Goal: Information Seeking & Learning: Compare options

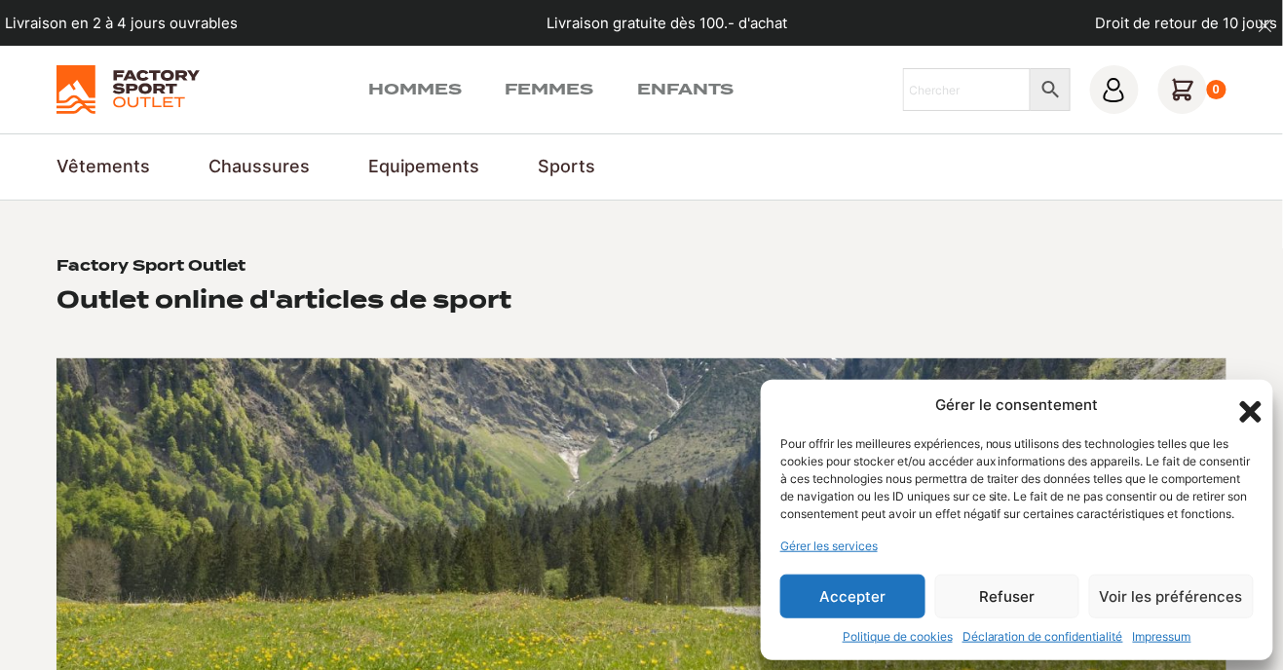
click at [1243, 401] on icon "Fermer la boîte de dialogue" at bounding box center [1250, 411] width 21 height 21
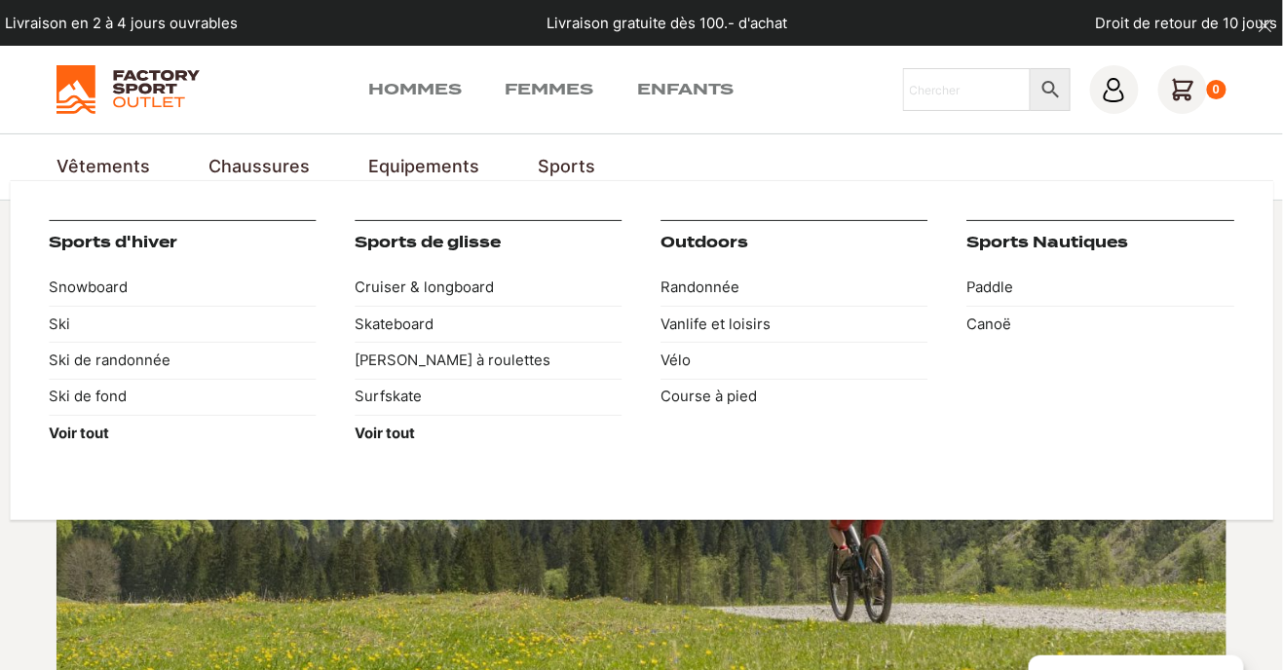
click at [538, 171] on link "Sports" at bounding box center [566, 167] width 57 height 26
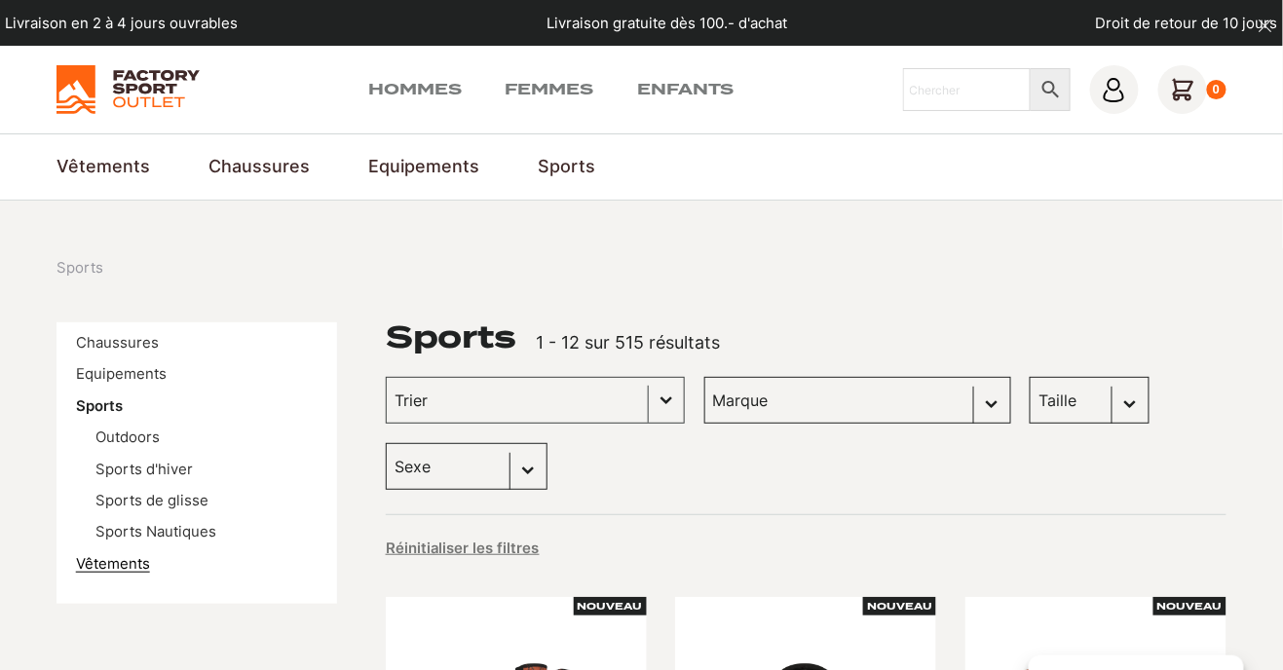
click at [85, 569] on link "Vêtements" at bounding box center [113, 564] width 74 height 18
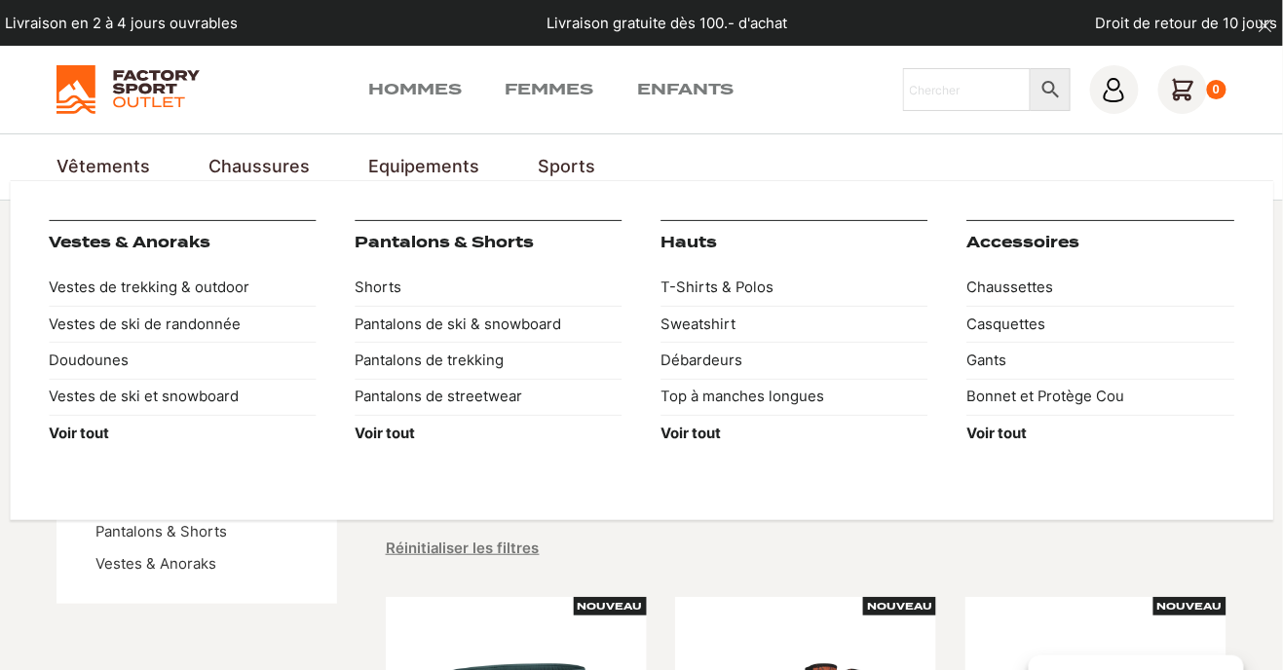
click at [66, 163] on link "Vêtements" at bounding box center [103, 167] width 94 height 26
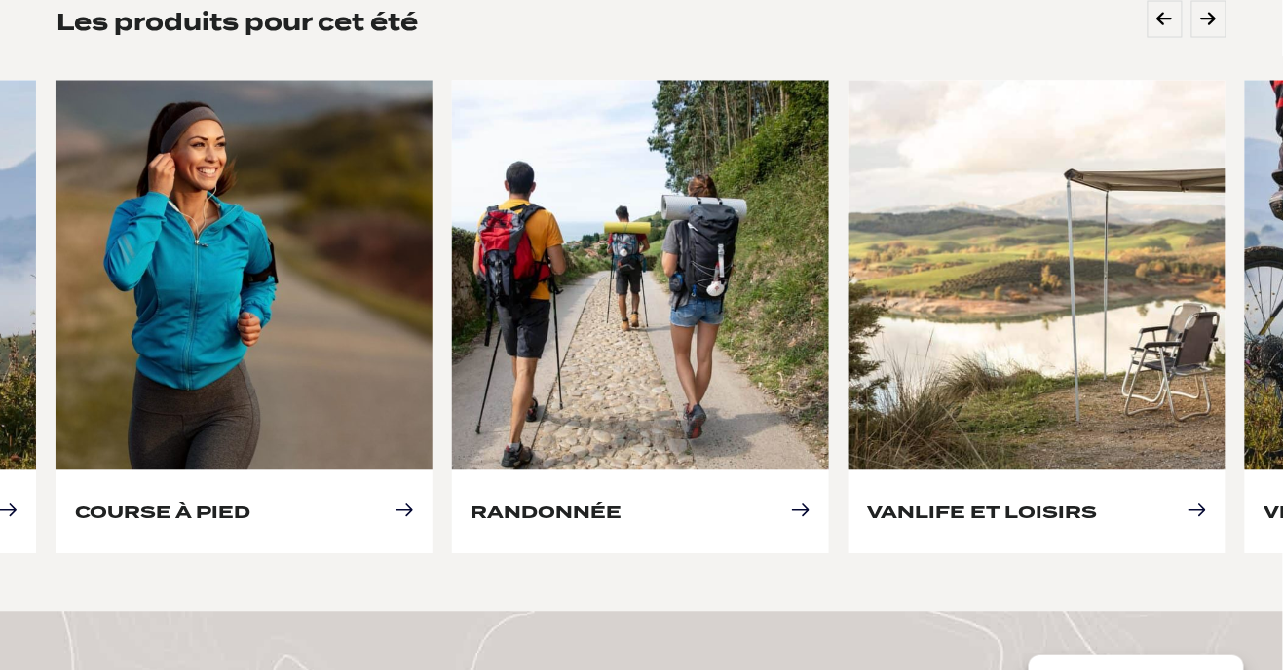
scroll to position [935, 0]
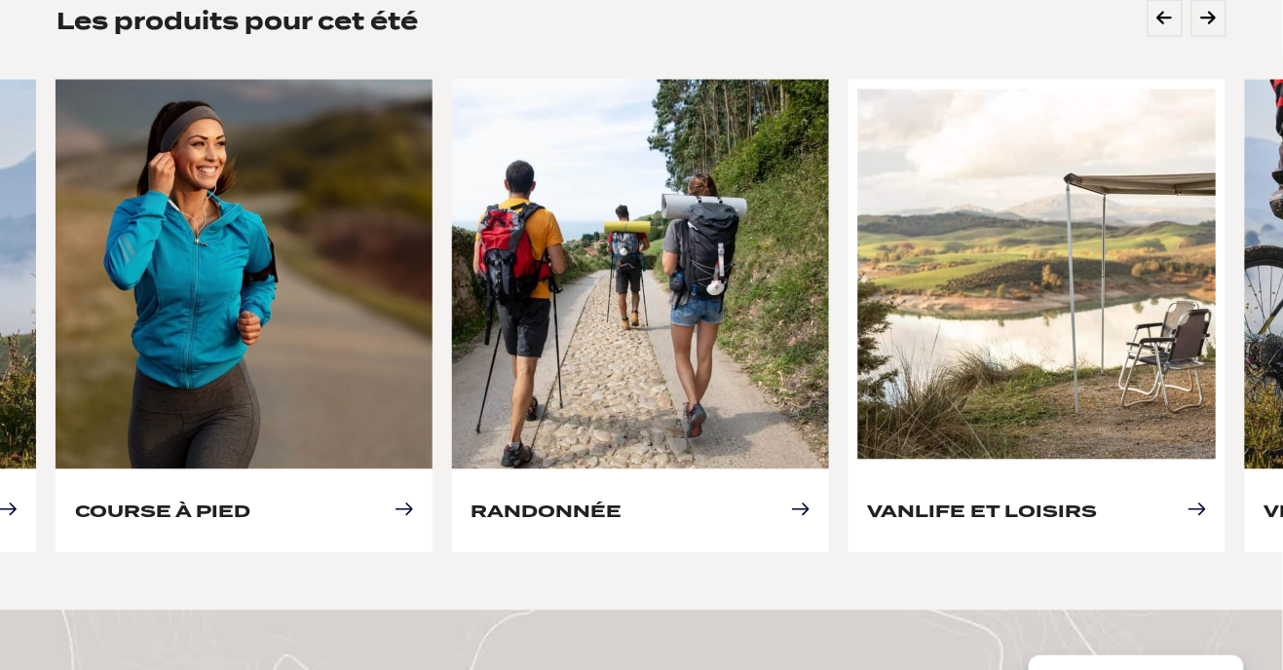
click at [896, 502] on link "Vanlife et loisirs" at bounding box center [982, 512] width 230 height 20
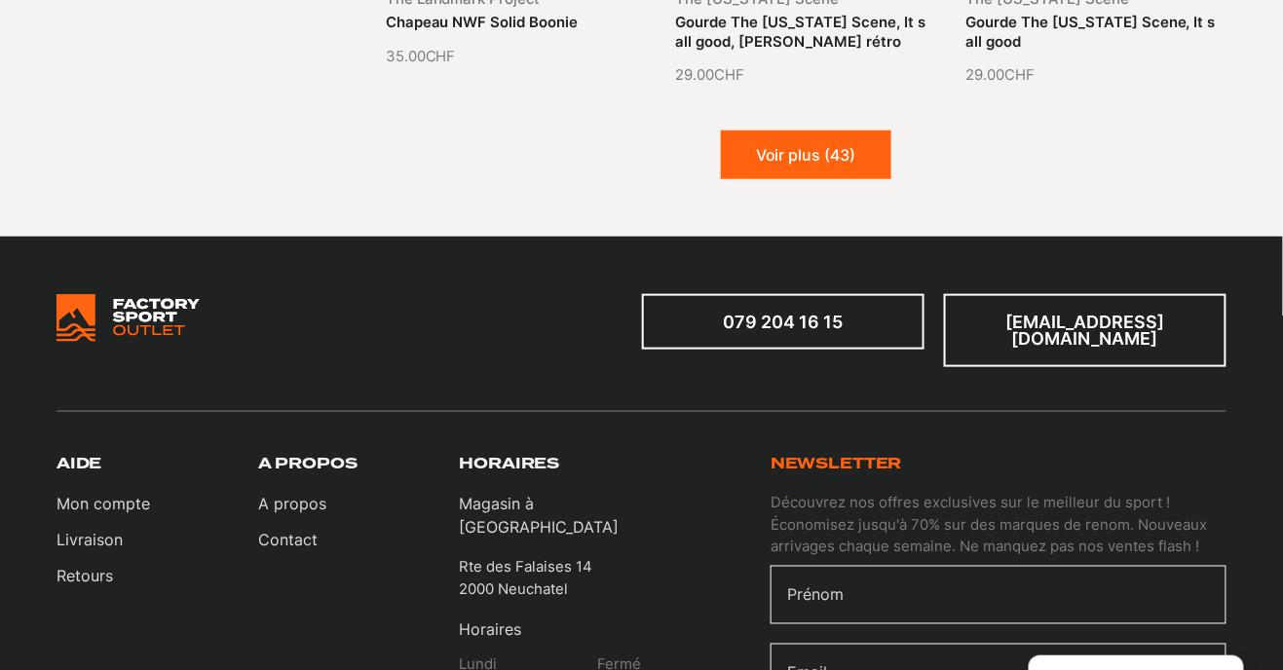
scroll to position [2212, 0]
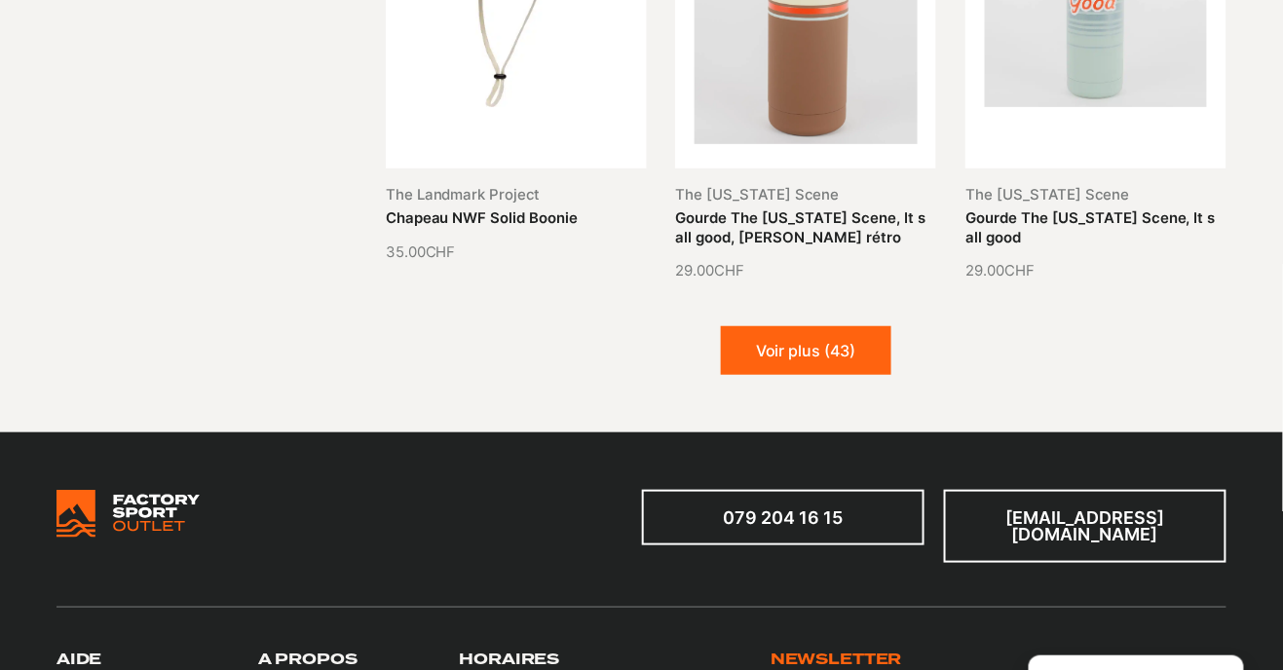
click at [598, 497] on div at bounding box center [348, 527] width 585 height 74
click at [842, 355] on button "Voir plus (43)" at bounding box center [806, 350] width 170 height 49
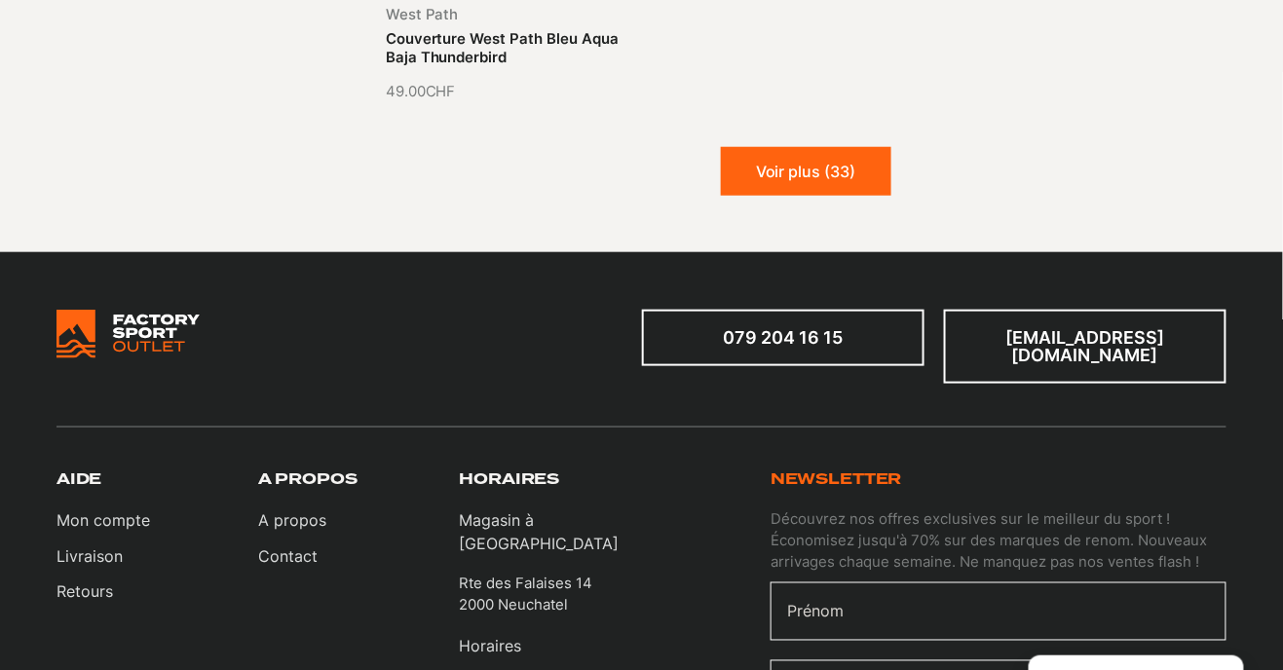
scroll to position [4362, 0]
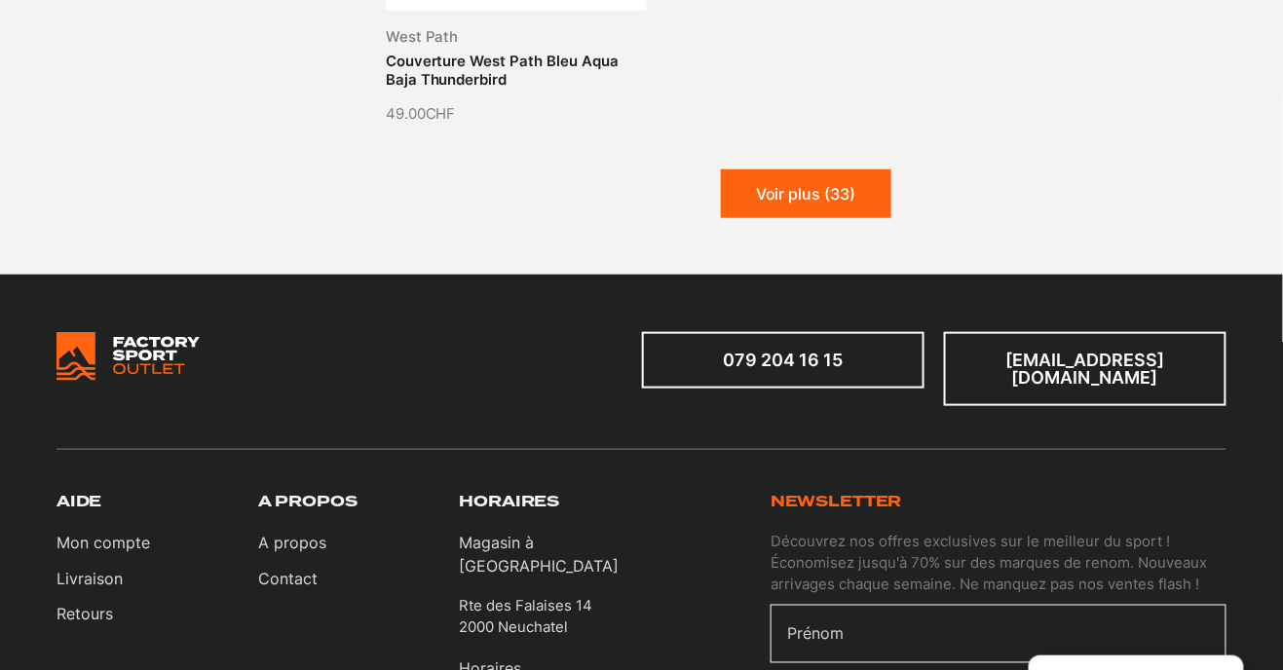
click at [837, 188] on button "Voir plus (33)" at bounding box center [806, 193] width 170 height 49
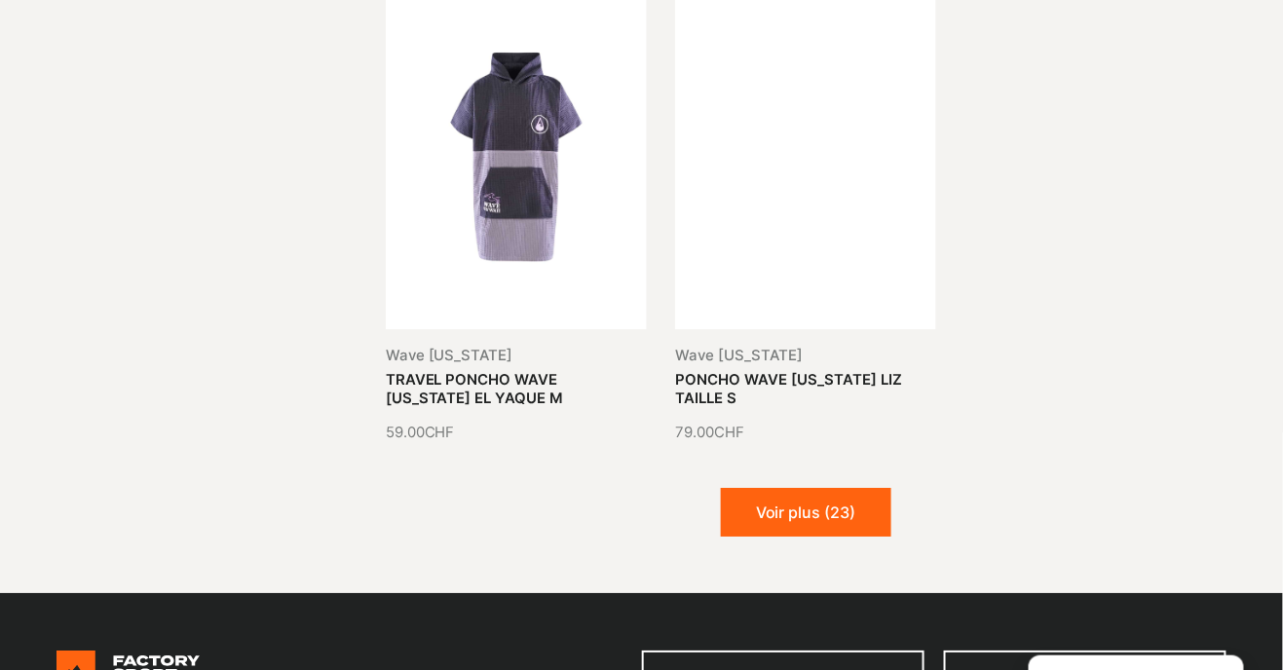
scroll to position [5596, 0]
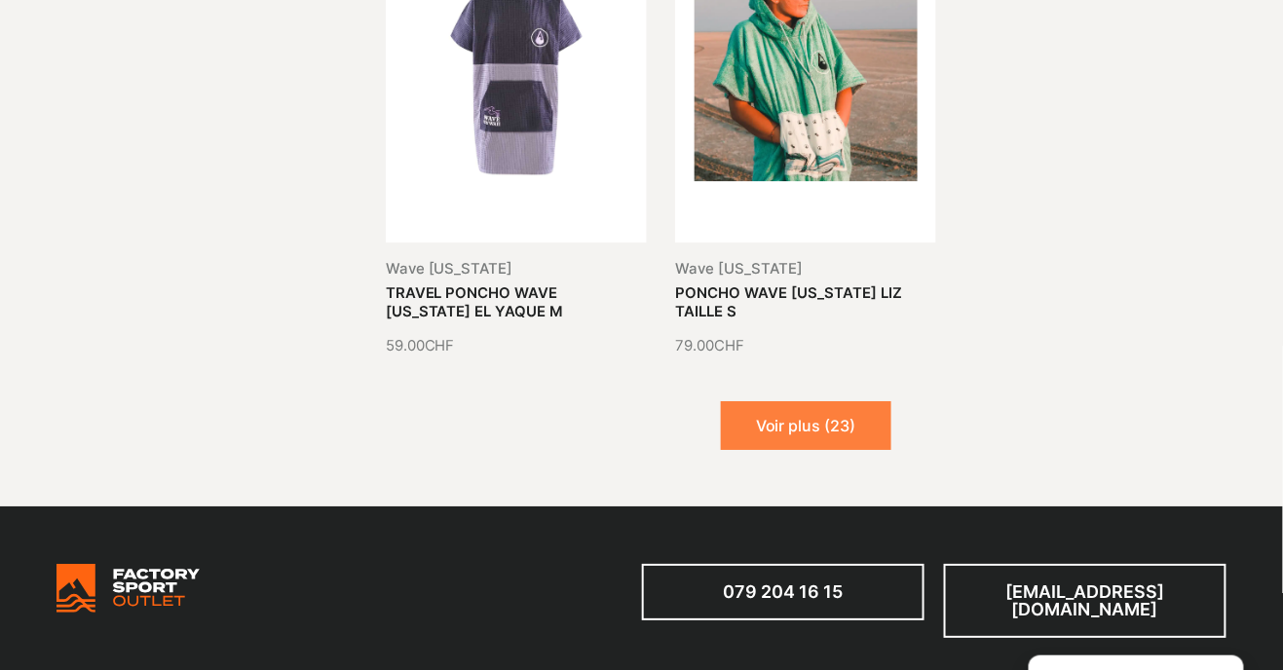
click at [768, 435] on button "Voir plus (23)" at bounding box center [806, 425] width 170 height 49
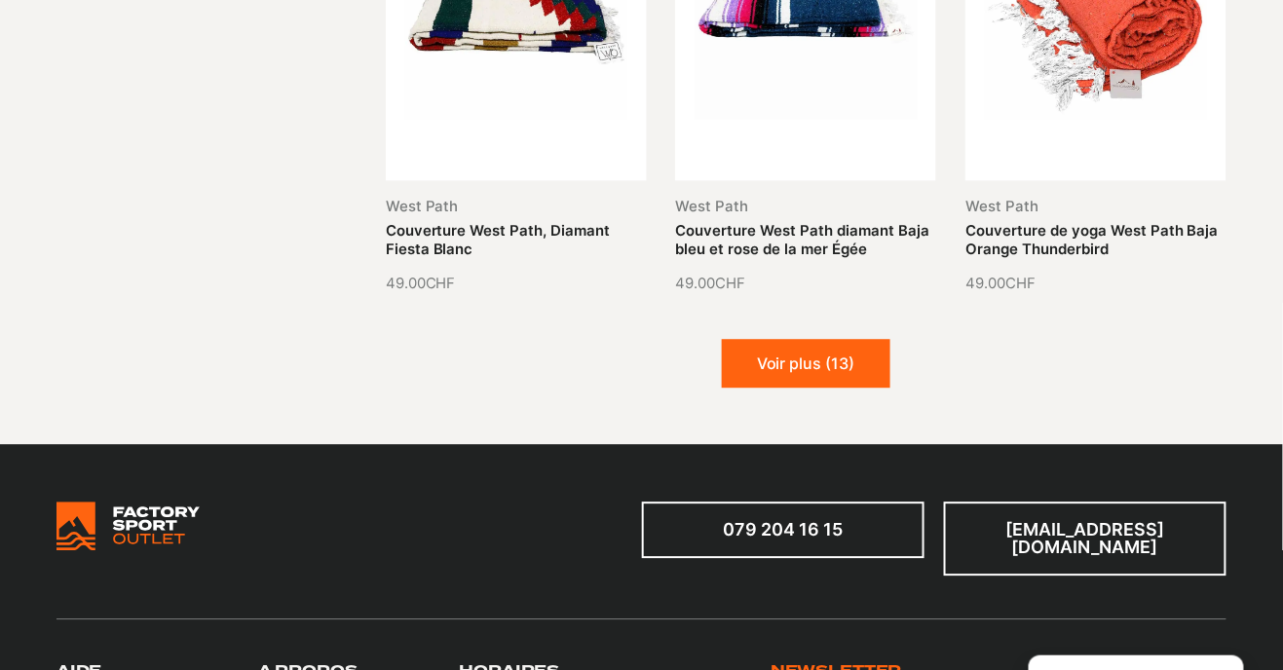
scroll to position [7133, 0]
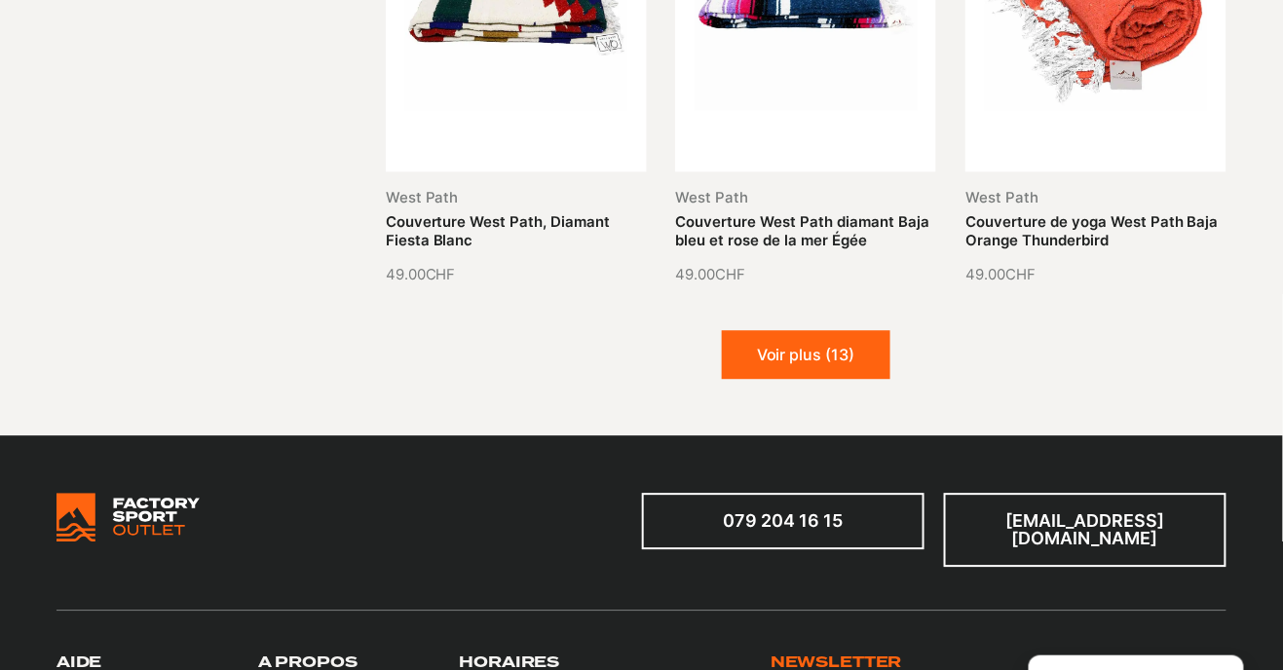
click at [792, 362] on button "Voir plus (13)" at bounding box center [806, 354] width 169 height 49
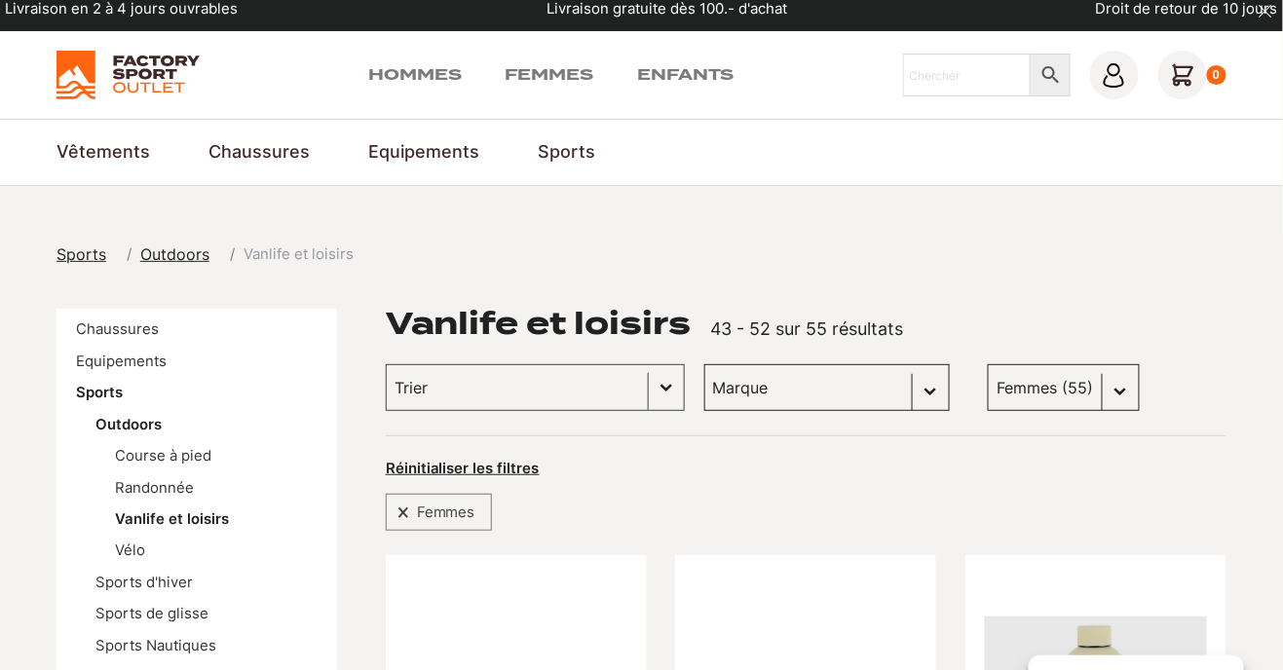
scroll to position [18, 0]
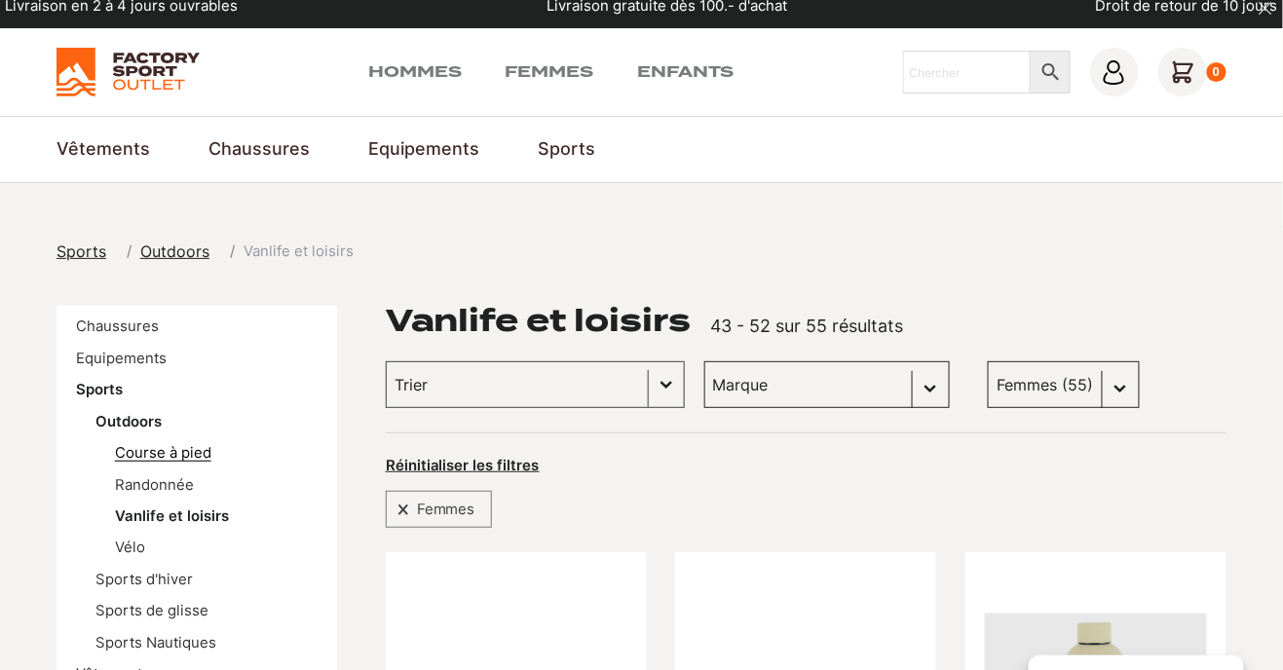
click at [121, 457] on link "Course à pied" at bounding box center [163, 453] width 96 height 18
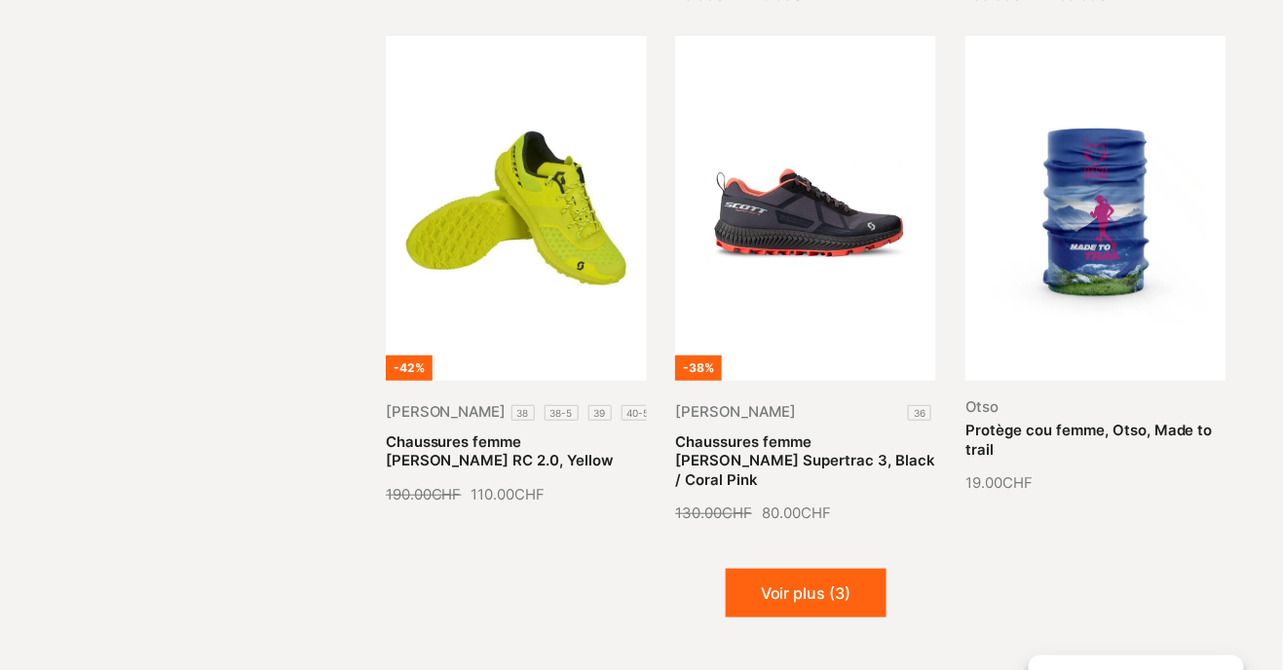
scroll to position [2096, 0]
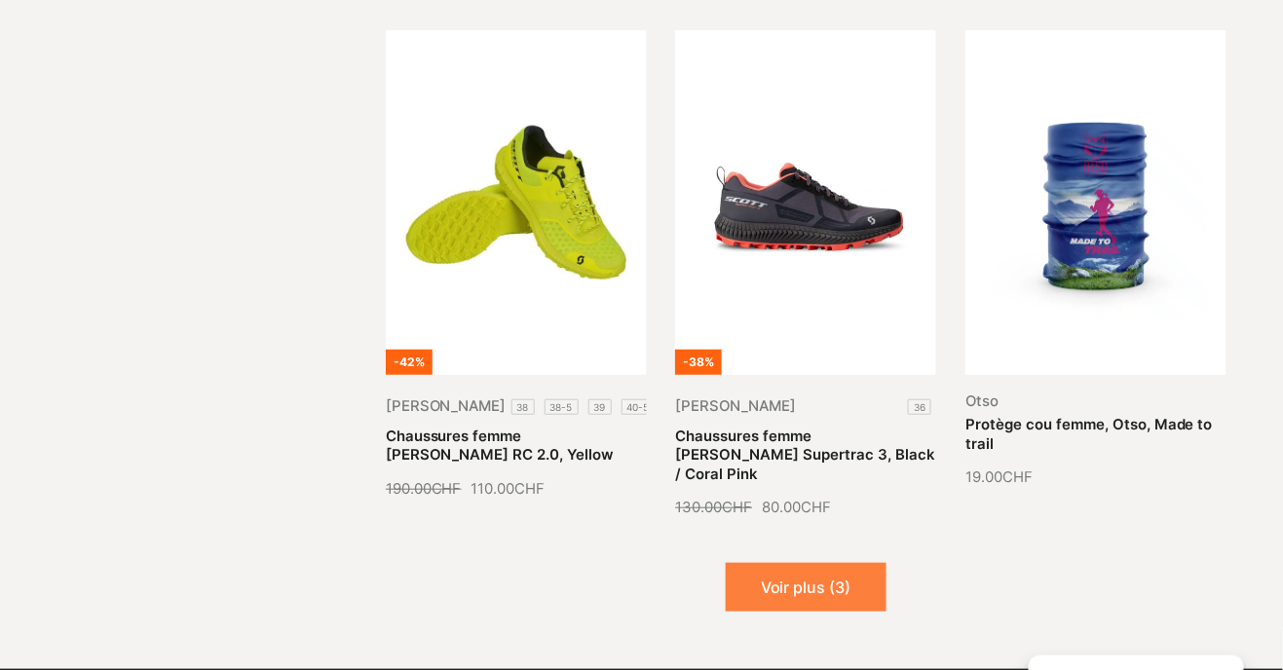
click at [767, 563] on button "Voir plus (3)" at bounding box center [806, 587] width 161 height 49
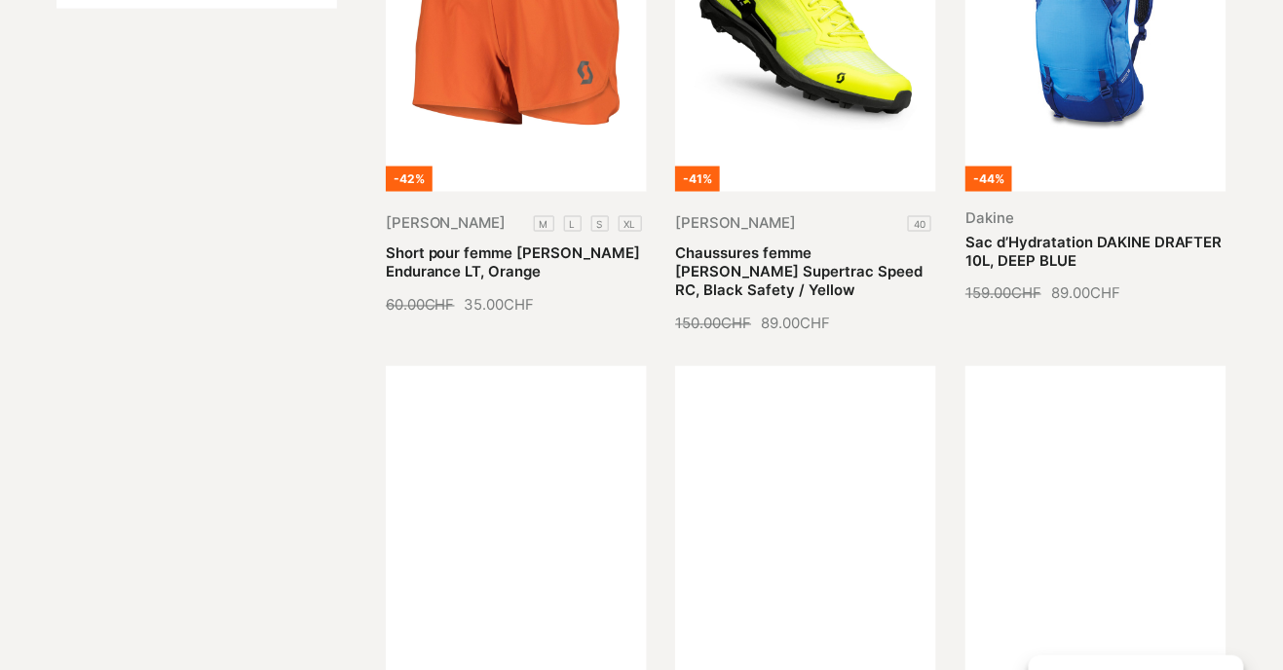
scroll to position [0, 0]
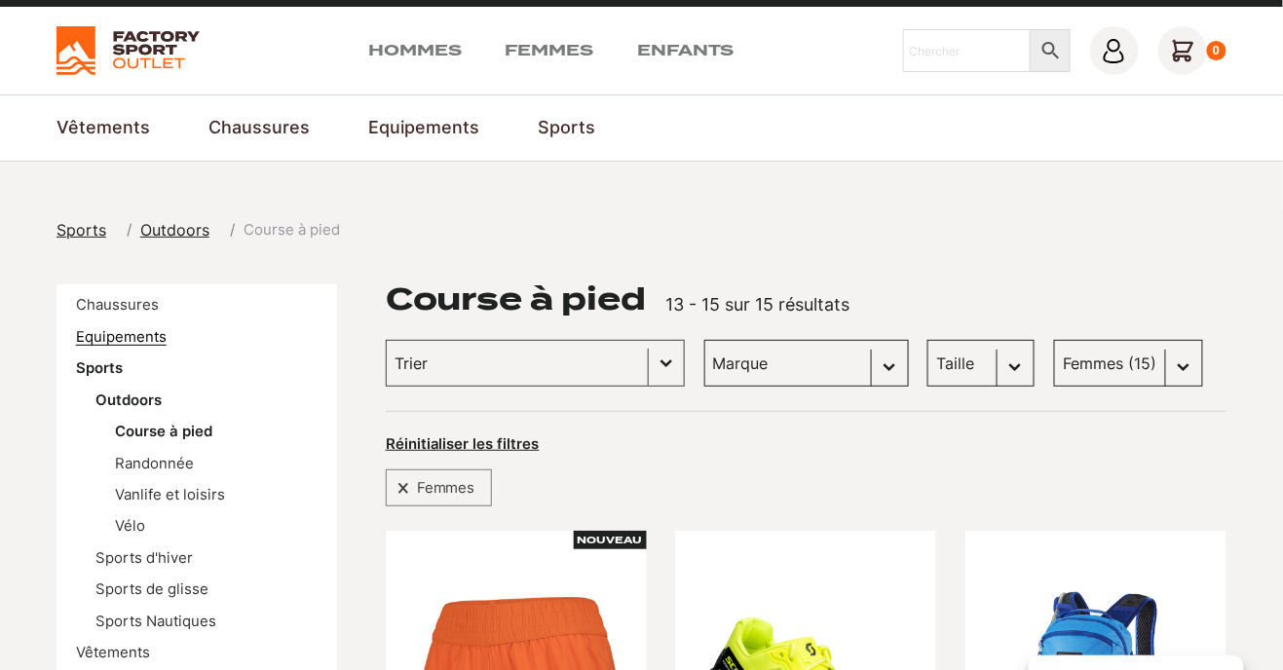
click at [88, 343] on link "Equipements" at bounding box center [121, 337] width 91 height 18
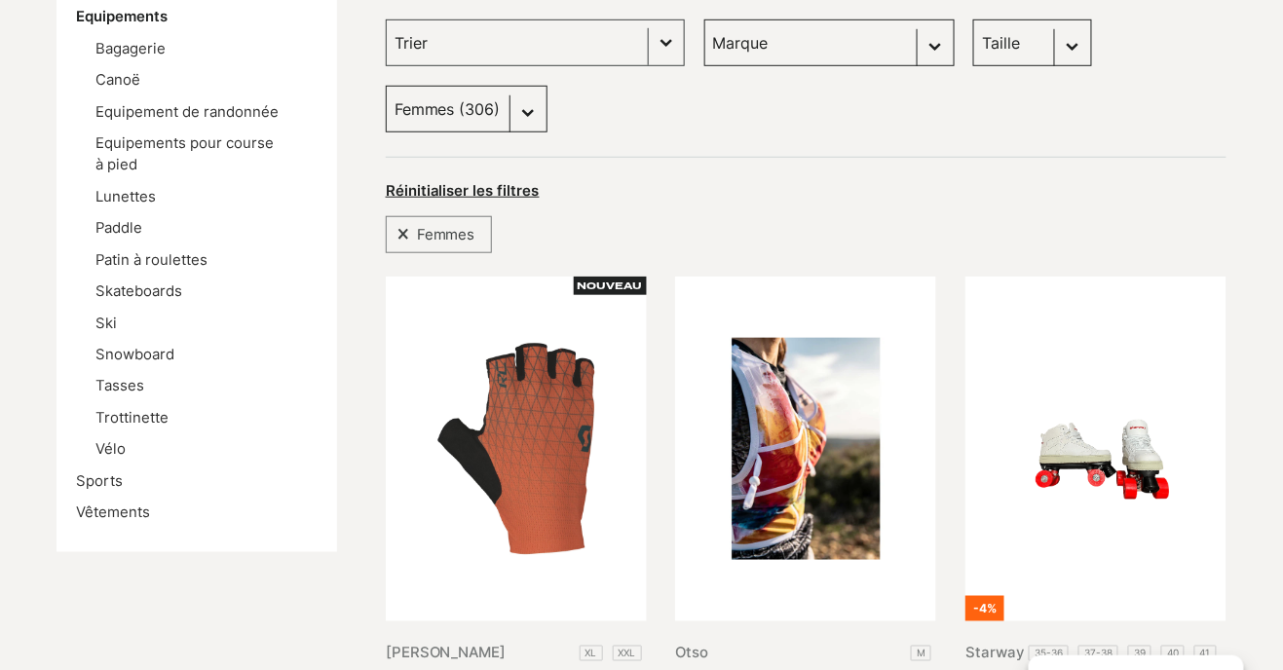
scroll to position [357, 0]
click at [123, 55] on link "Bagagerie" at bounding box center [130, 50] width 70 height 18
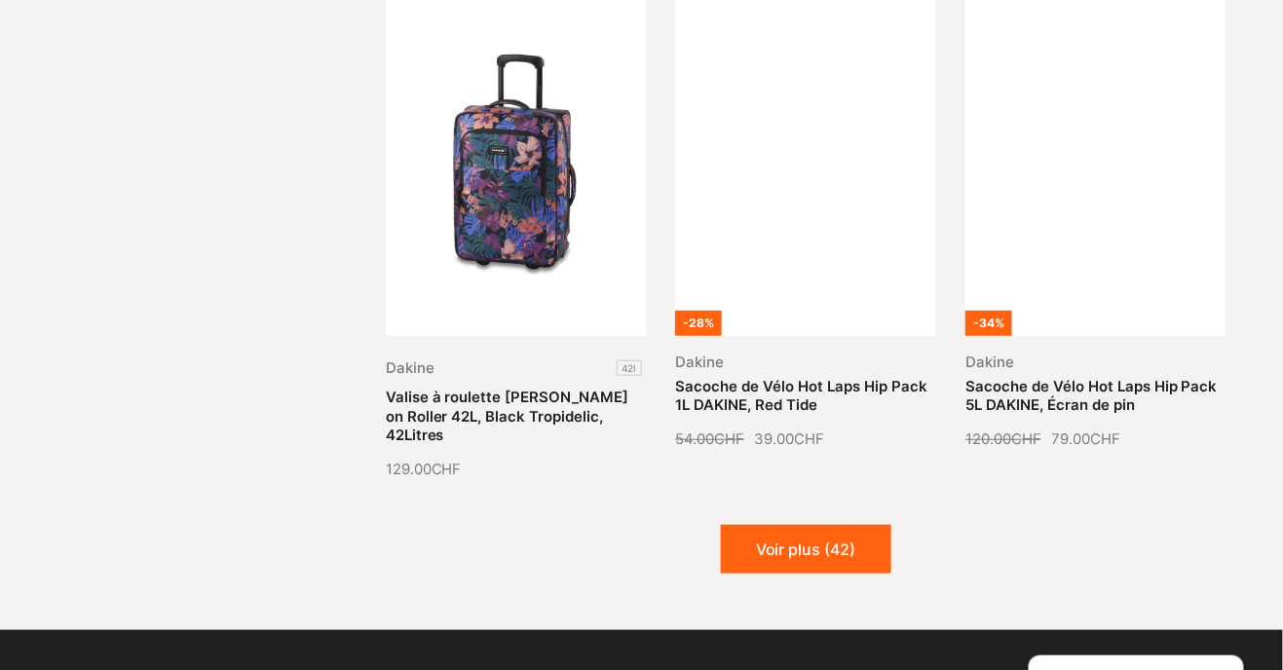
scroll to position [2122, 0]
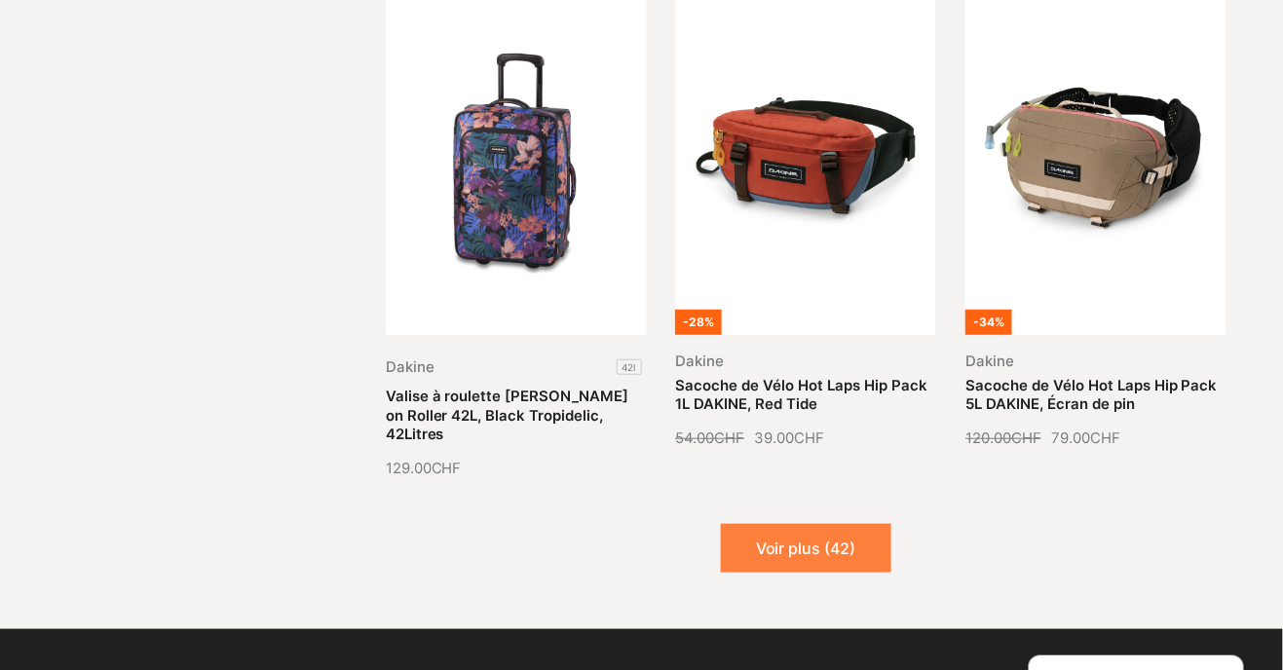
click at [833, 524] on button "Voir plus (42)" at bounding box center [806, 548] width 170 height 49
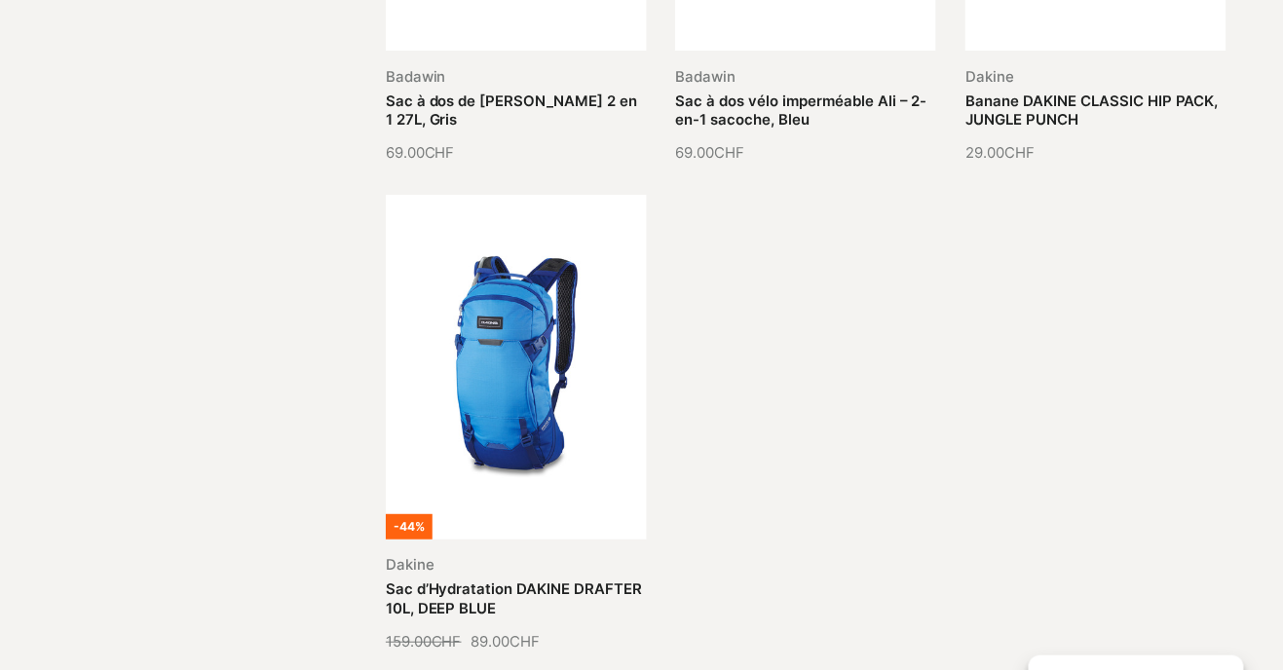
scroll to position [3904, 0]
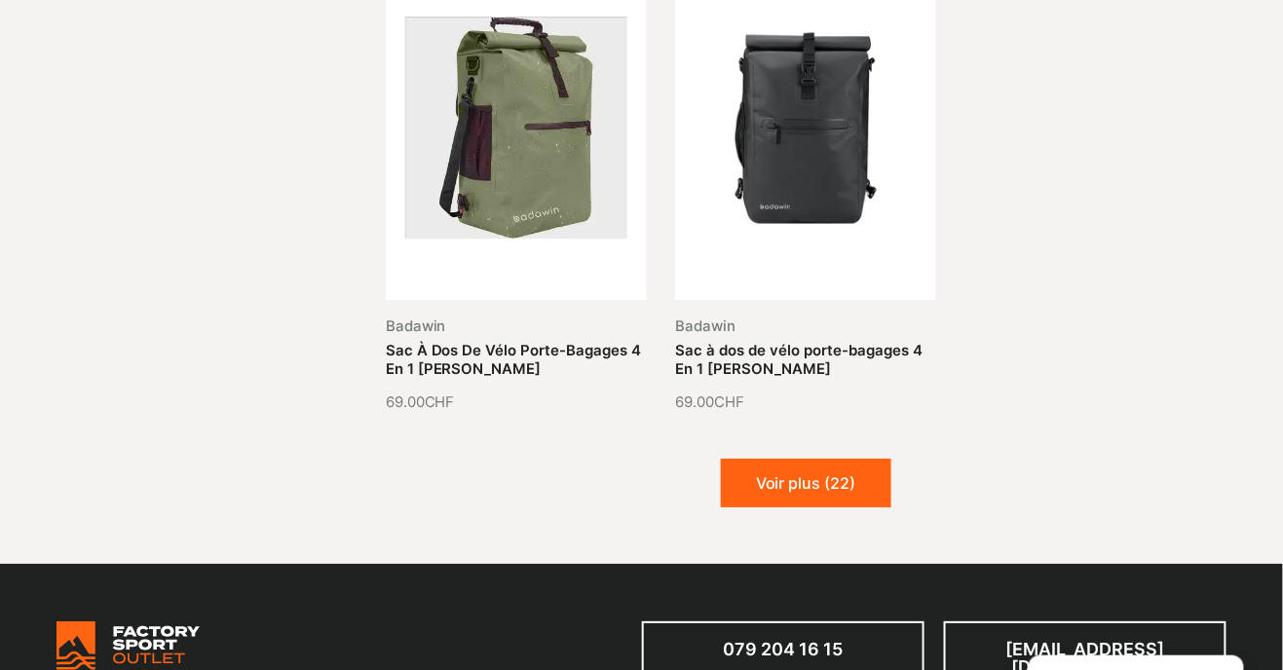
scroll to position [5635, 0]
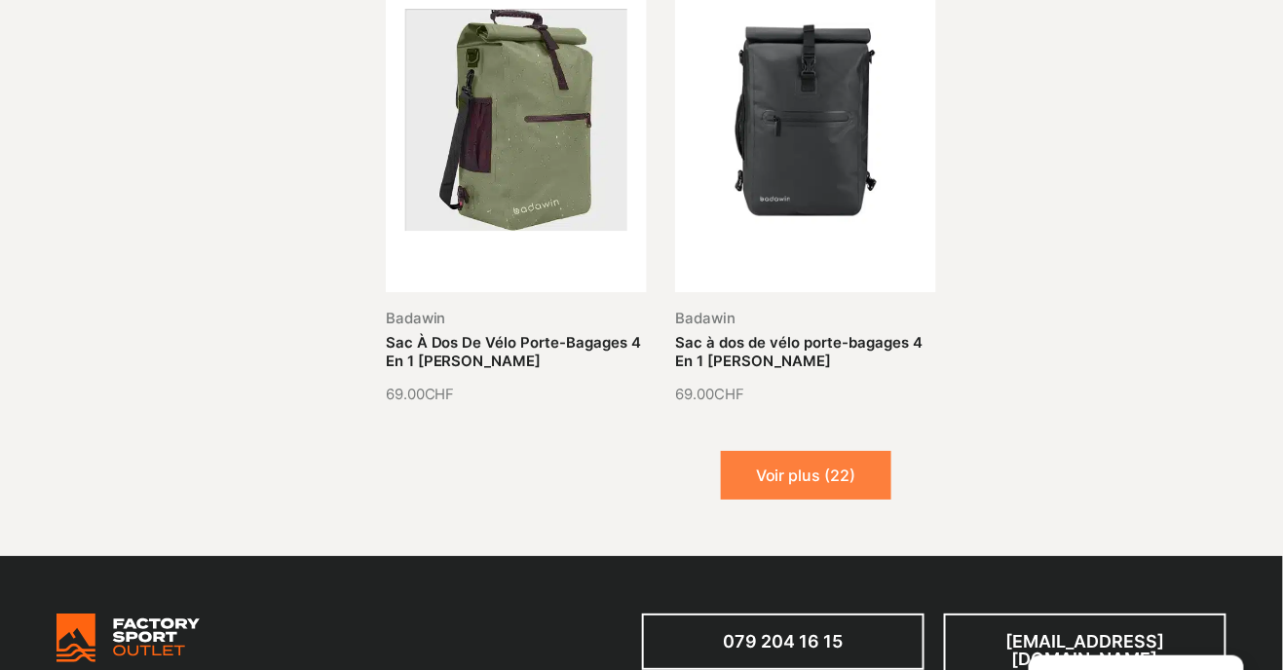
click at [825, 451] on button "Voir plus (22)" at bounding box center [806, 475] width 170 height 49
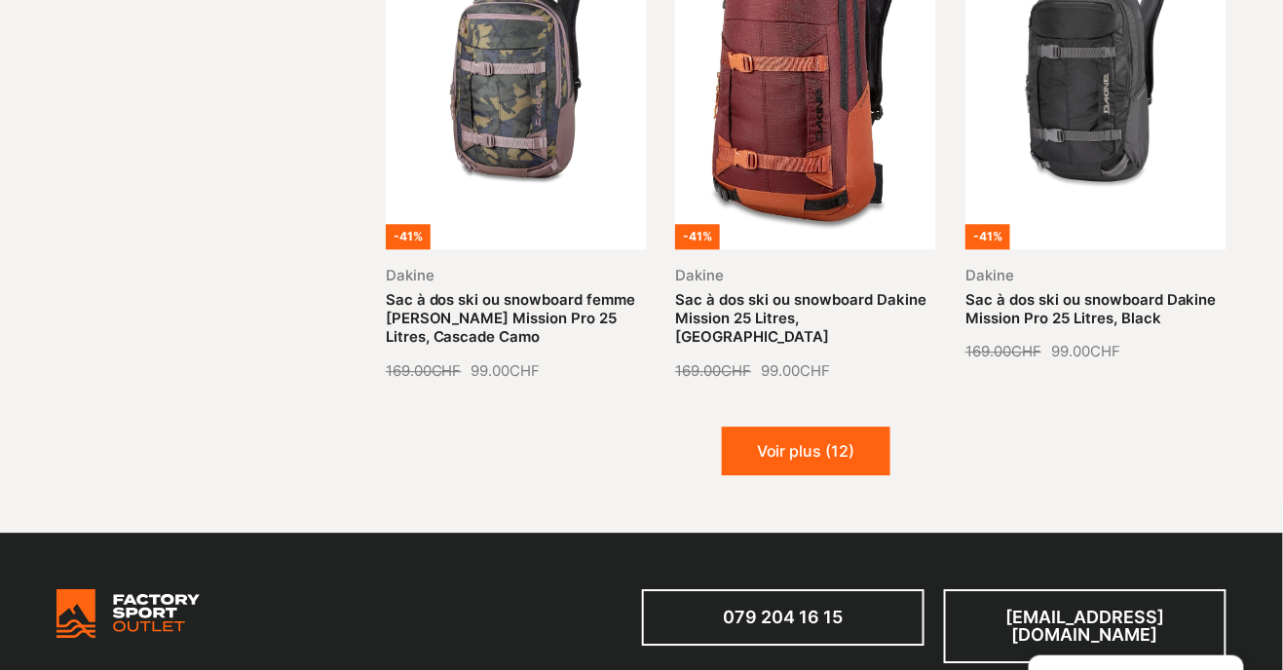
scroll to position [7178, 0]
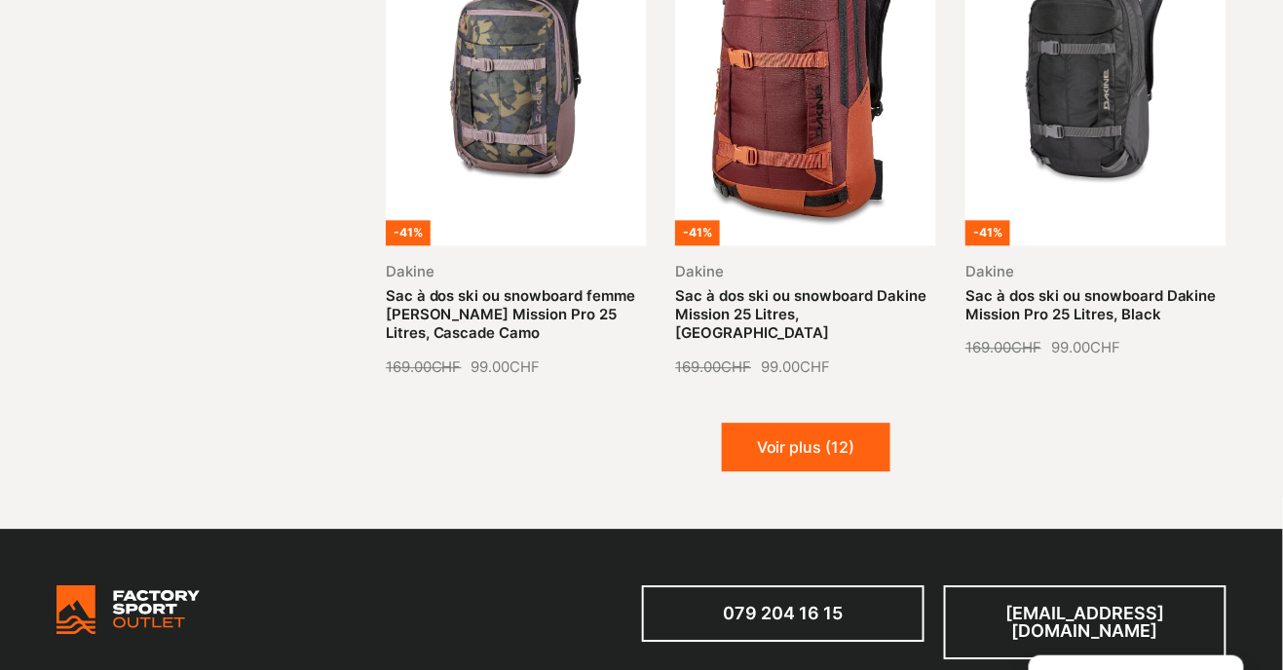
click at [833, 423] on button "Voir plus (12)" at bounding box center [806, 447] width 169 height 49
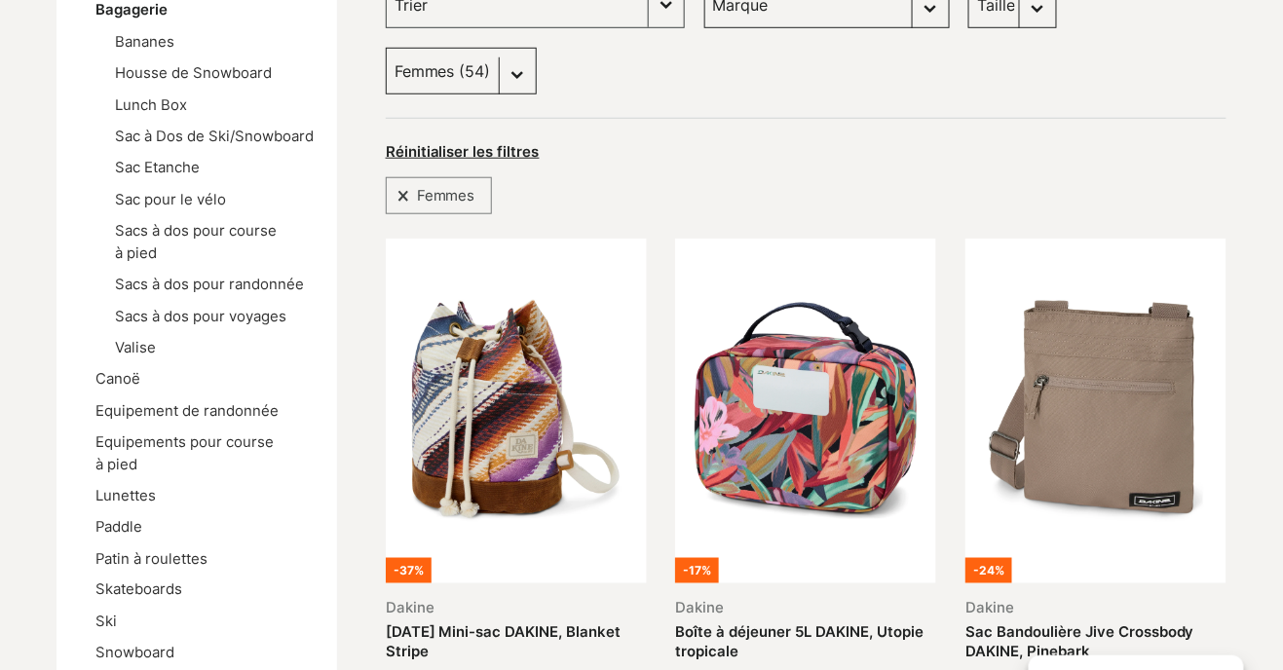
scroll to position [400, 0]
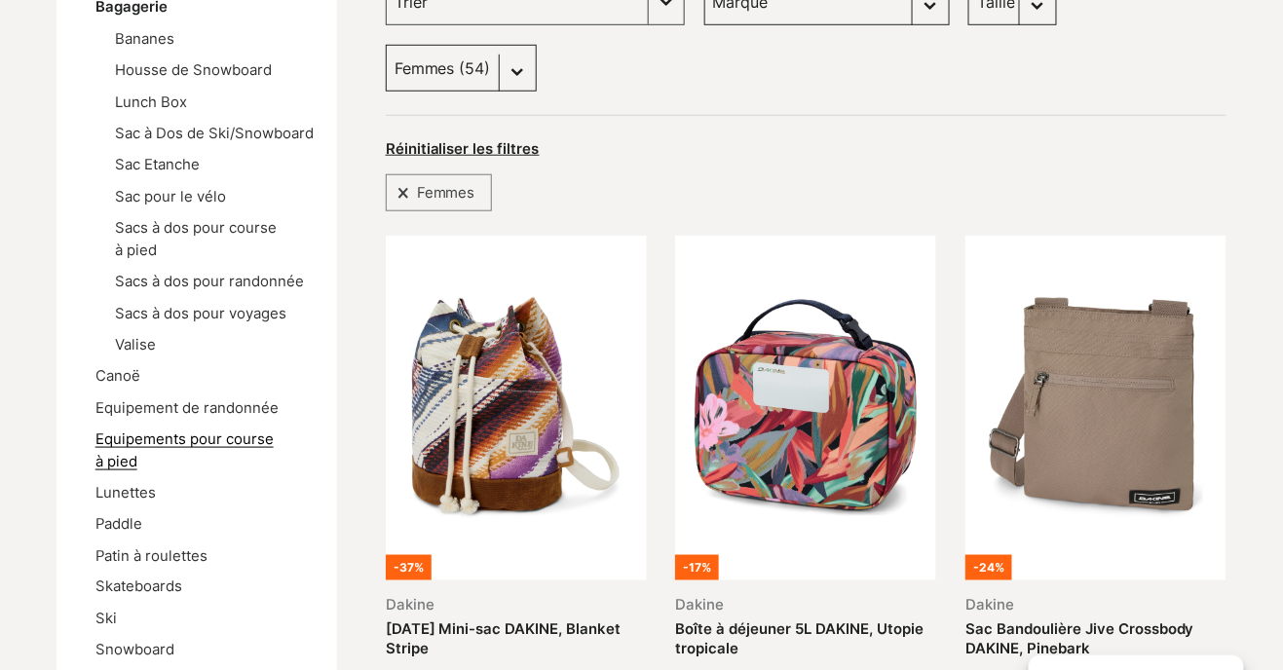
click at [109, 443] on link "Equipements pour course à pied" at bounding box center [184, 450] width 178 height 39
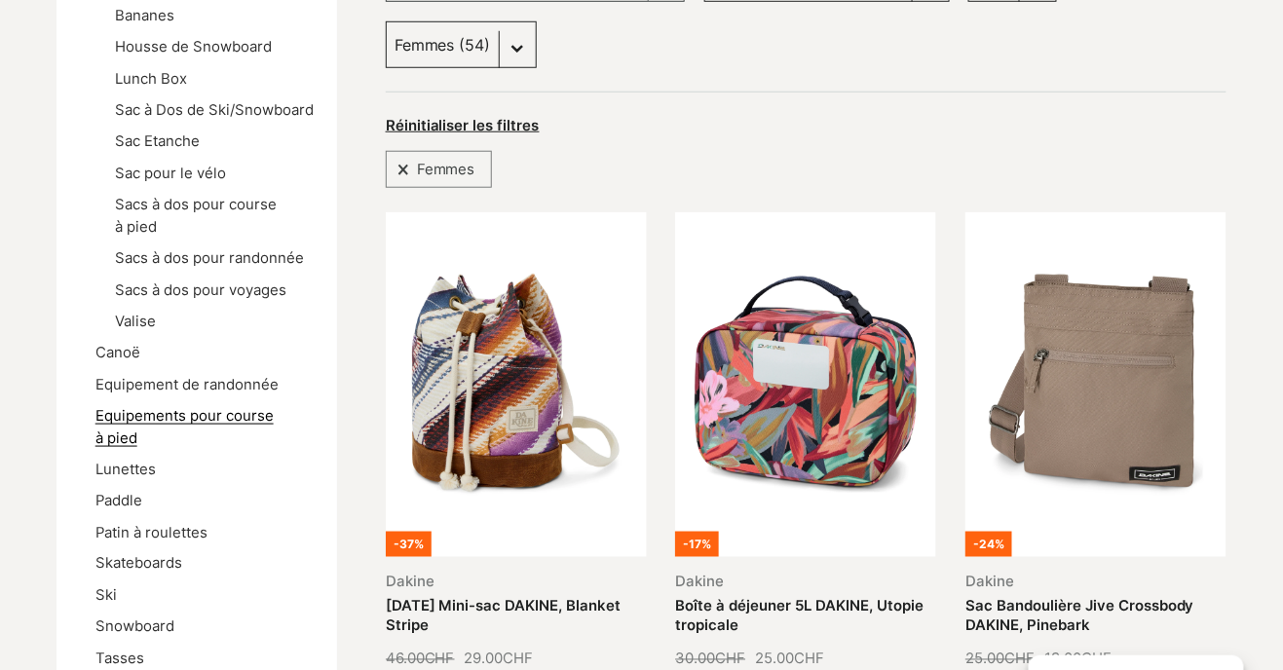
scroll to position [463, 0]
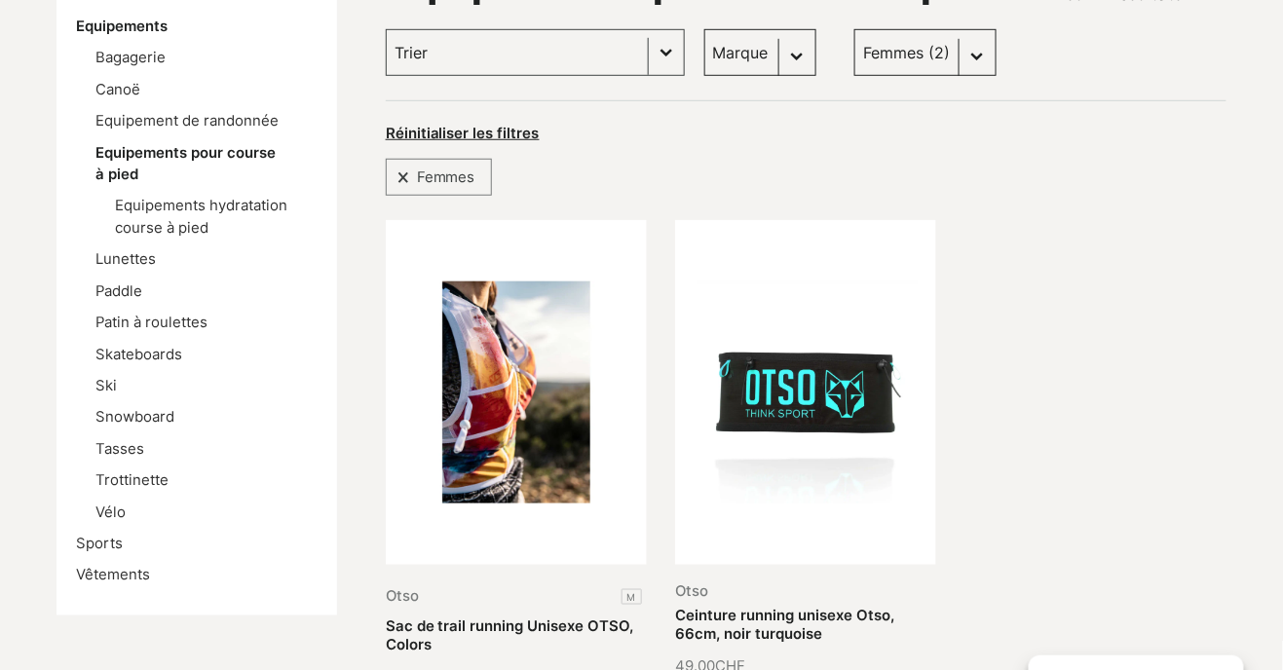
scroll to position [343, 0]
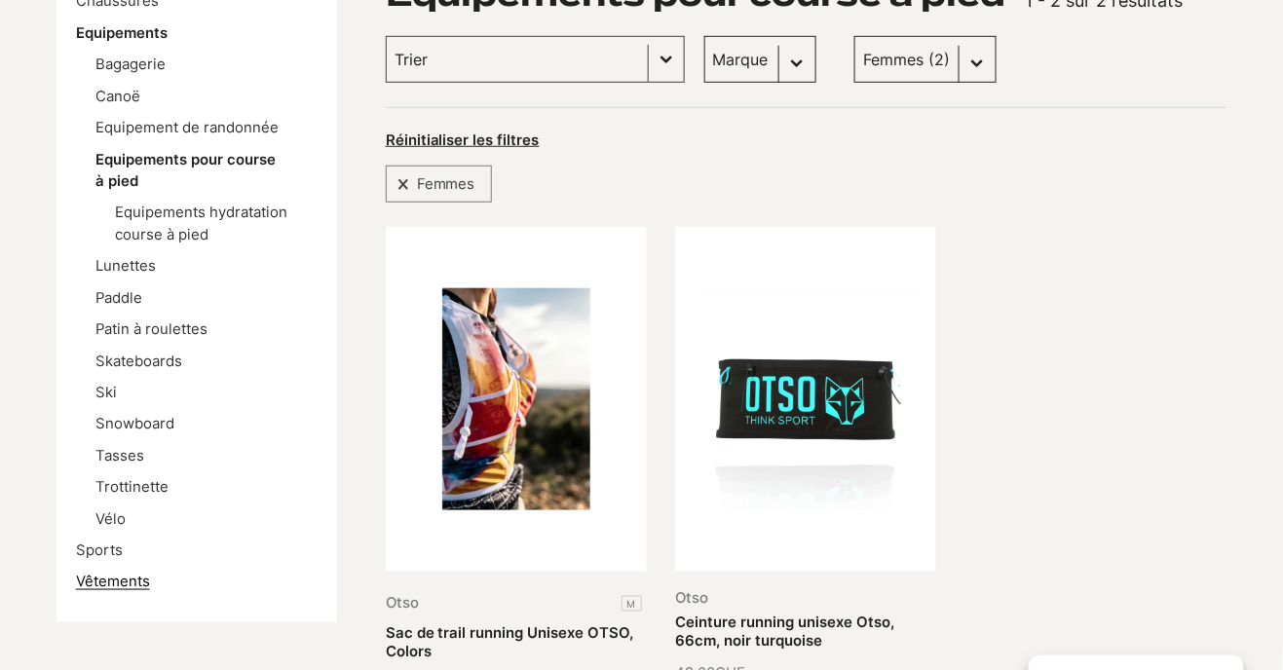
click at [103, 575] on link "Vêtements" at bounding box center [113, 582] width 74 height 18
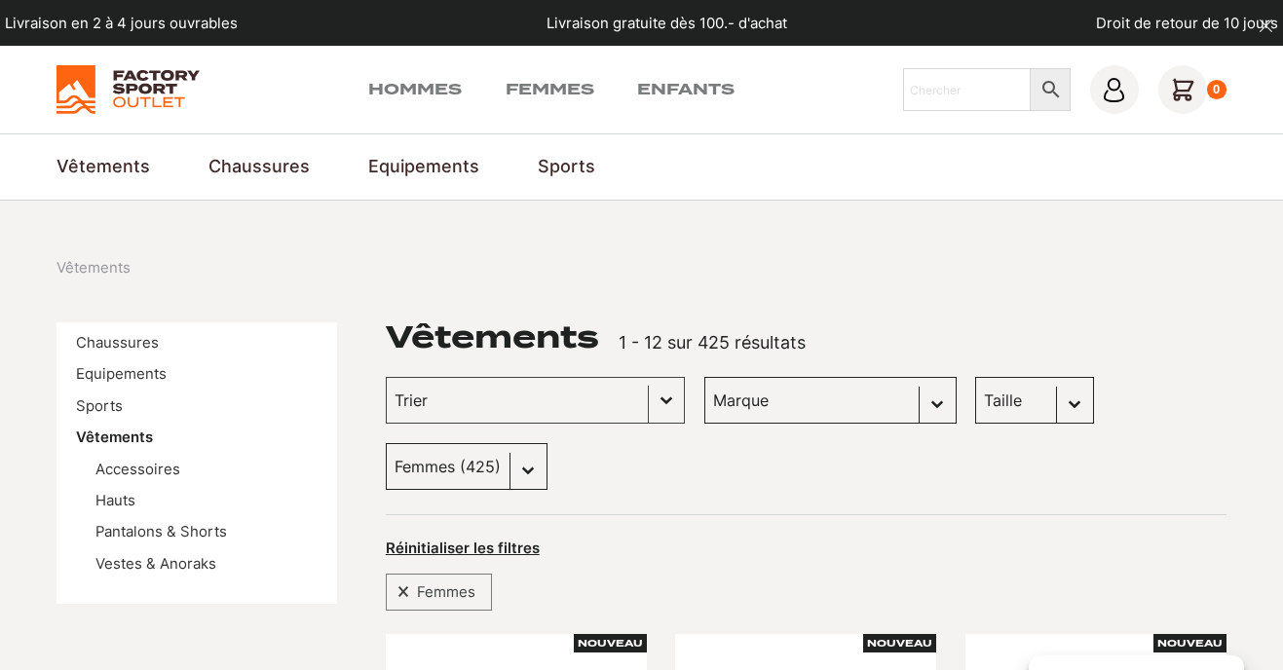
scroll to position [189, 0]
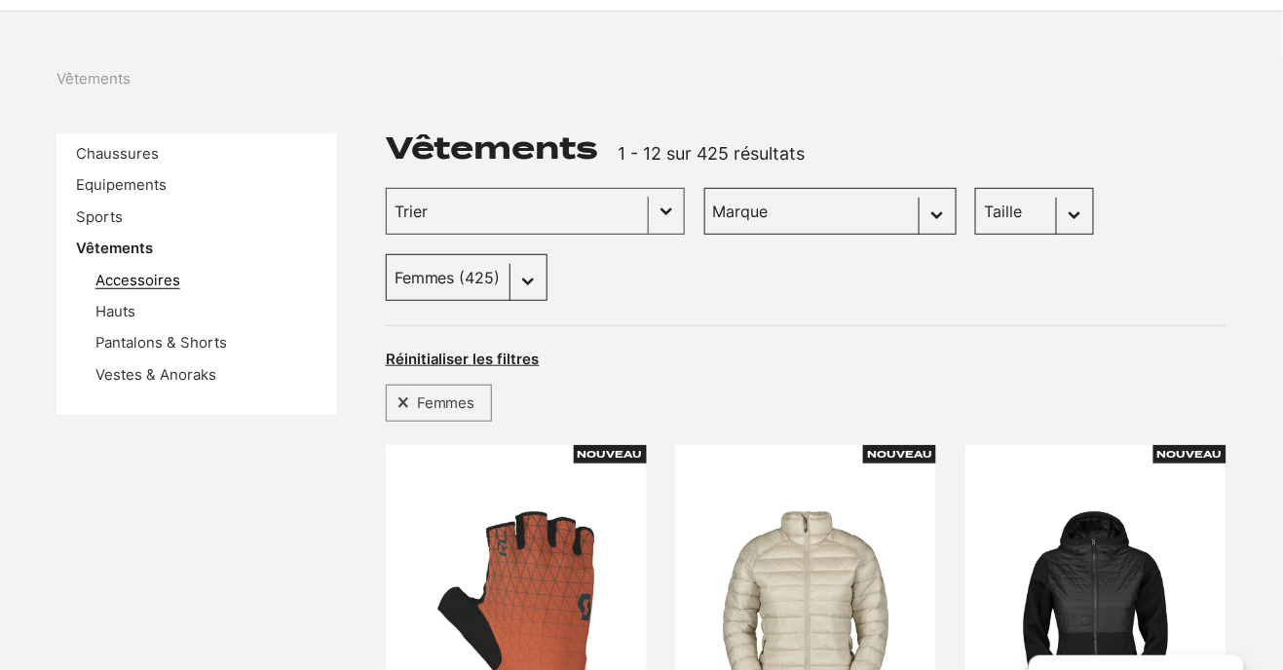
click at [110, 282] on link "Accessoires" at bounding box center [137, 281] width 85 height 18
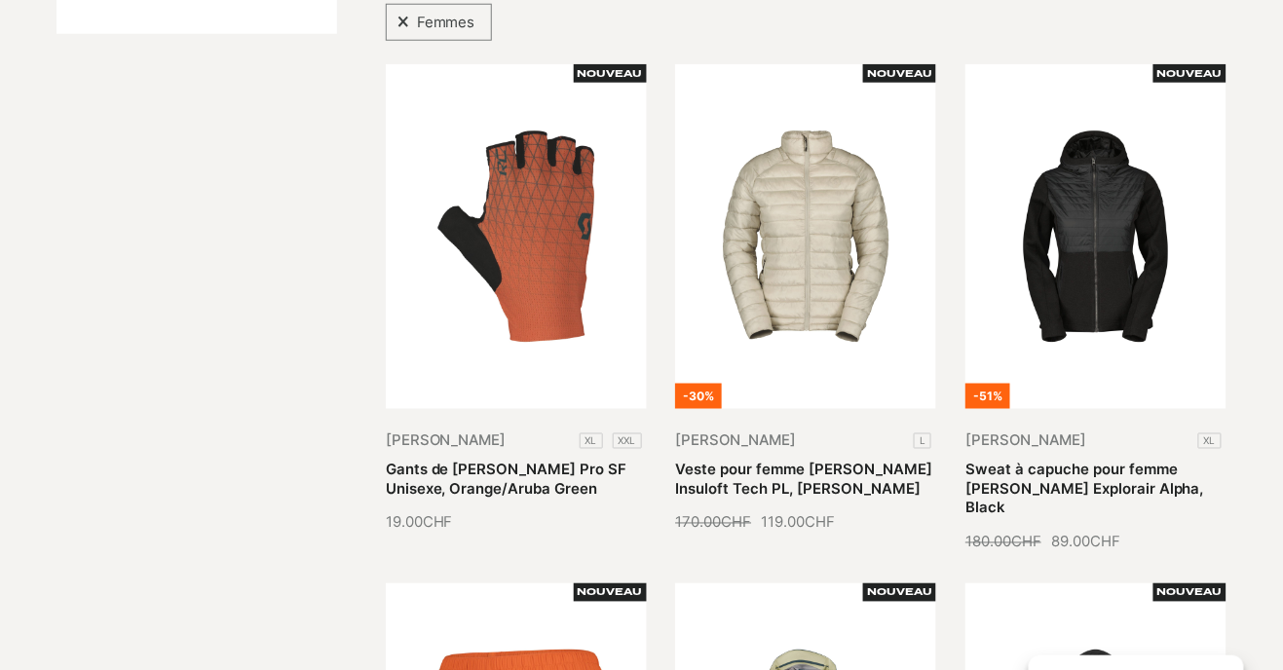
scroll to position [588, 0]
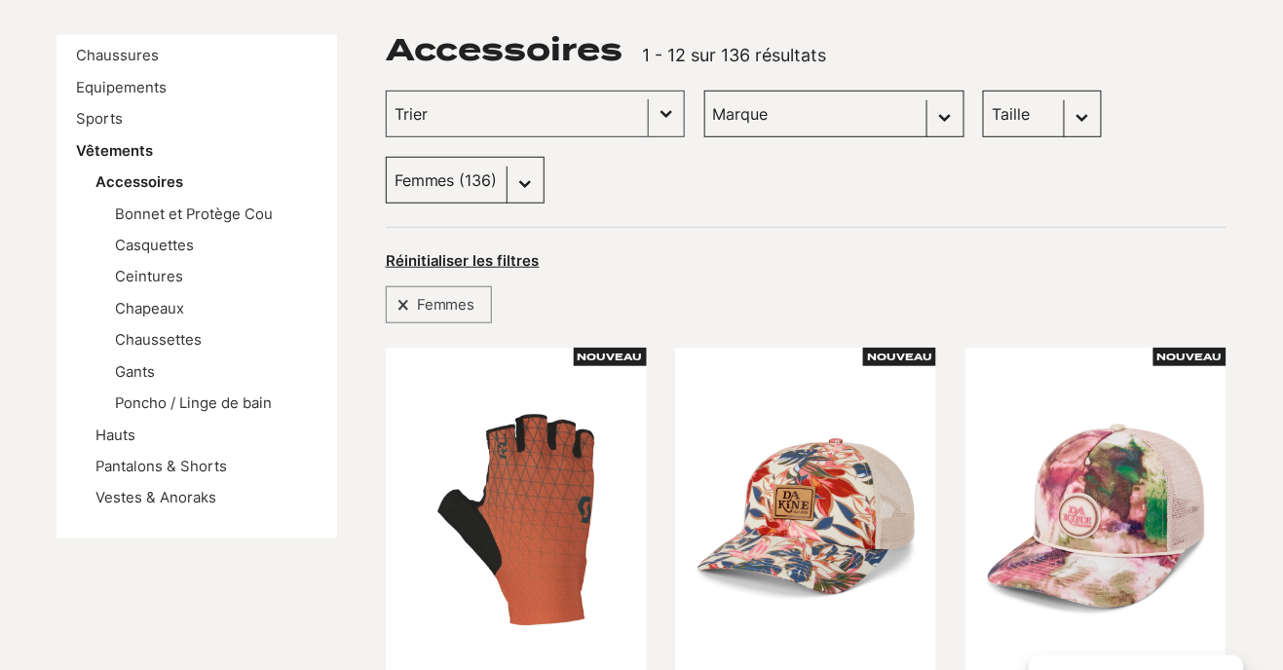
scroll to position [288, 0]
click at [93, 156] on link "Vêtements" at bounding box center [114, 151] width 77 height 18
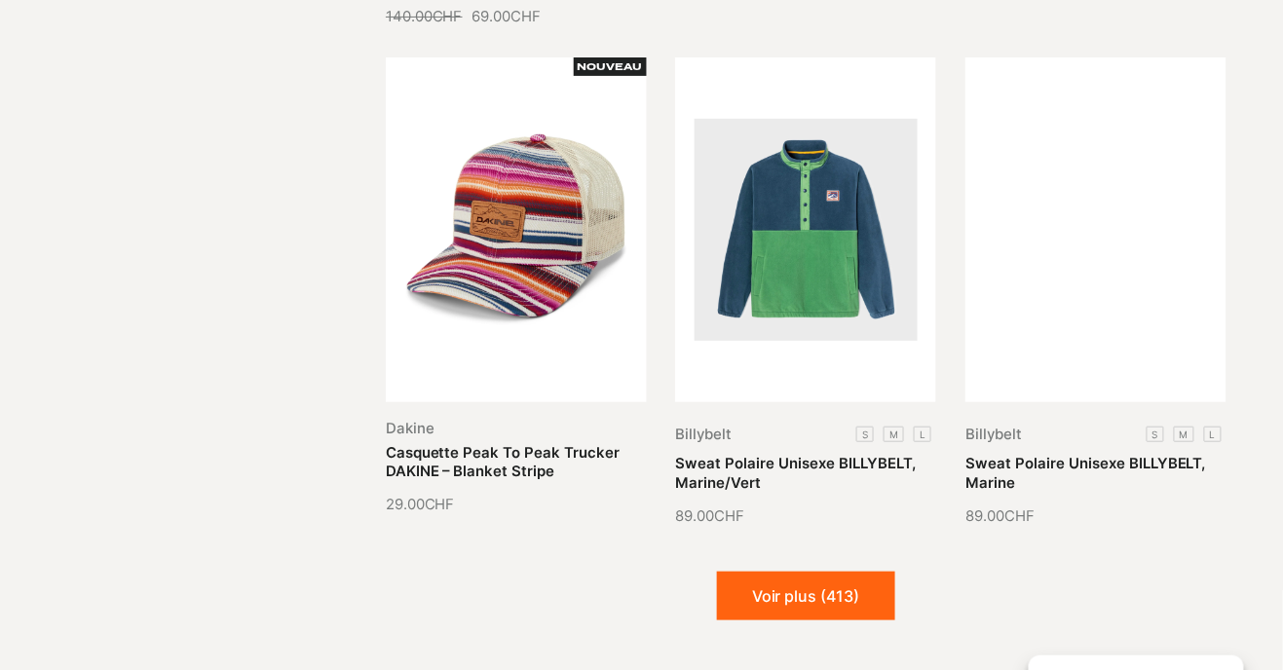
scroll to position [2133, 0]
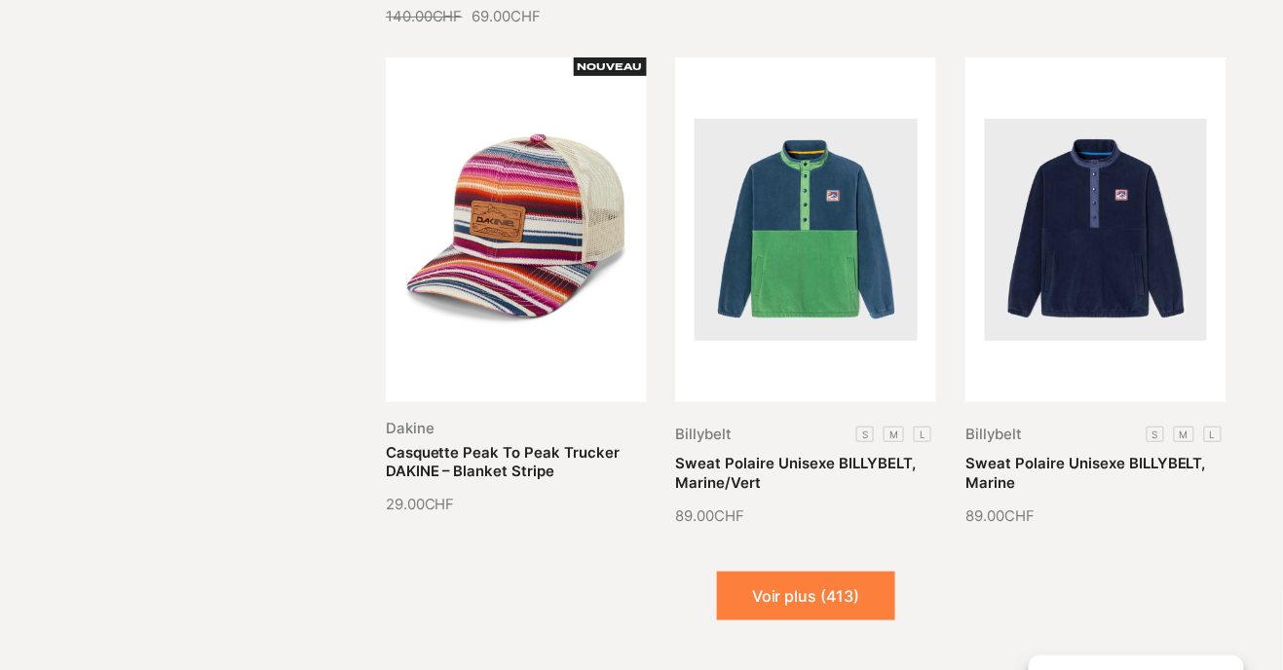
click at [840, 572] on button "Voir plus (413)" at bounding box center [806, 596] width 178 height 49
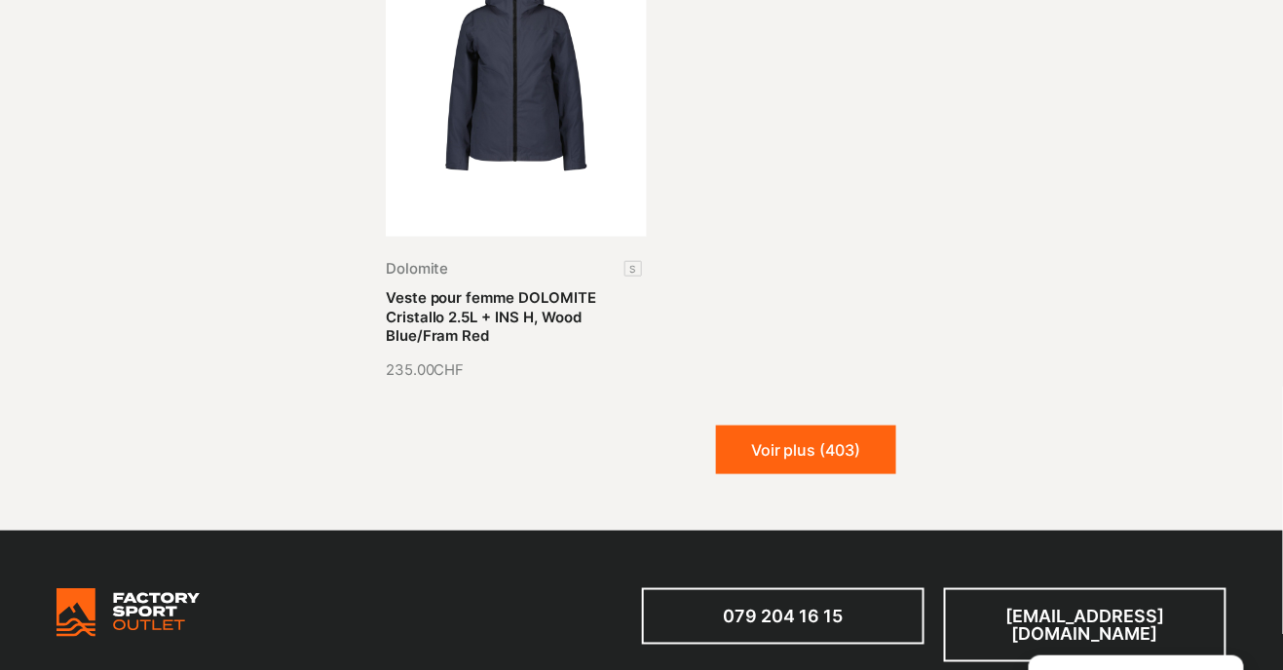
scroll to position [4339, 0]
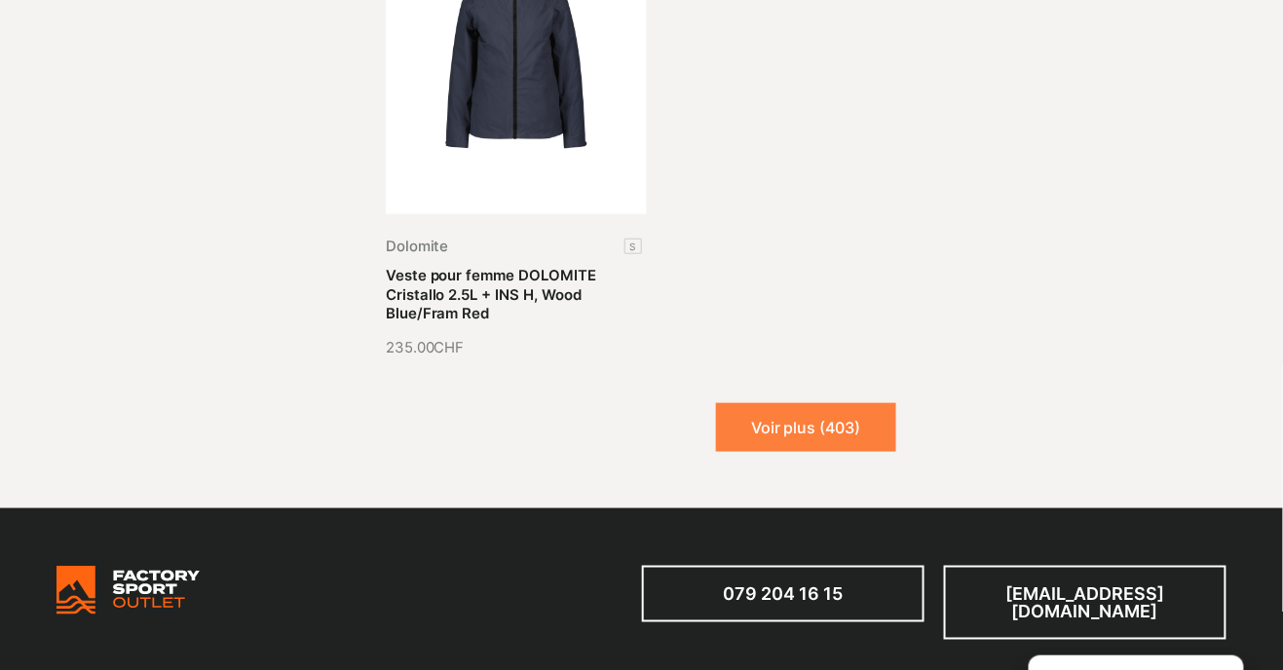
click at [817, 403] on button "Voir plus (403)" at bounding box center [806, 427] width 180 height 49
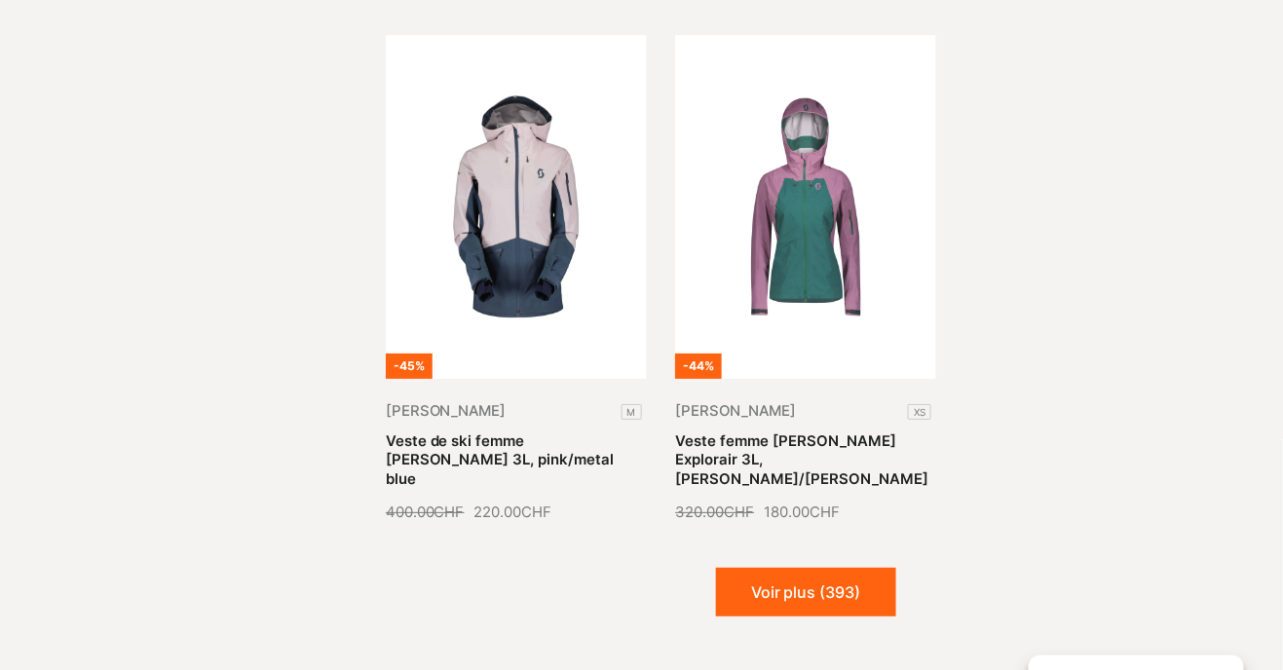
scroll to position [5764, 0]
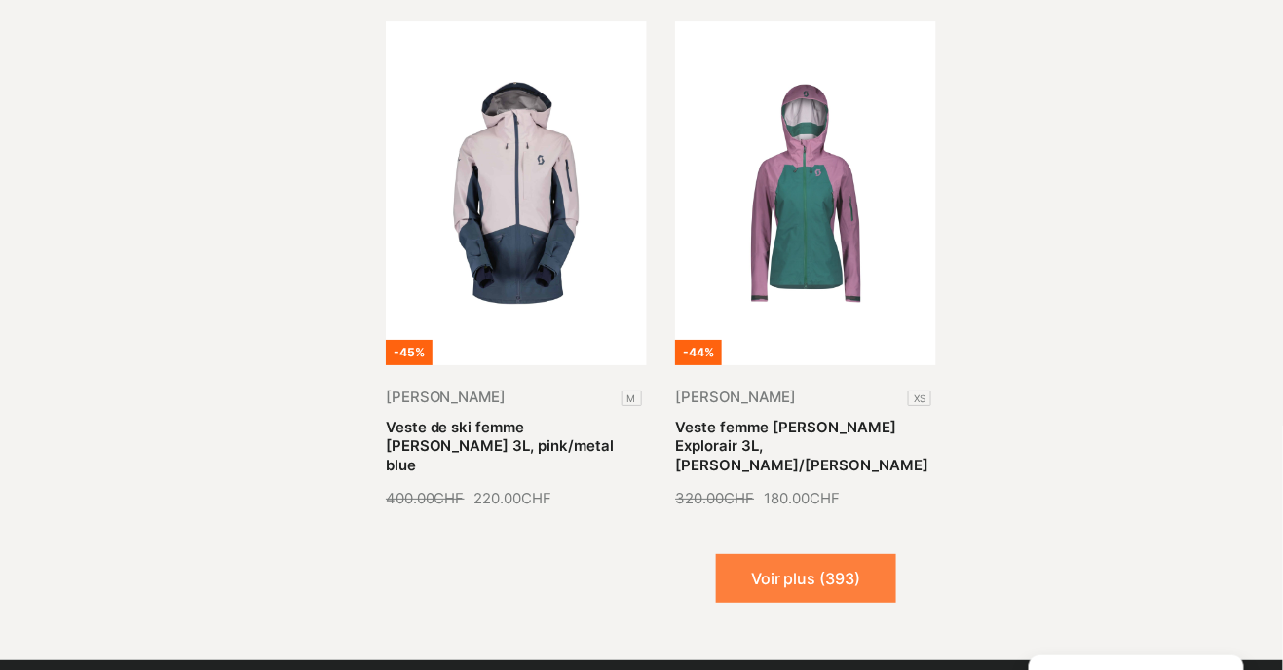
click at [755, 554] on button "Voir plus (393)" at bounding box center [806, 578] width 180 height 49
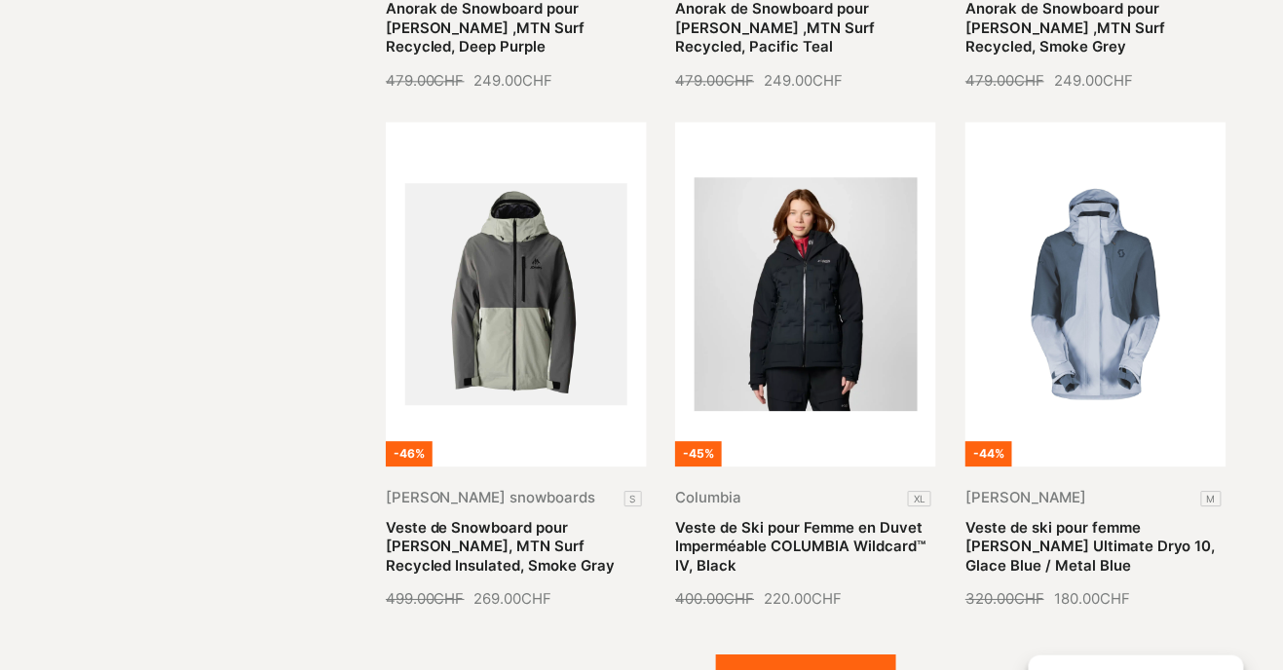
scroll to position [7246, 0]
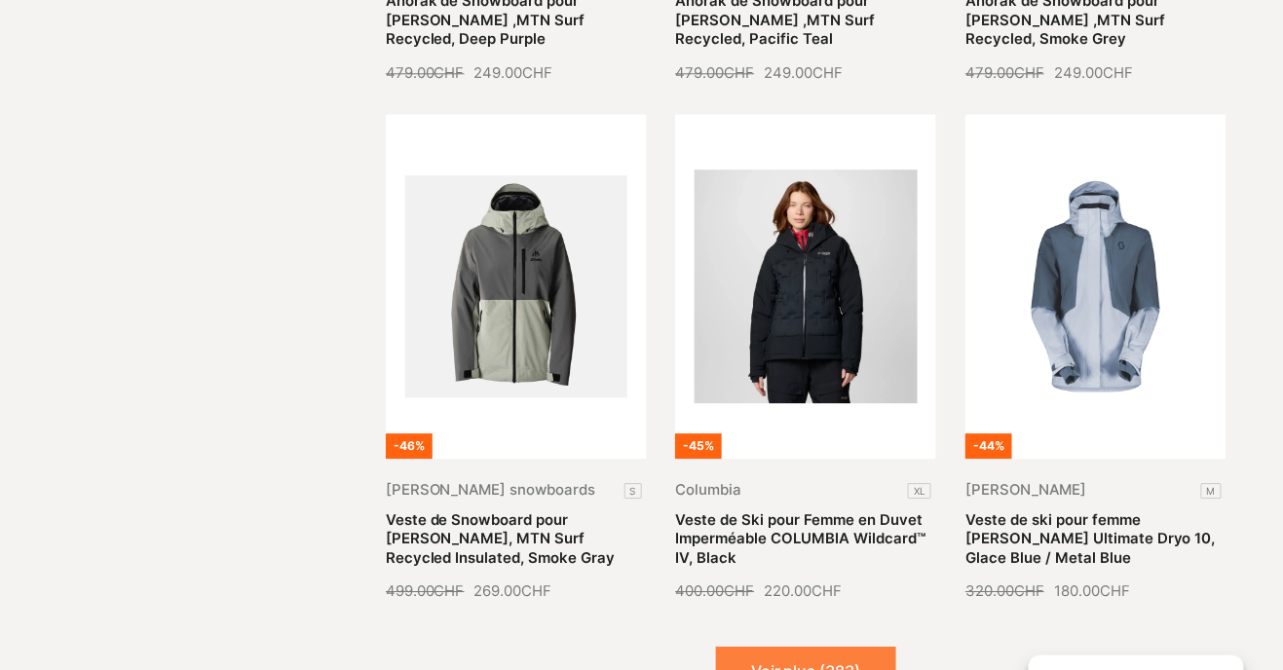
click at [821, 647] on button "Voir plus (383)" at bounding box center [806, 671] width 180 height 49
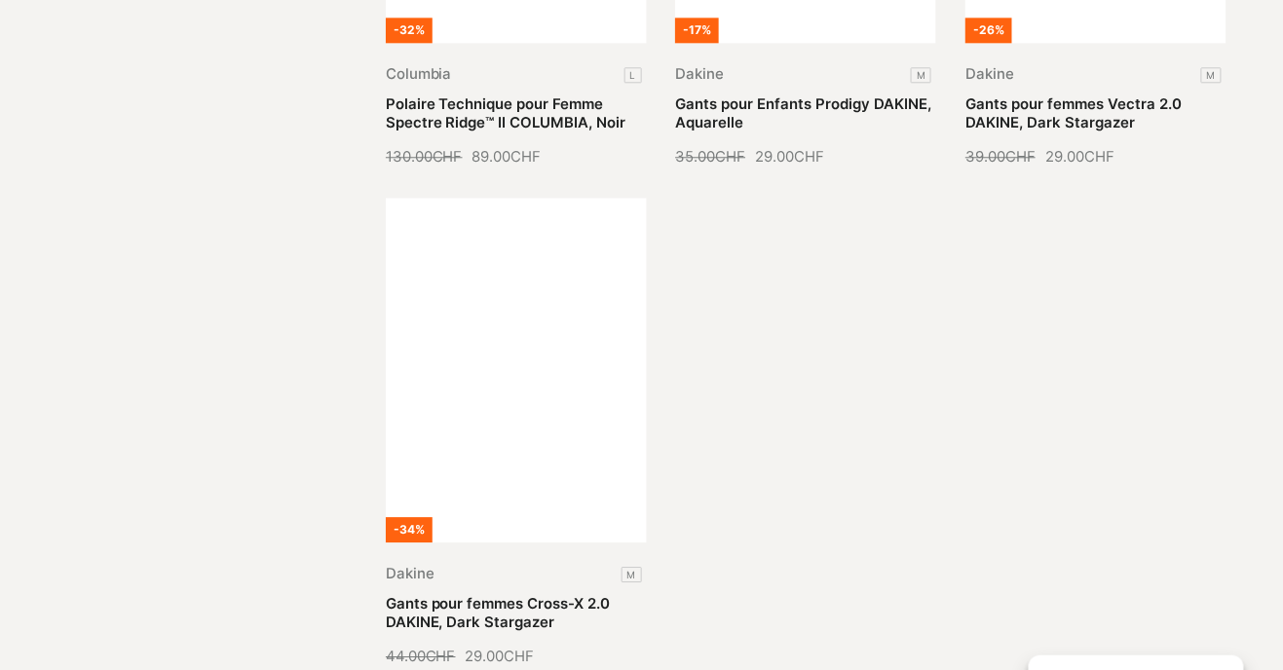
scroll to position [9220, 0]
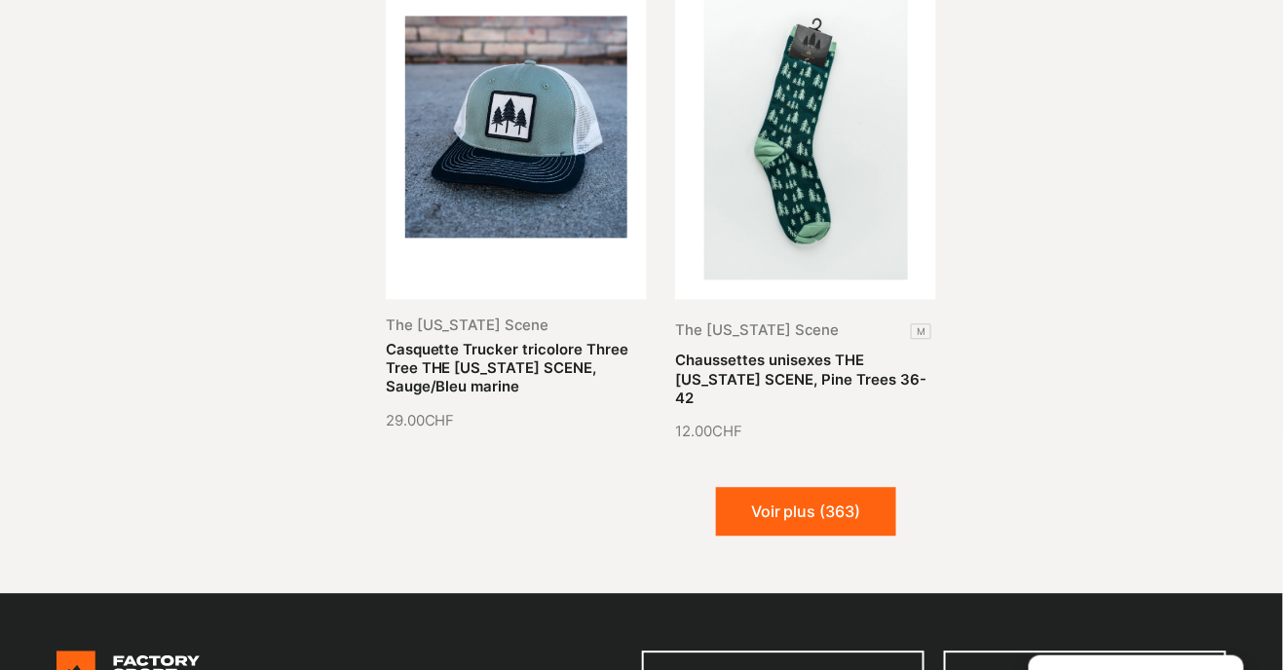
scroll to position [10960, 0]
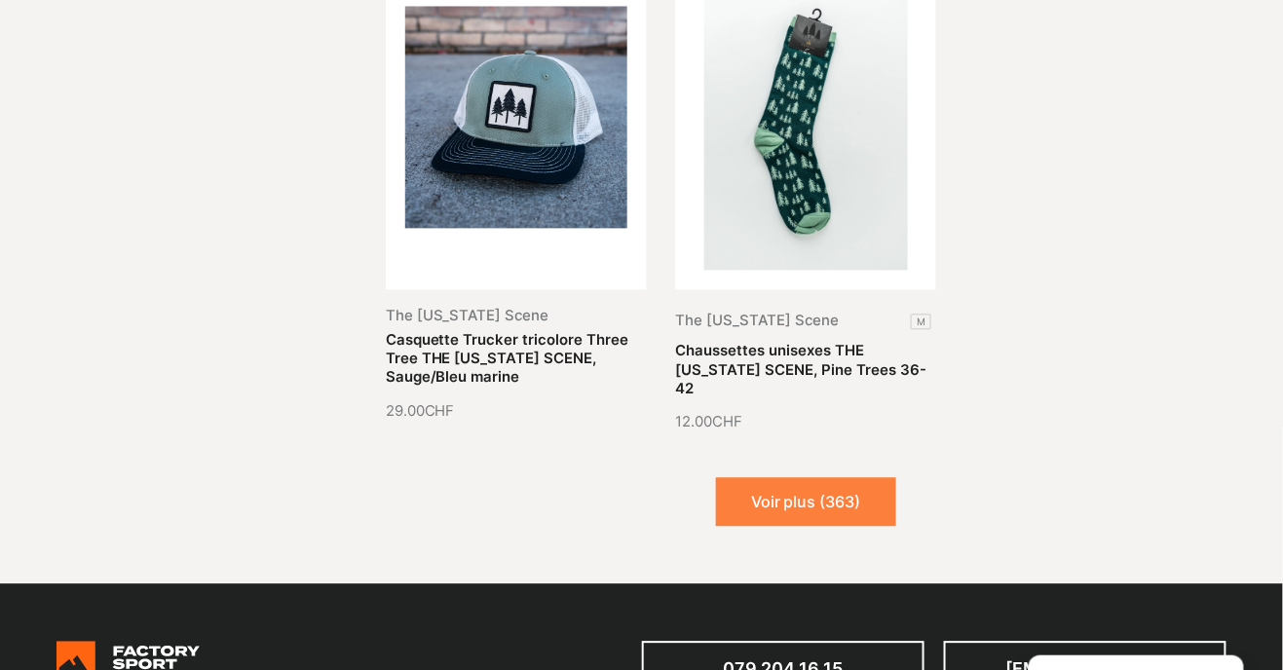
click at [757, 477] on button "Voir plus (363)" at bounding box center [806, 501] width 180 height 49
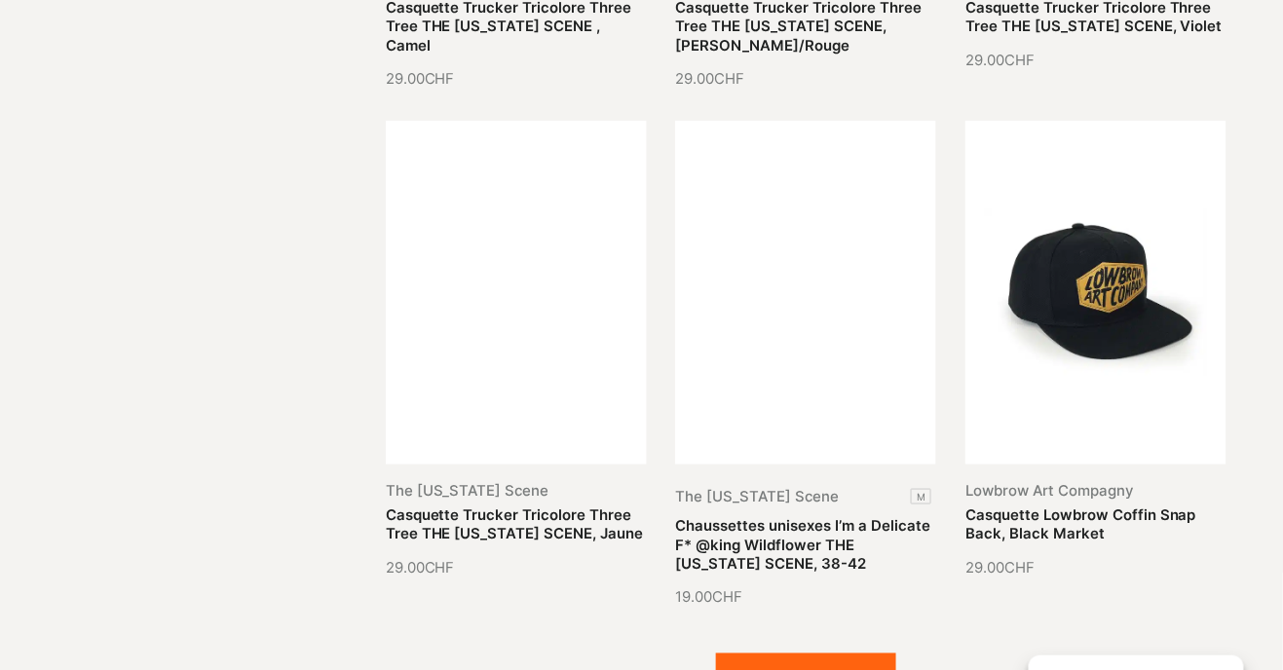
scroll to position [12300, 0]
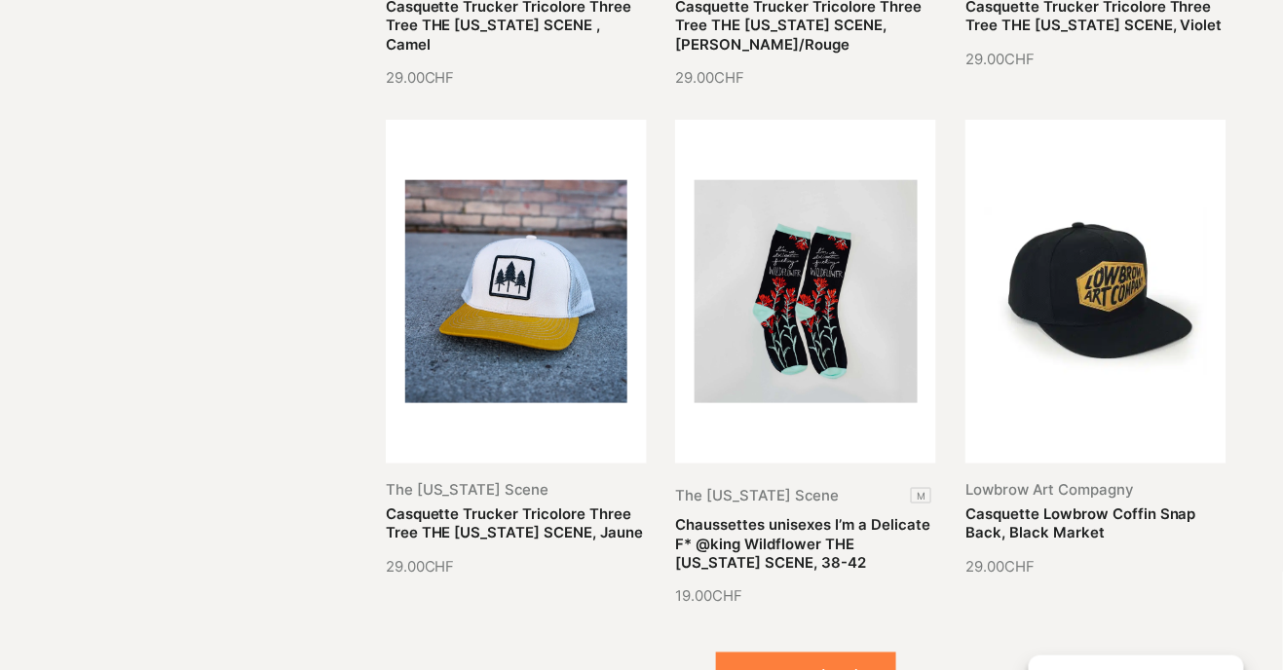
click at [770, 653] on button "Voir plus (353)" at bounding box center [806, 677] width 180 height 49
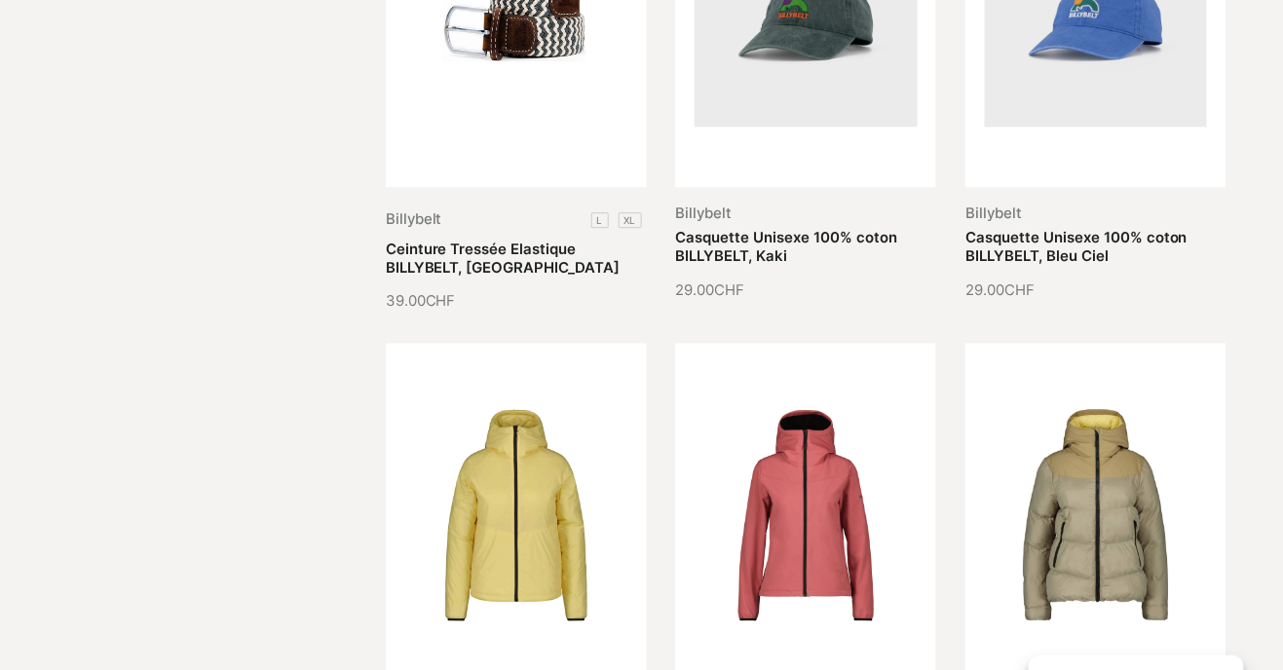
scroll to position [0, 0]
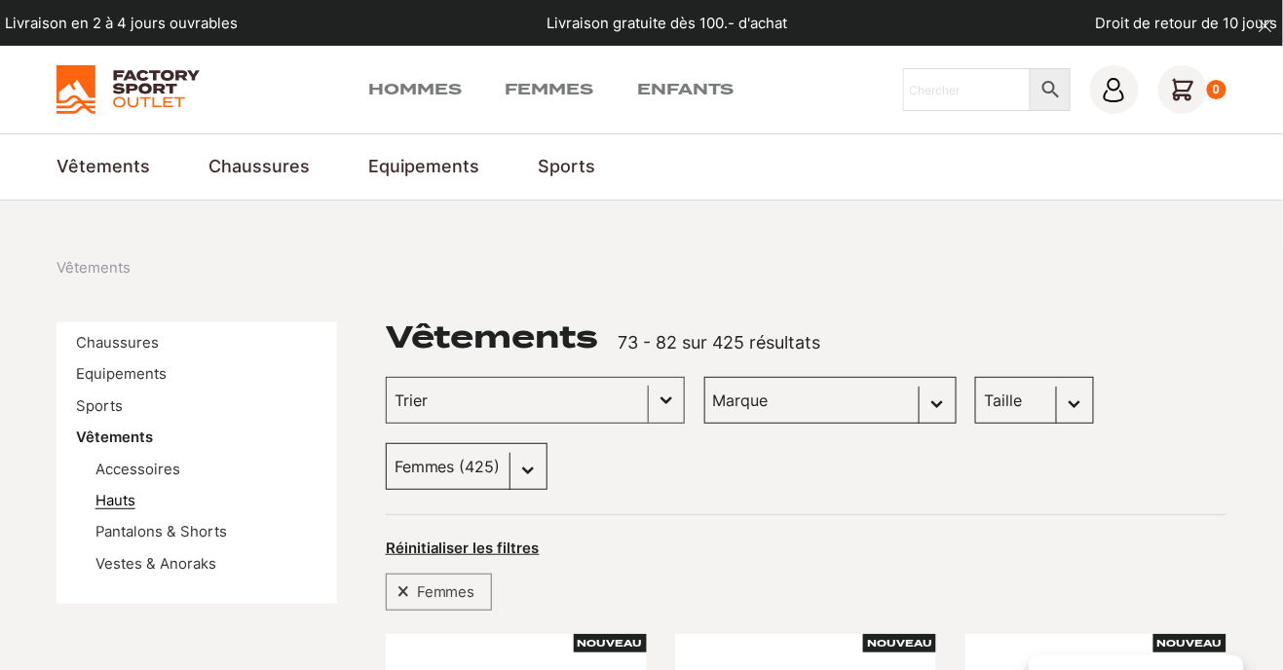
click at [111, 506] on link "Hauts" at bounding box center [115, 501] width 40 height 18
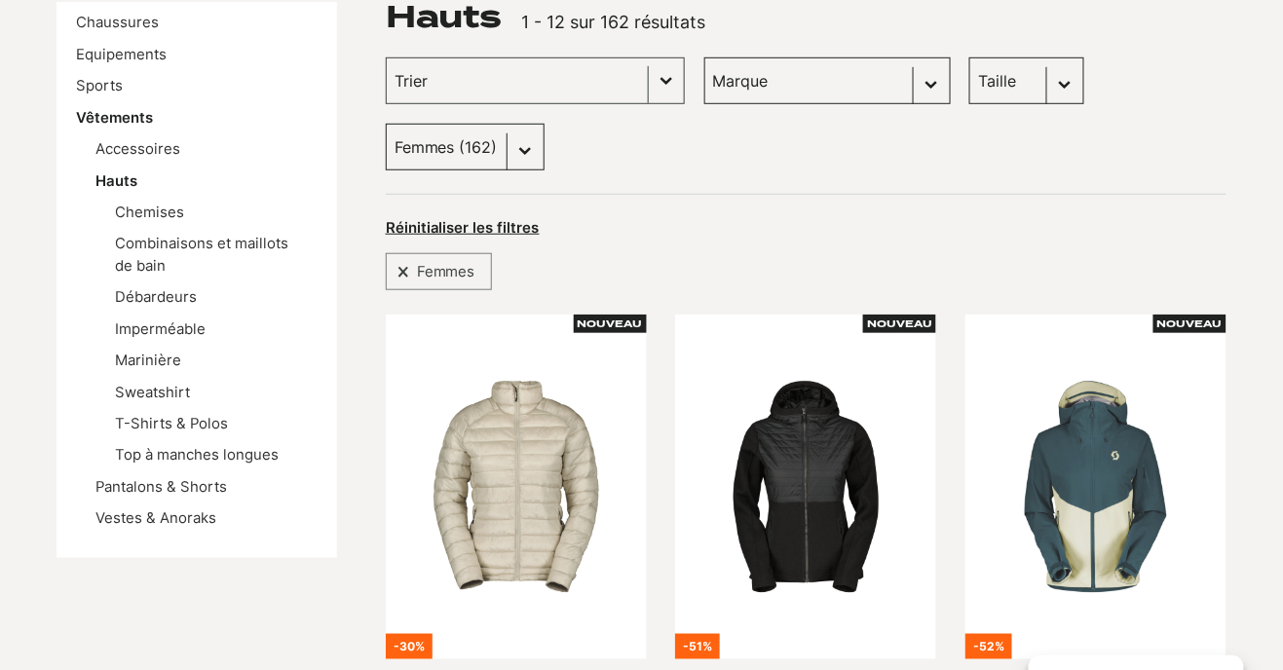
scroll to position [319, 0]
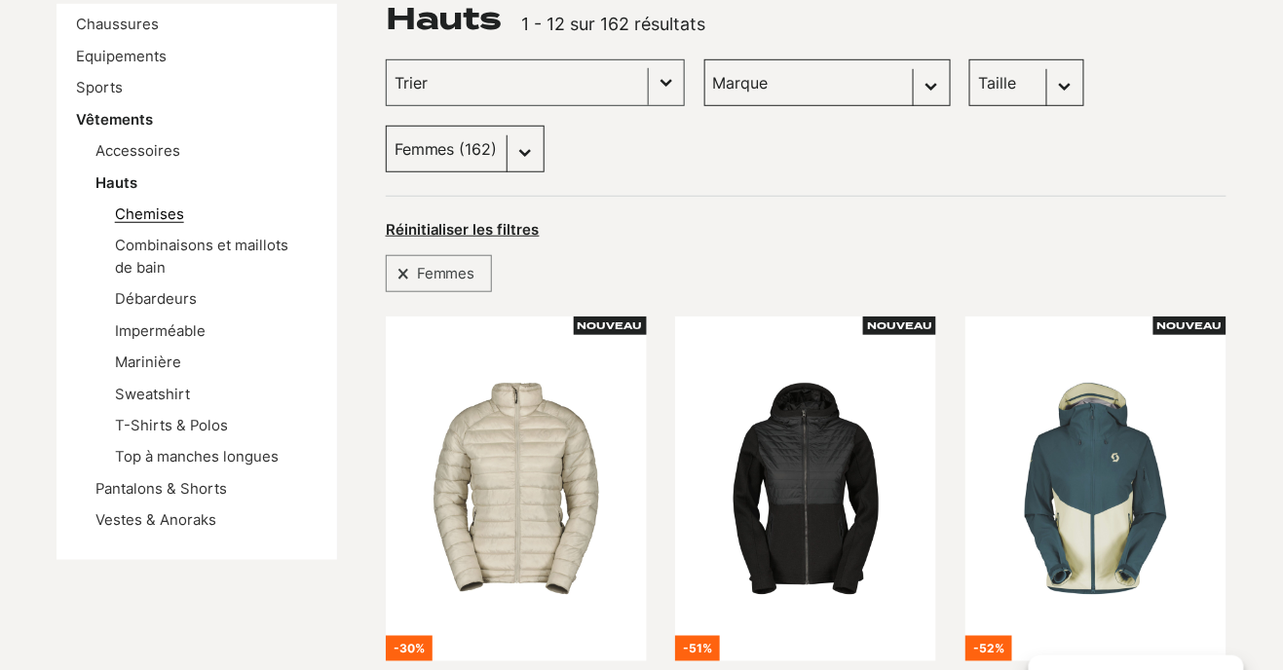
click at [131, 210] on link "Chemises" at bounding box center [149, 215] width 69 height 18
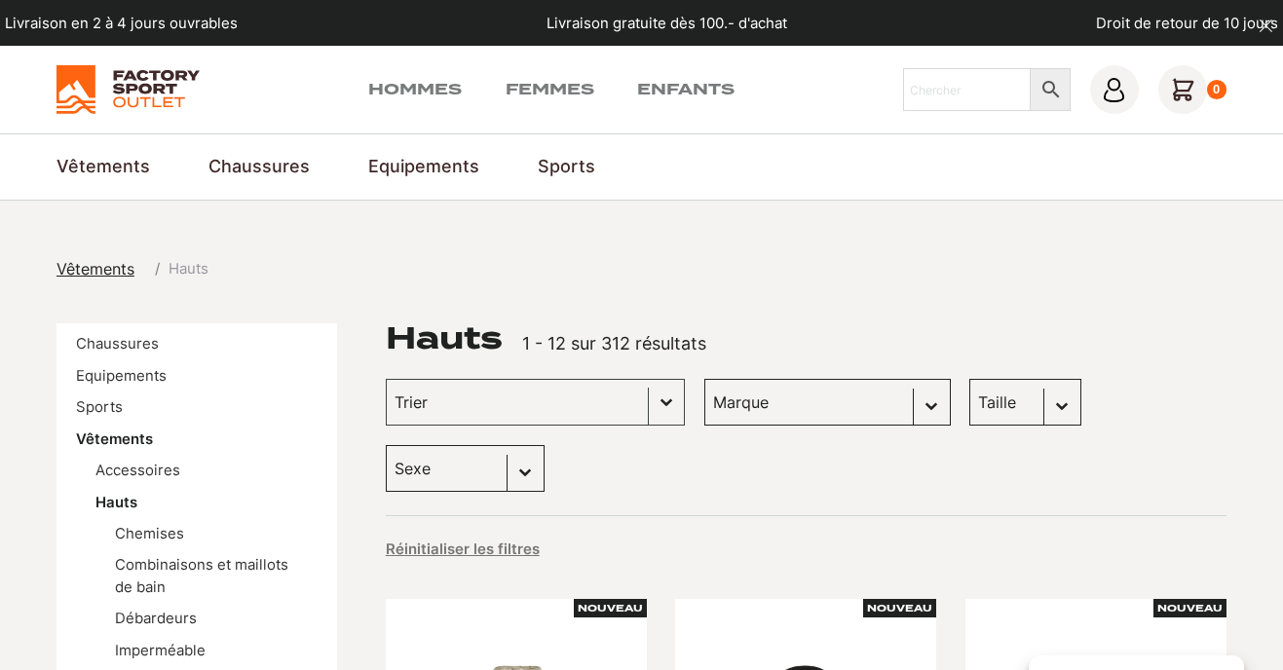
scroll to position [434, 0]
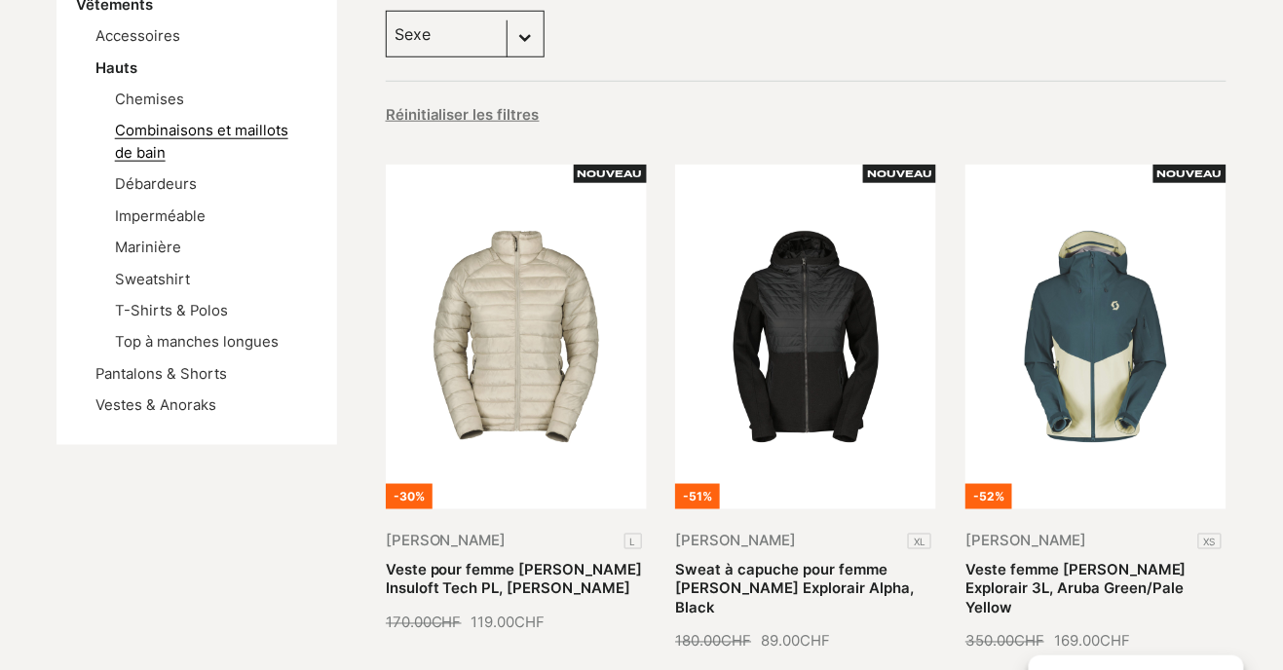
click at [130, 148] on link "Combinaisons et maillots de bain" at bounding box center [201, 141] width 173 height 39
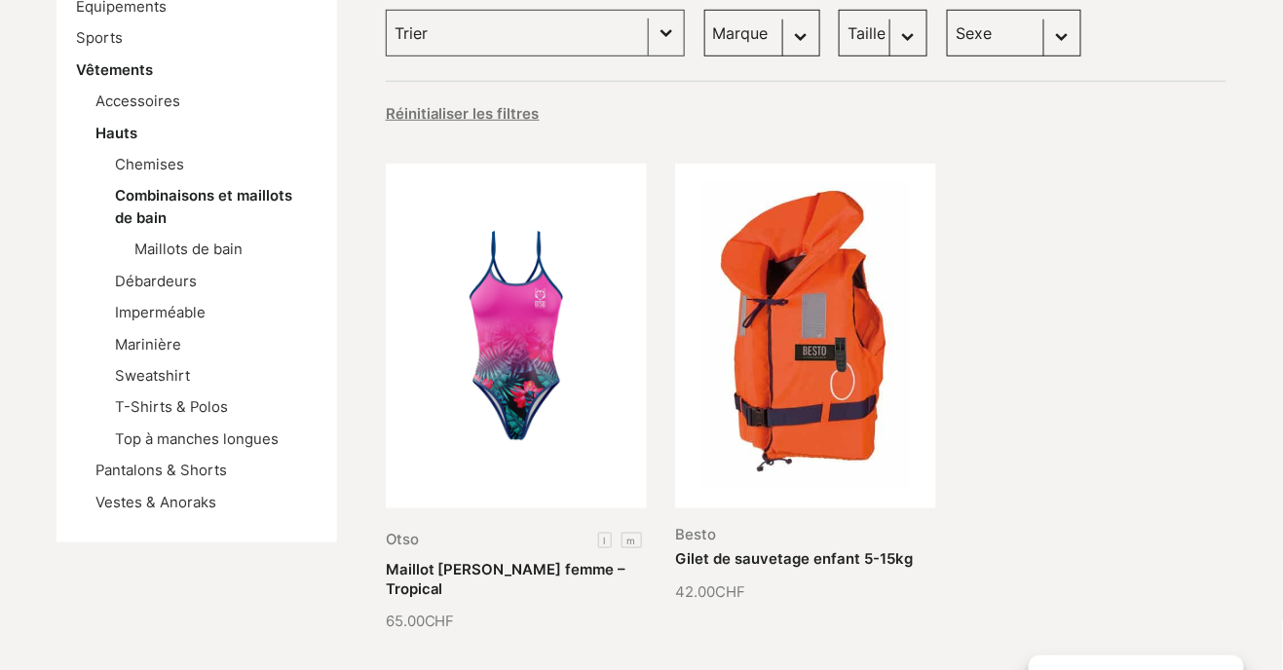
scroll to position [365, 0]
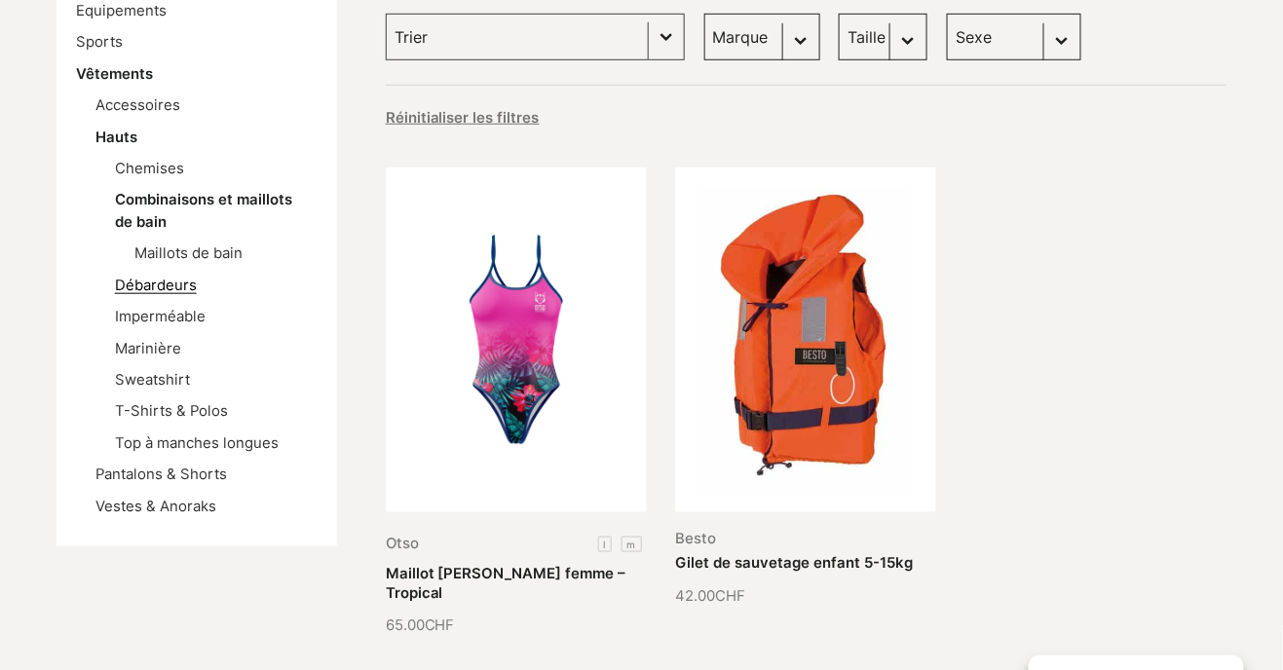
click at [124, 290] on link "Débardeurs" at bounding box center [156, 286] width 82 height 18
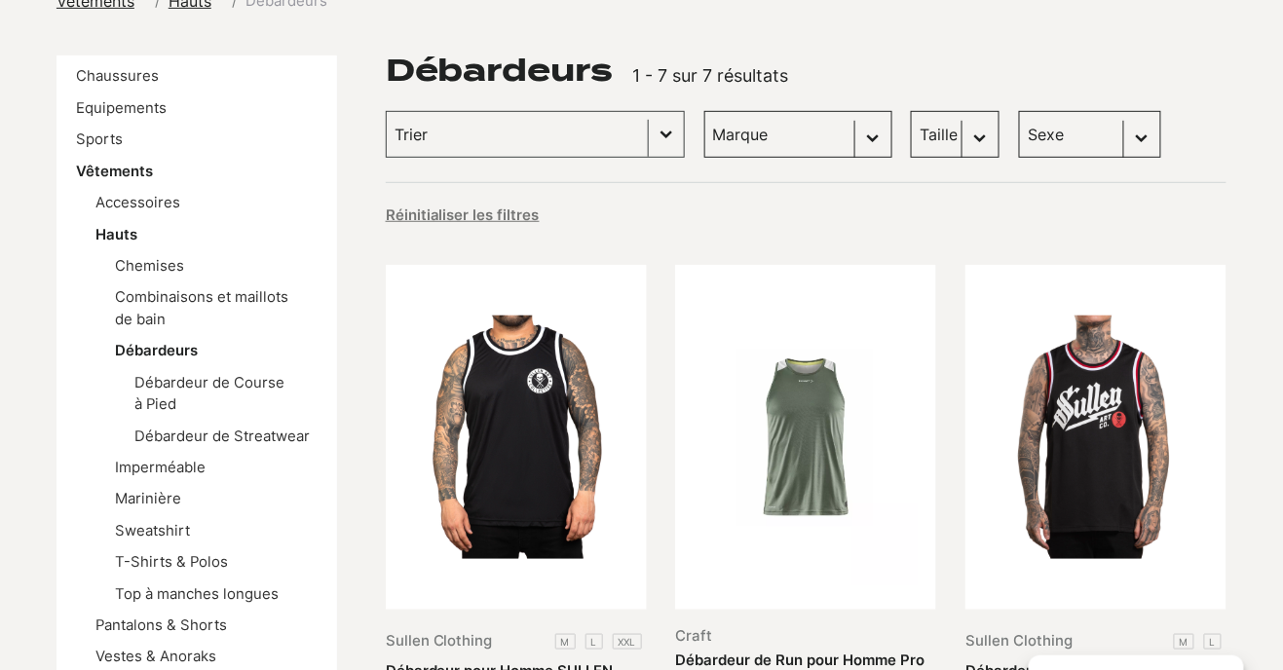
scroll to position [267, 0]
click at [138, 473] on link "Imperméable" at bounding box center [160, 469] width 91 height 18
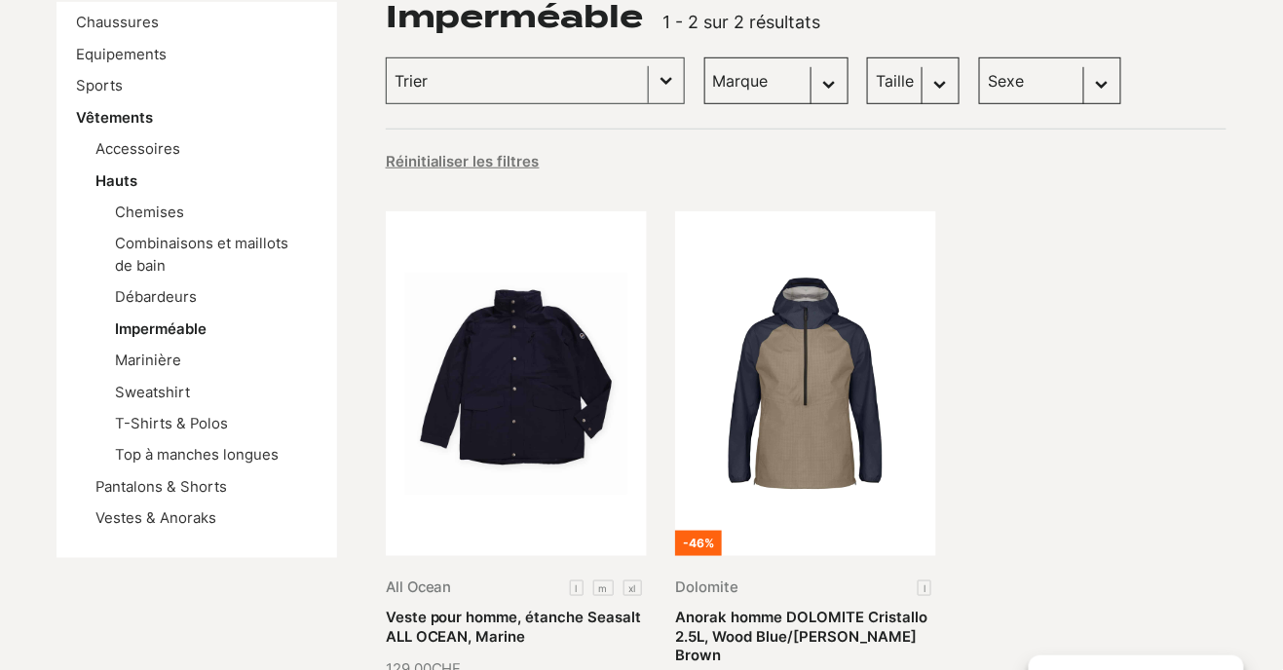
scroll to position [321, 0]
click at [121, 366] on link "Marinière" at bounding box center [148, 361] width 66 height 18
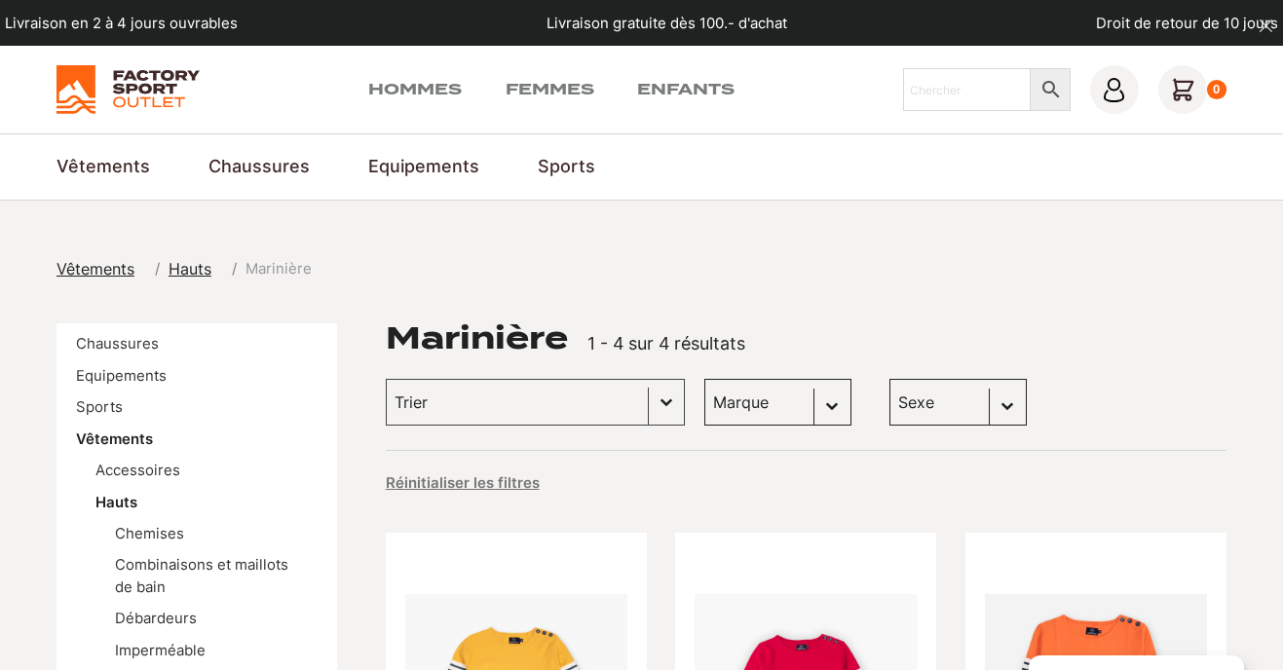
scroll to position [307, 0]
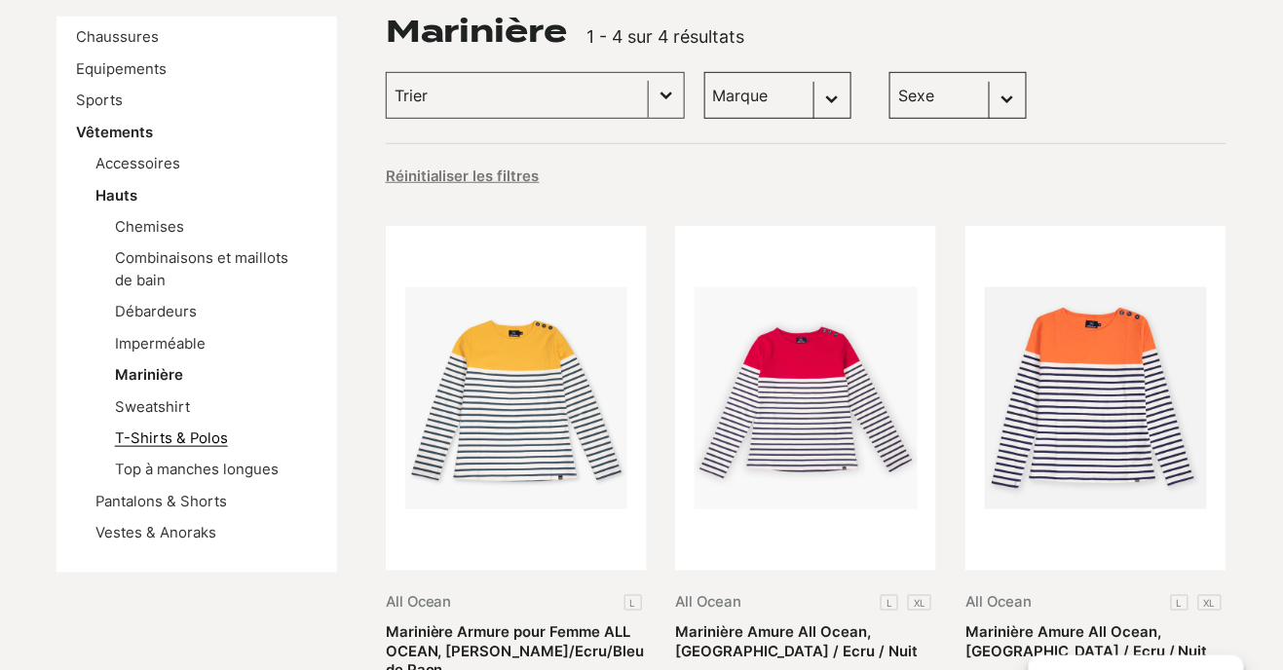
click at [127, 439] on link "T-Shirts & Polos" at bounding box center [171, 439] width 113 height 18
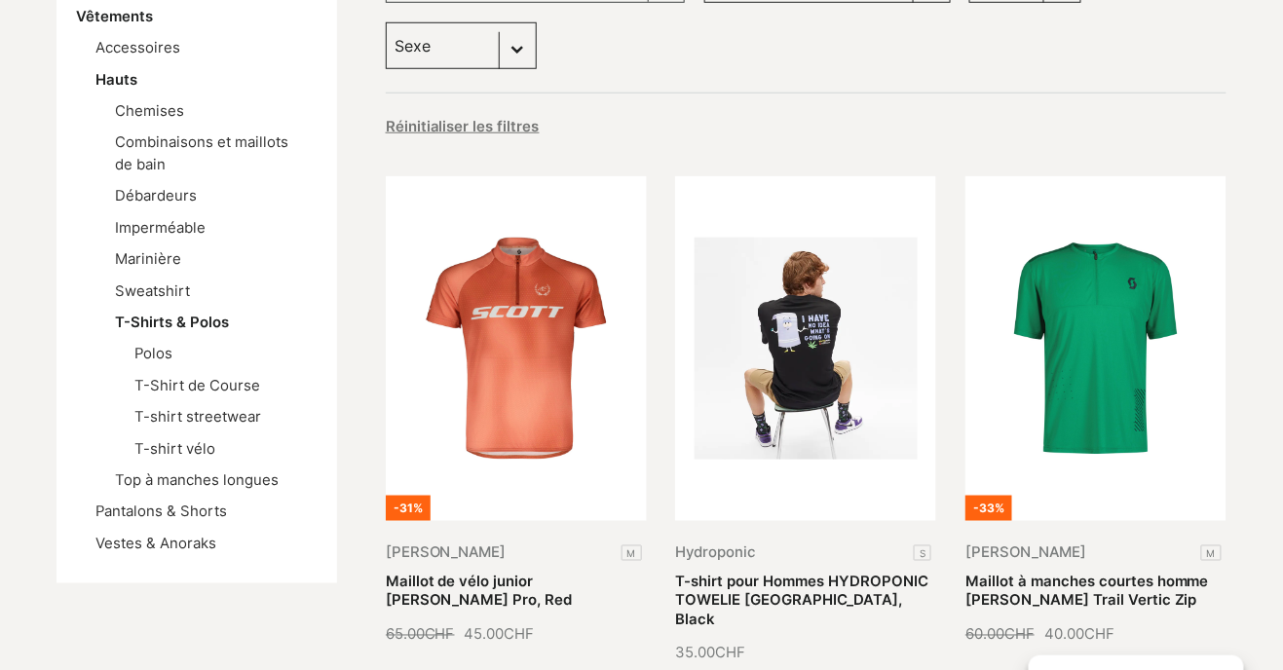
scroll to position [421, 0]
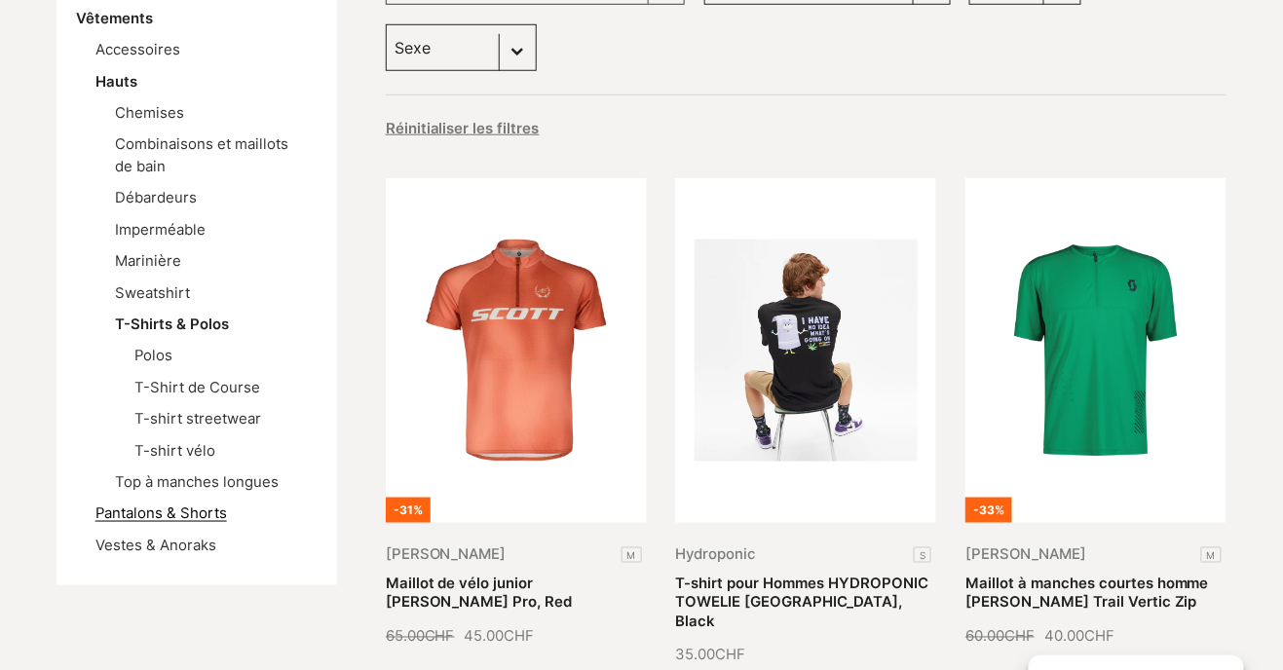
click at [115, 516] on link "Pantalons & Shorts" at bounding box center [160, 514] width 131 height 18
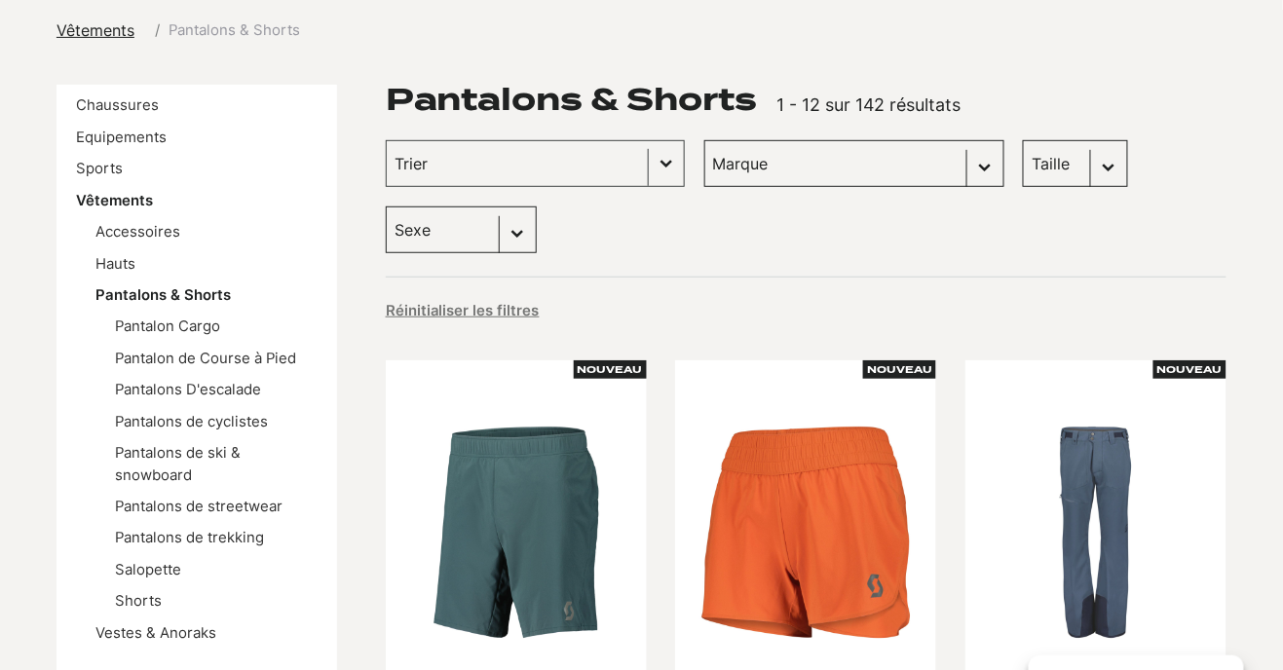
scroll to position [246, 0]
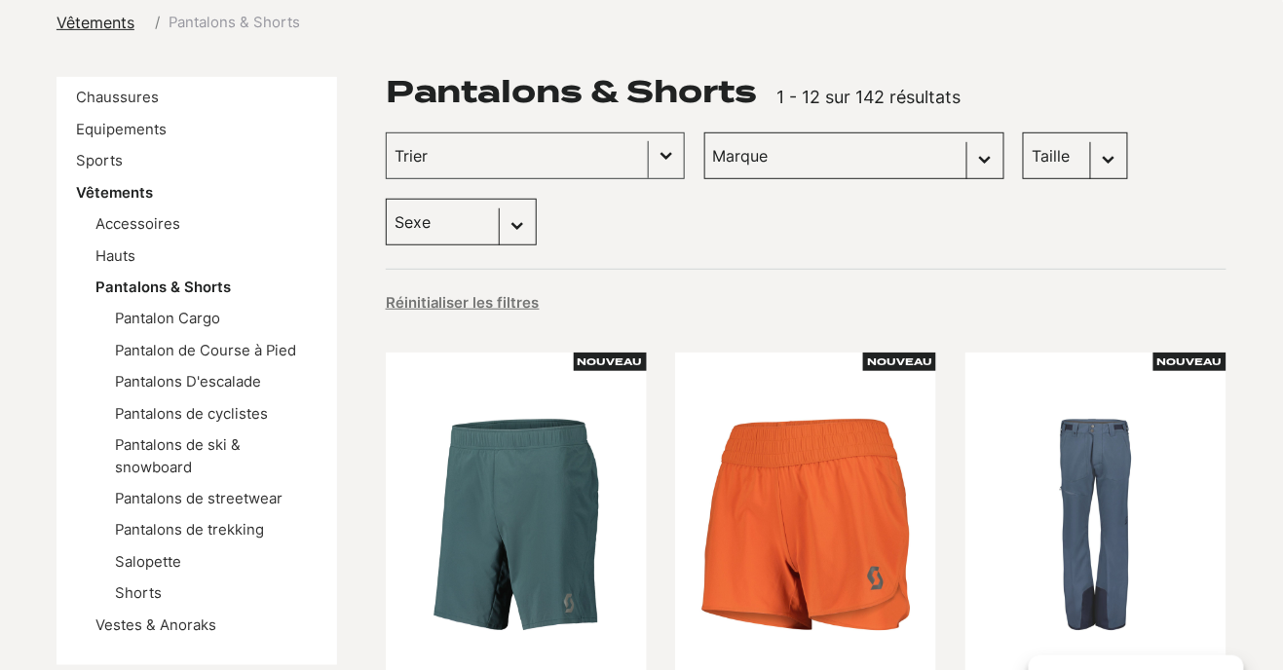
click at [537, 199] on select "Sexe Femmes (70) Hommes (67) Enfants (4)" at bounding box center [461, 222] width 151 height 47
select select "femmes"
click at [537, 199] on select "Sexe Femmes (70) Hommes (67) Enfants (4)" at bounding box center [461, 222] width 151 height 47
select select "femmes"
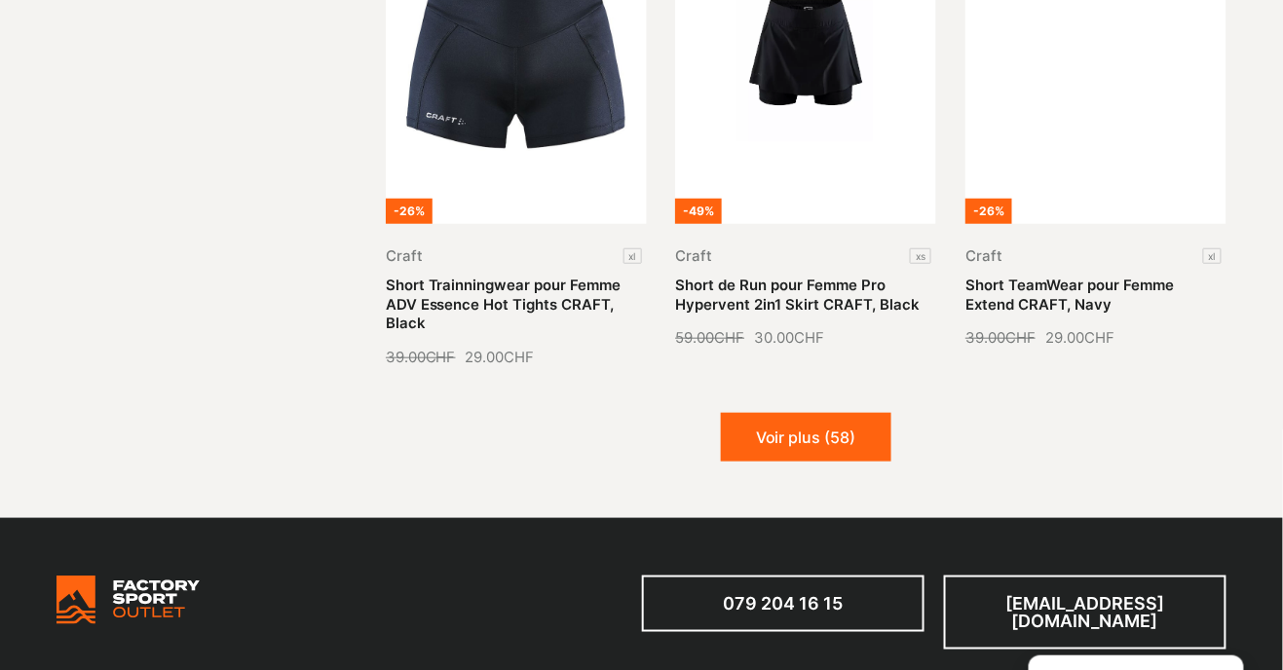
scroll to position [2299, 0]
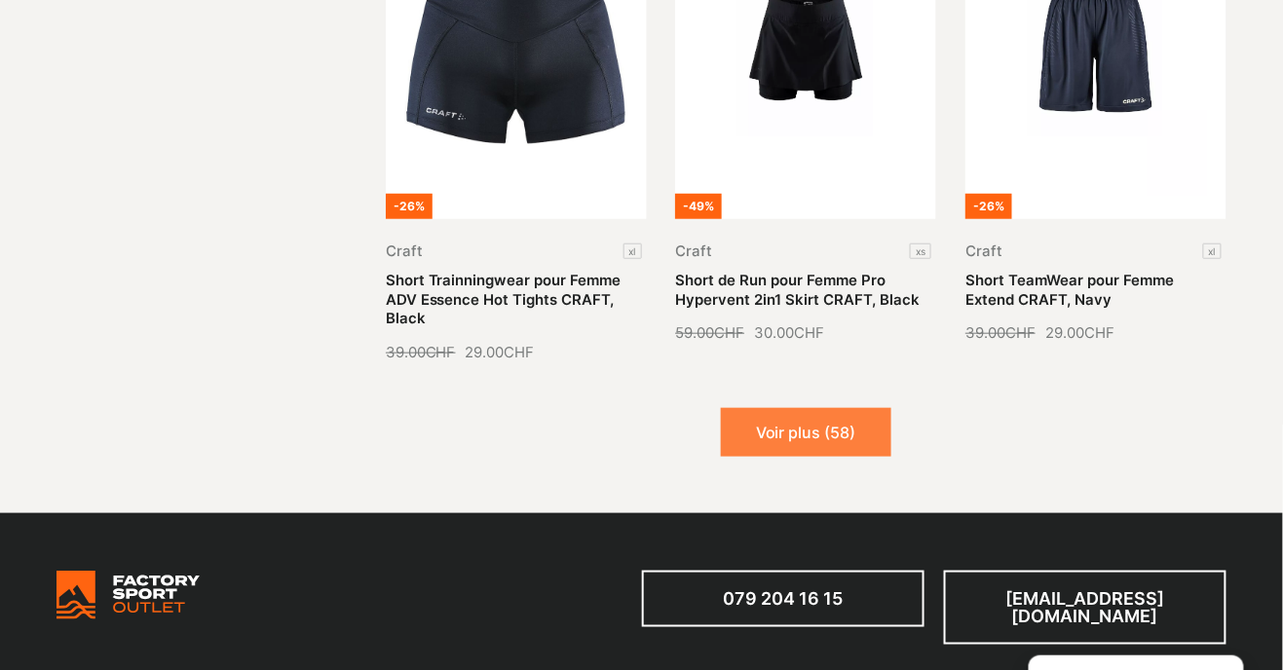
click at [856, 408] on button "Voir plus (58)" at bounding box center [806, 432] width 170 height 49
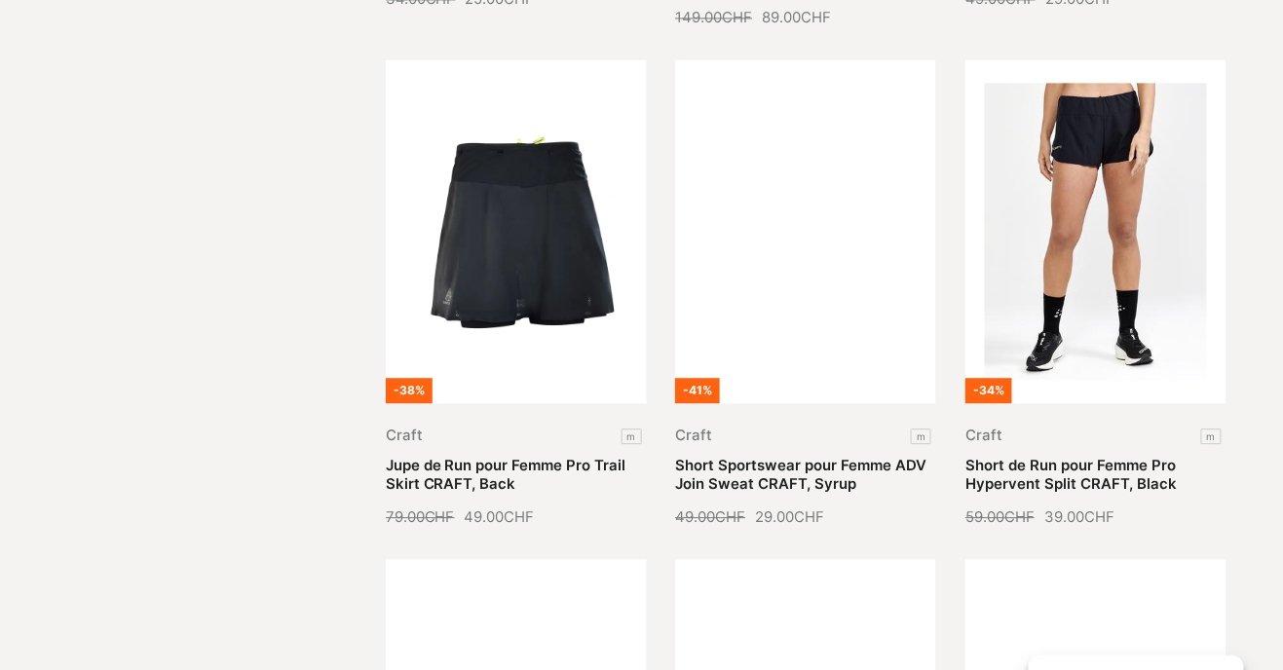
scroll to position [3152, 0]
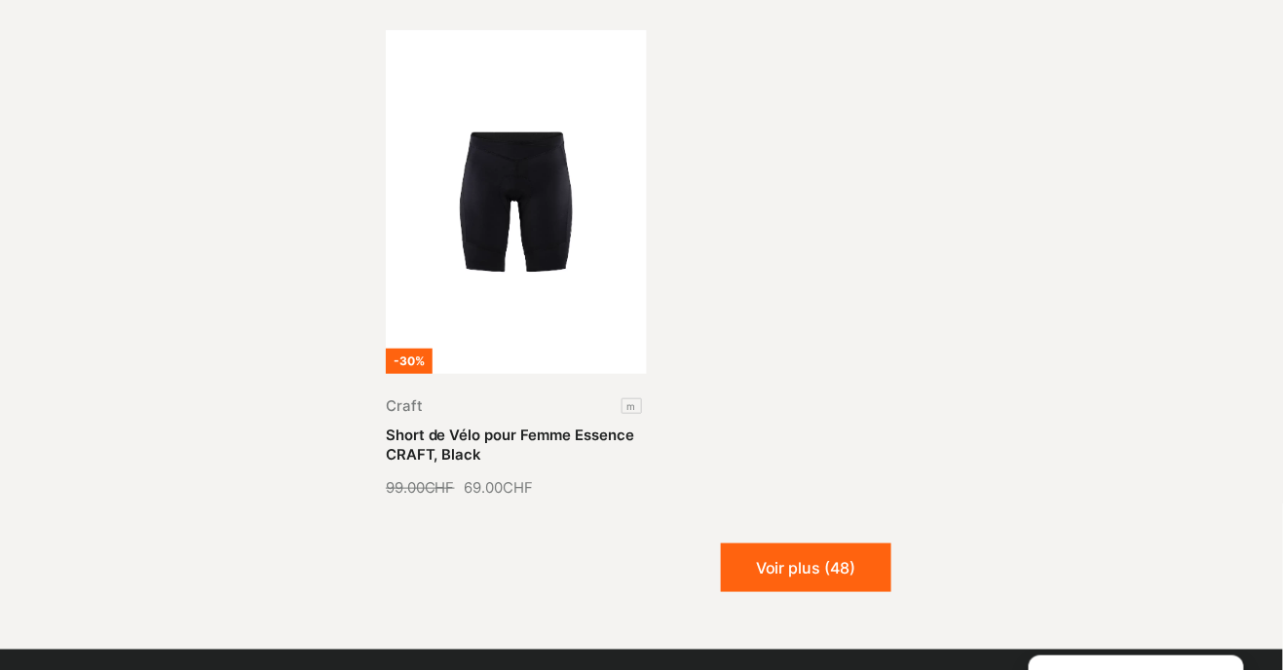
scroll to position [4201, 0]
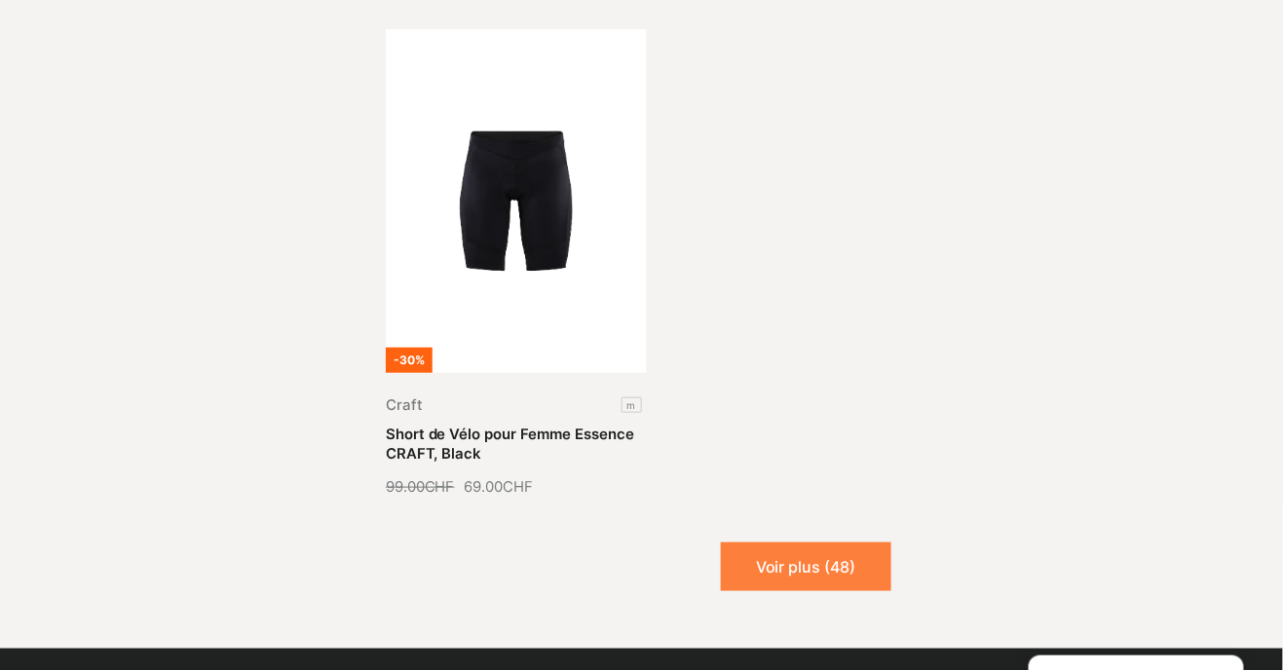
click at [869, 543] on button "Voir plus (48)" at bounding box center [806, 567] width 170 height 49
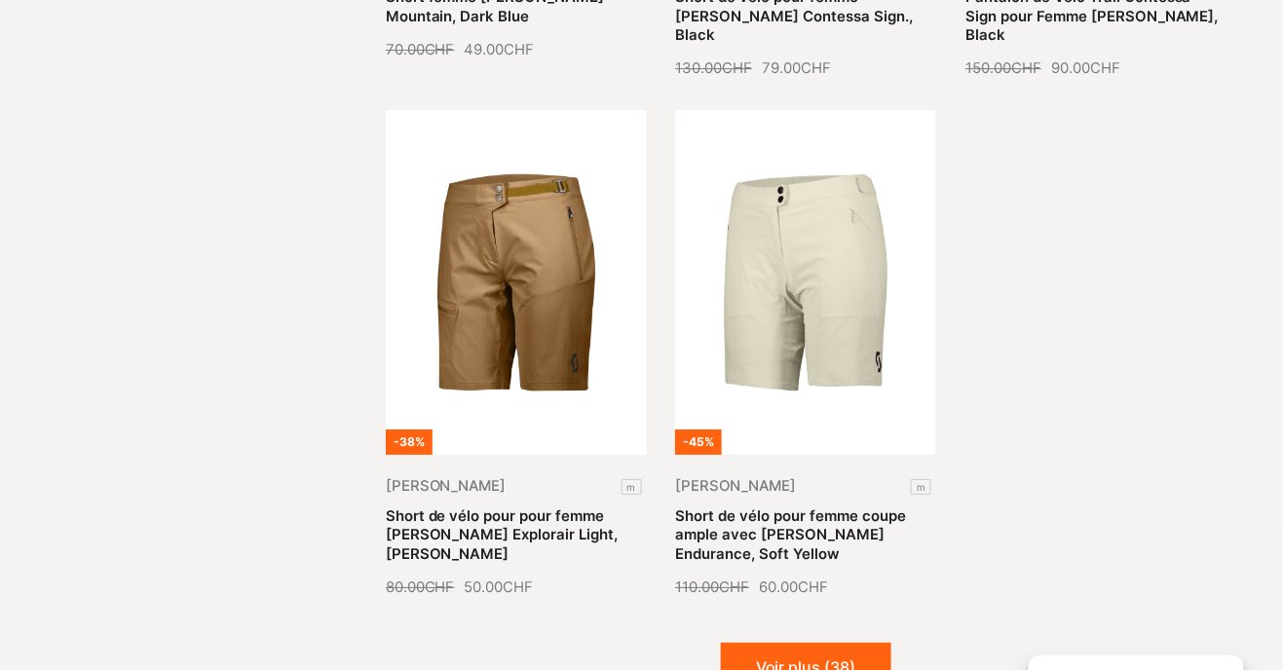
scroll to position [5660, 0]
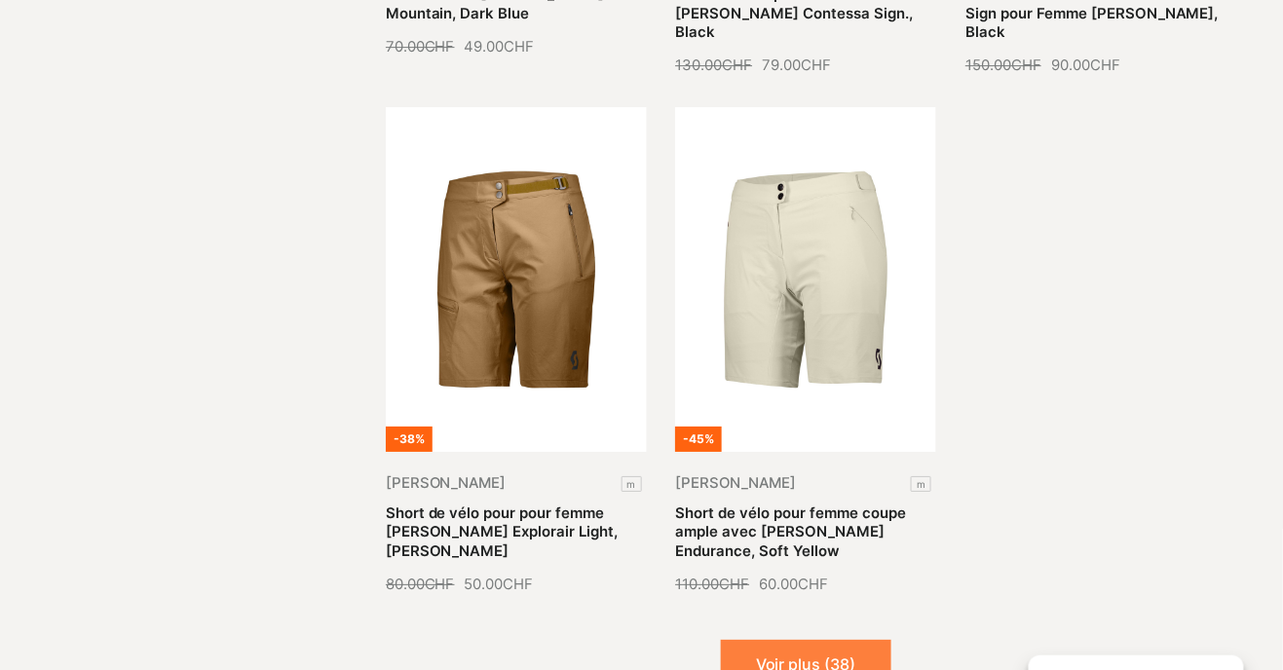
click at [802, 640] on button "Voir plus (38)" at bounding box center [806, 664] width 170 height 49
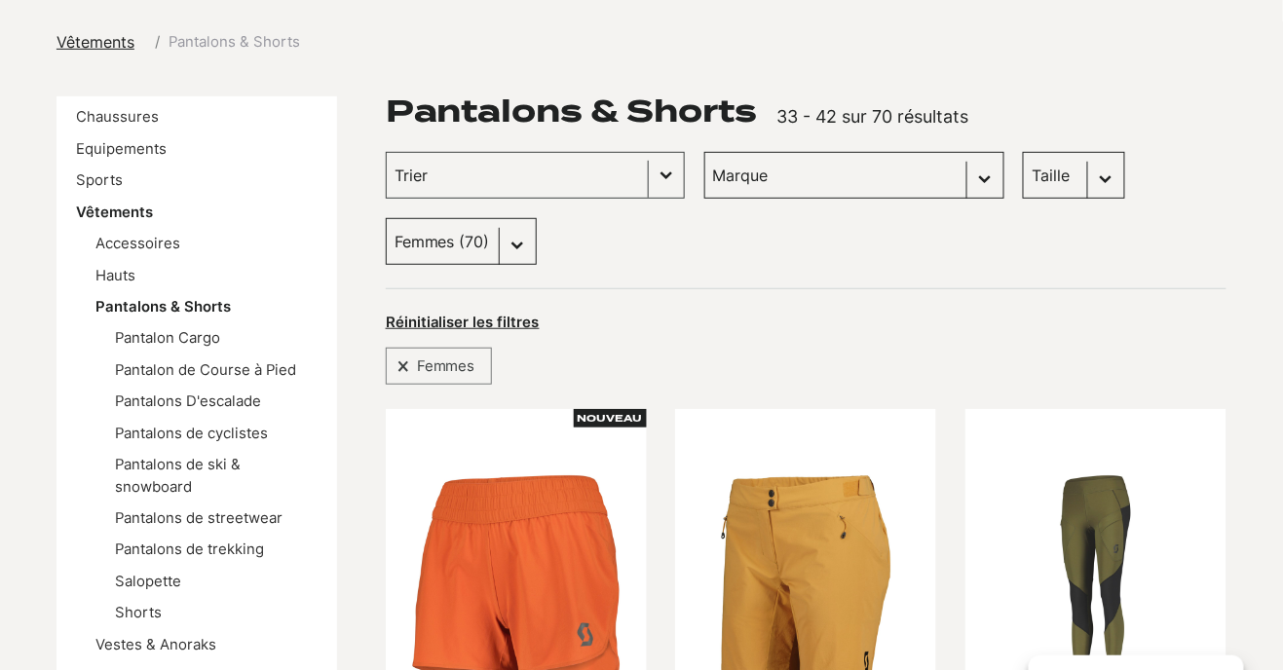
scroll to position [242, 0]
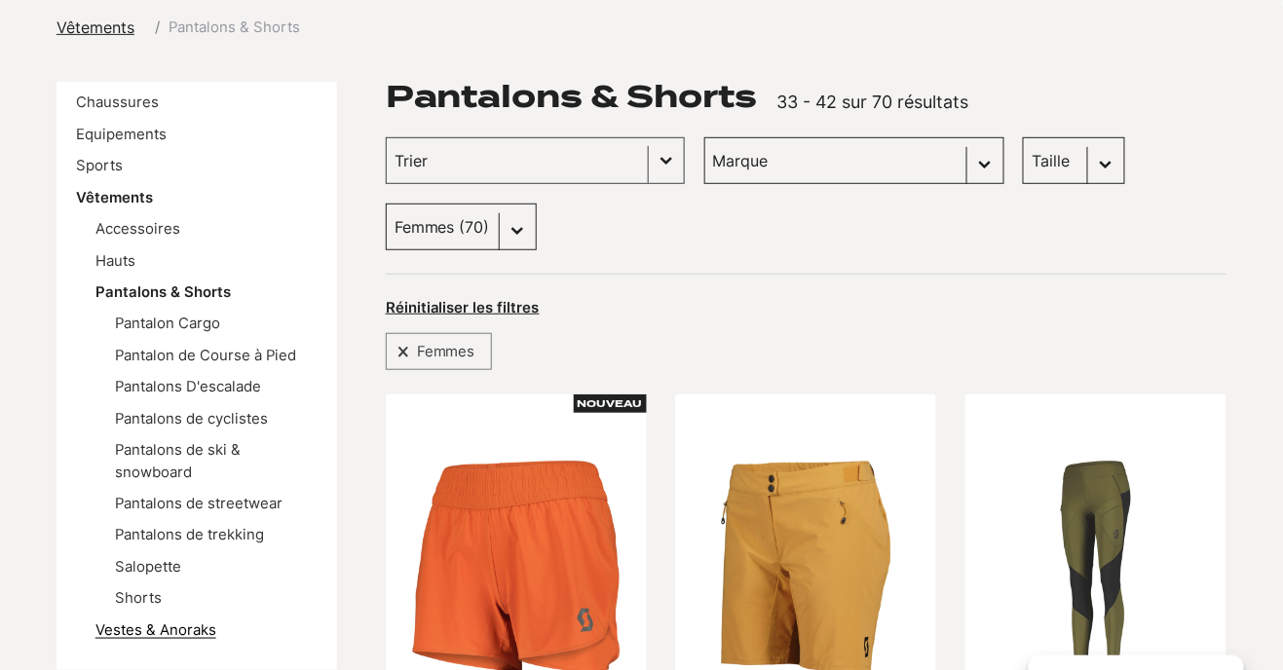
click at [106, 633] on link "Vestes & Anoraks" at bounding box center [155, 630] width 121 height 18
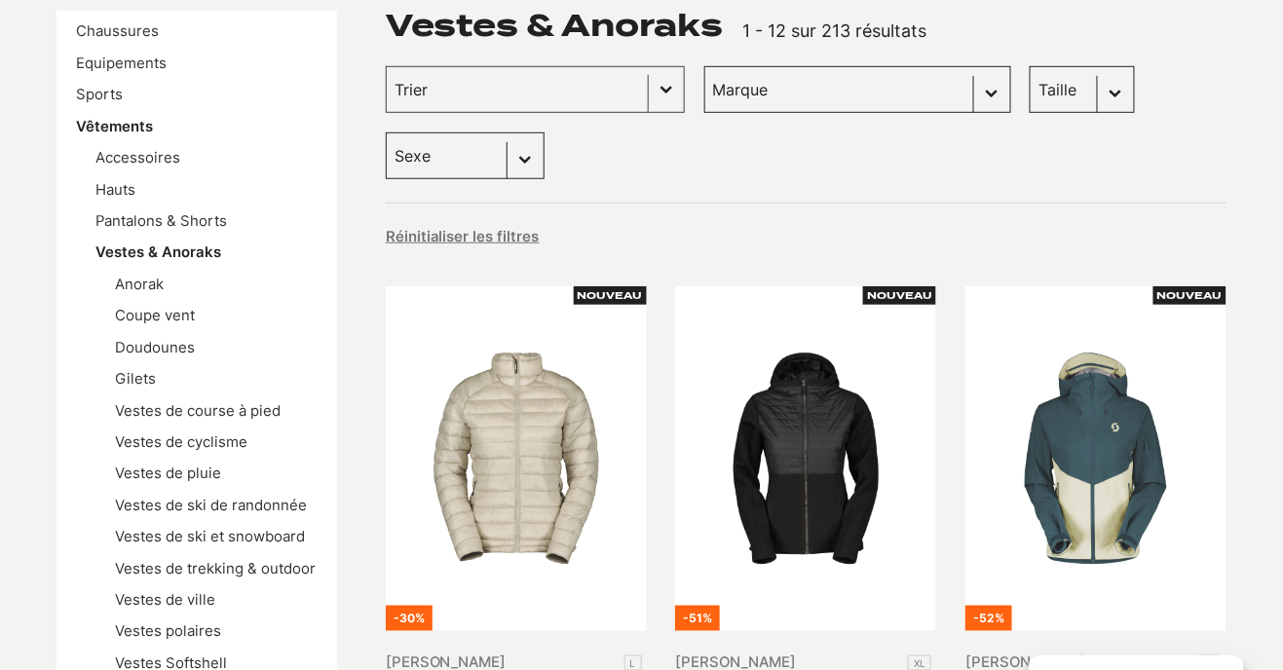
scroll to position [320, 0]
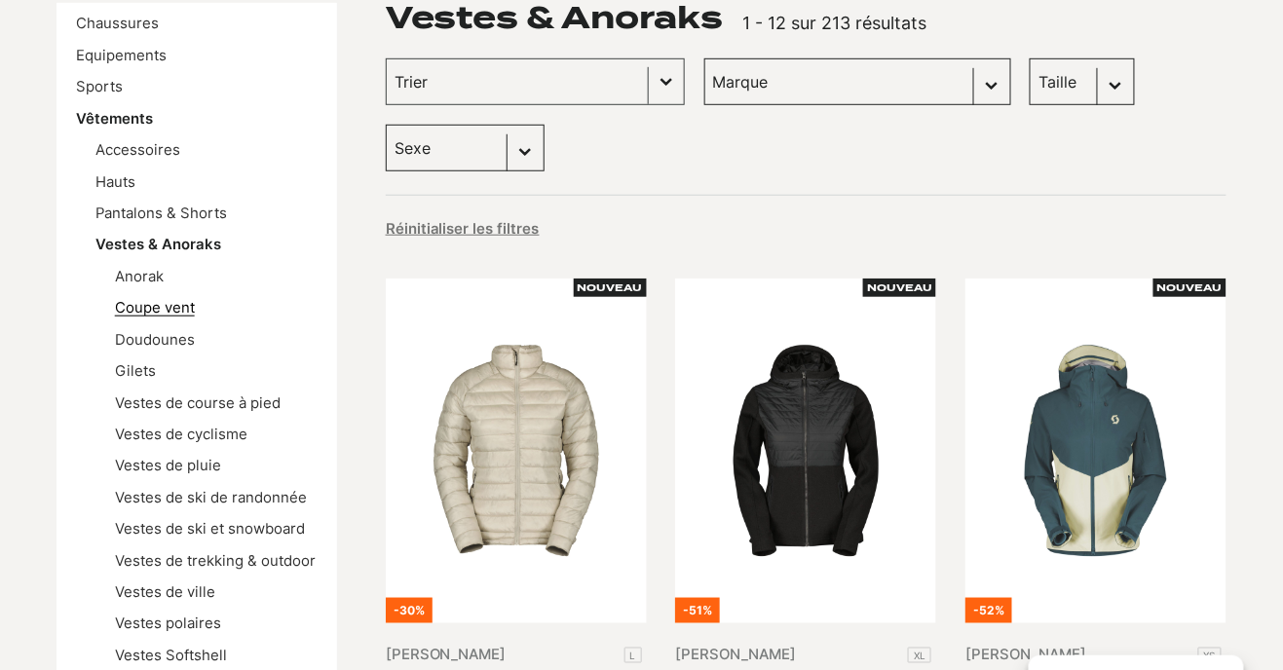
click at [126, 314] on link "Coupe vent" at bounding box center [155, 308] width 80 height 18
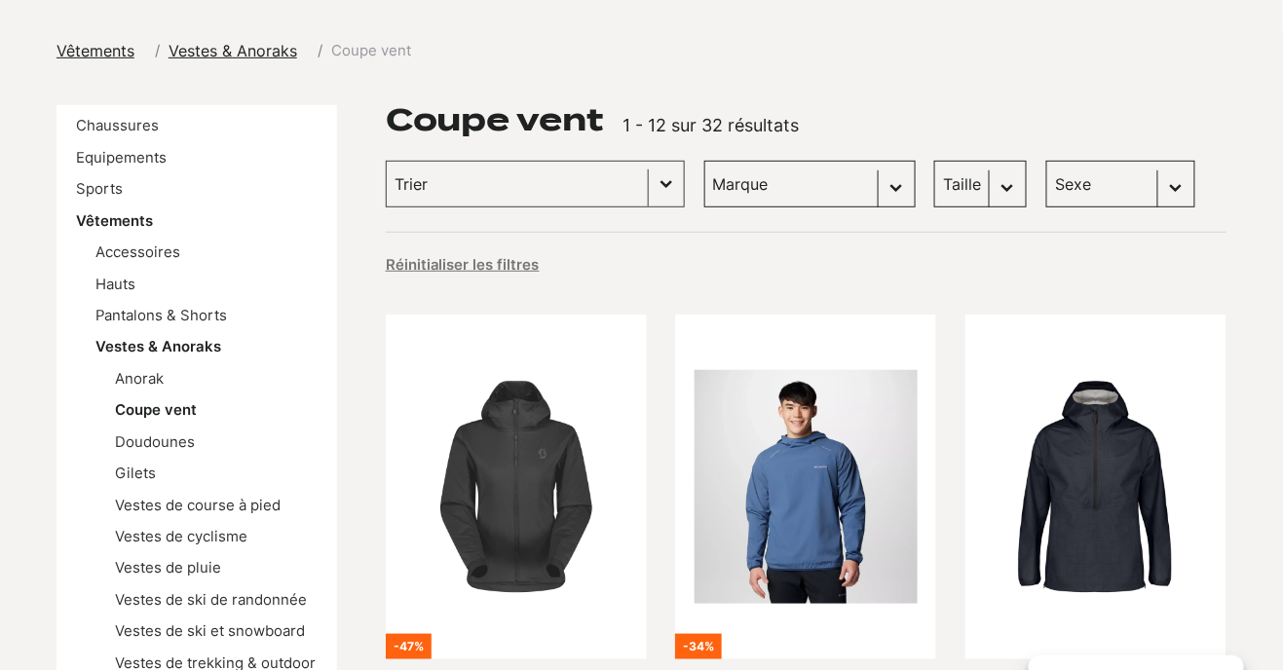
scroll to position [34, 0]
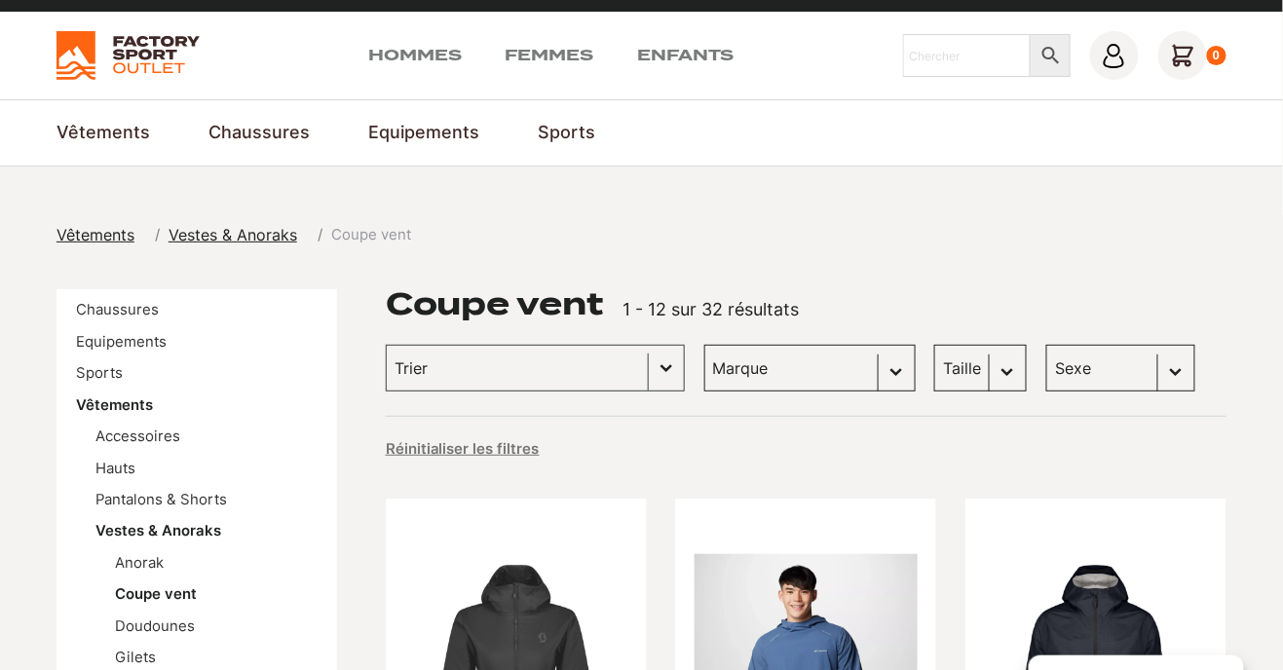
click at [1083, 367] on select "Sexe Femmes (18) Hommes (13) Enfants (1)" at bounding box center [1120, 368] width 149 height 47
select select "femmes"
click at [1046, 345] on select "Sexe Femmes (18) Hommes (13) Enfants (1)" at bounding box center [1120, 368] width 149 height 47
select select "femmes"
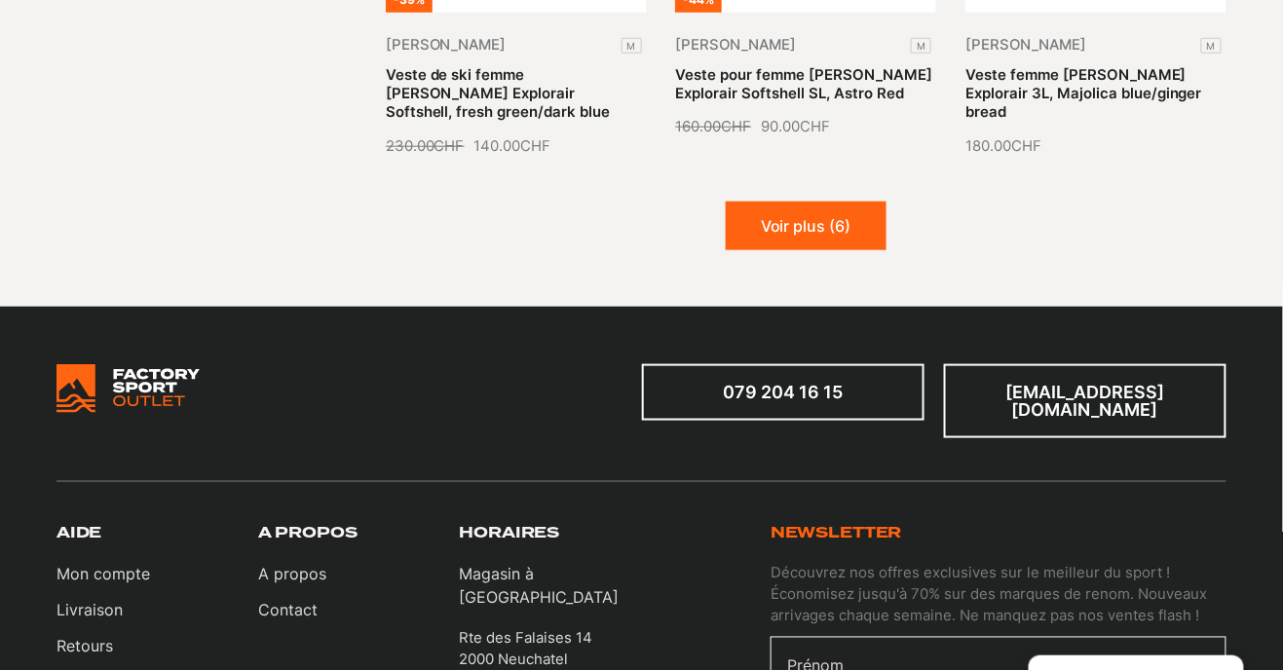
scroll to position [2459, 0]
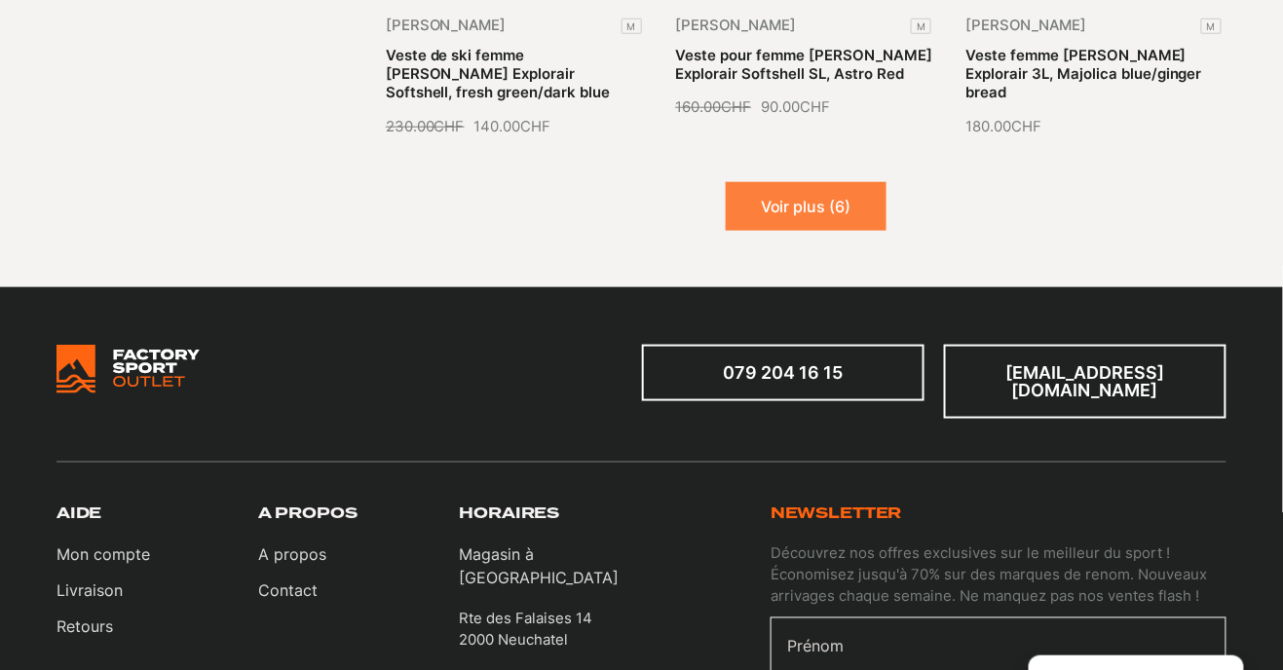
click at [866, 203] on button "Voir plus (6)" at bounding box center [806, 206] width 161 height 49
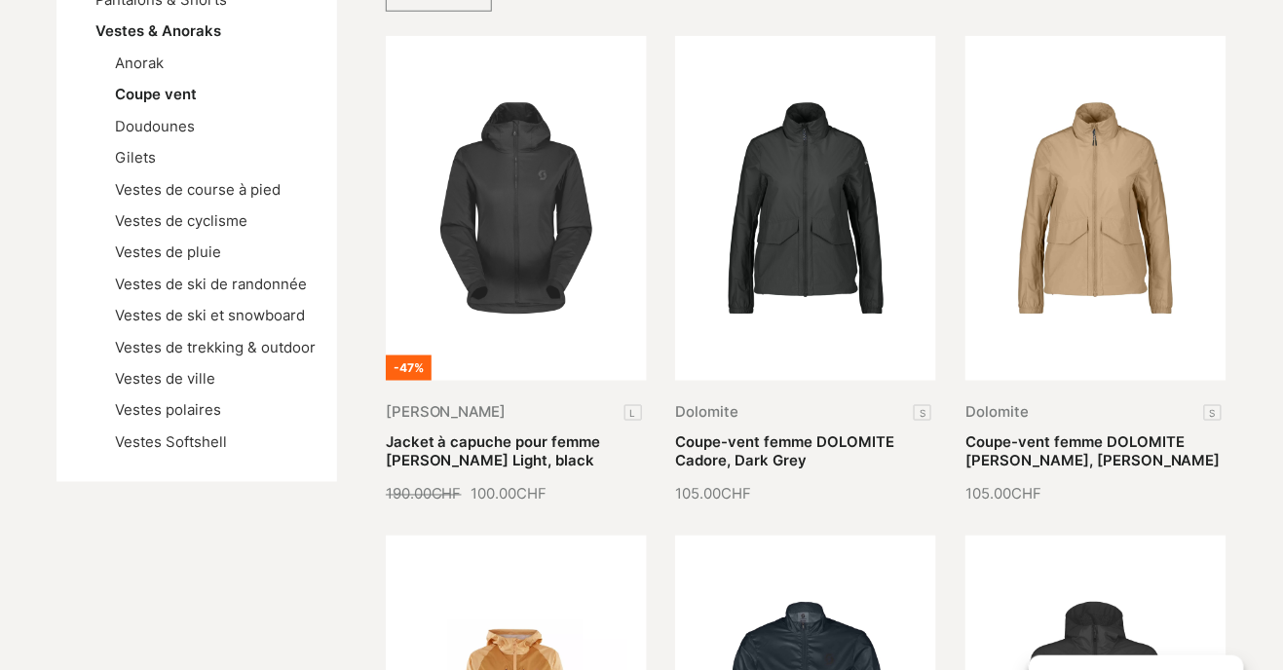
scroll to position [533, 0]
click at [128, 195] on link "Vestes de course à pied" at bounding box center [198, 191] width 166 height 18
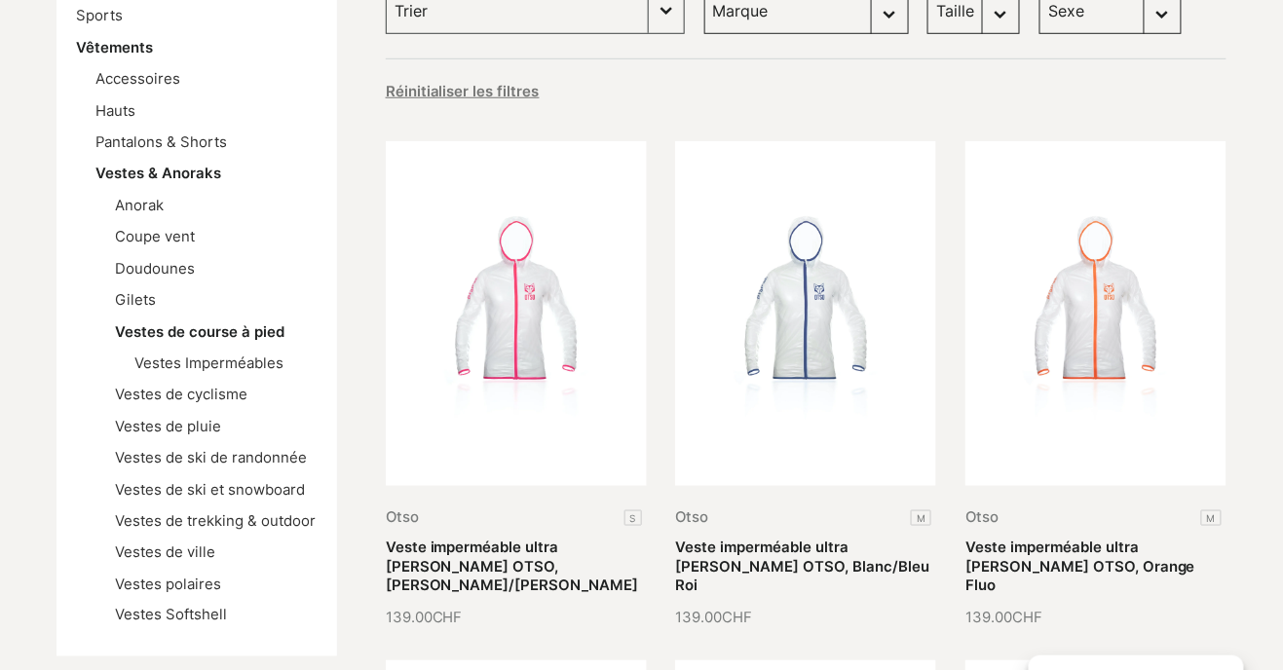
scroll to position [393, 0]
click at [132, 462] on link "Vestes de ski de randonnée" at bounding box center [211, 457] width 192 height 18
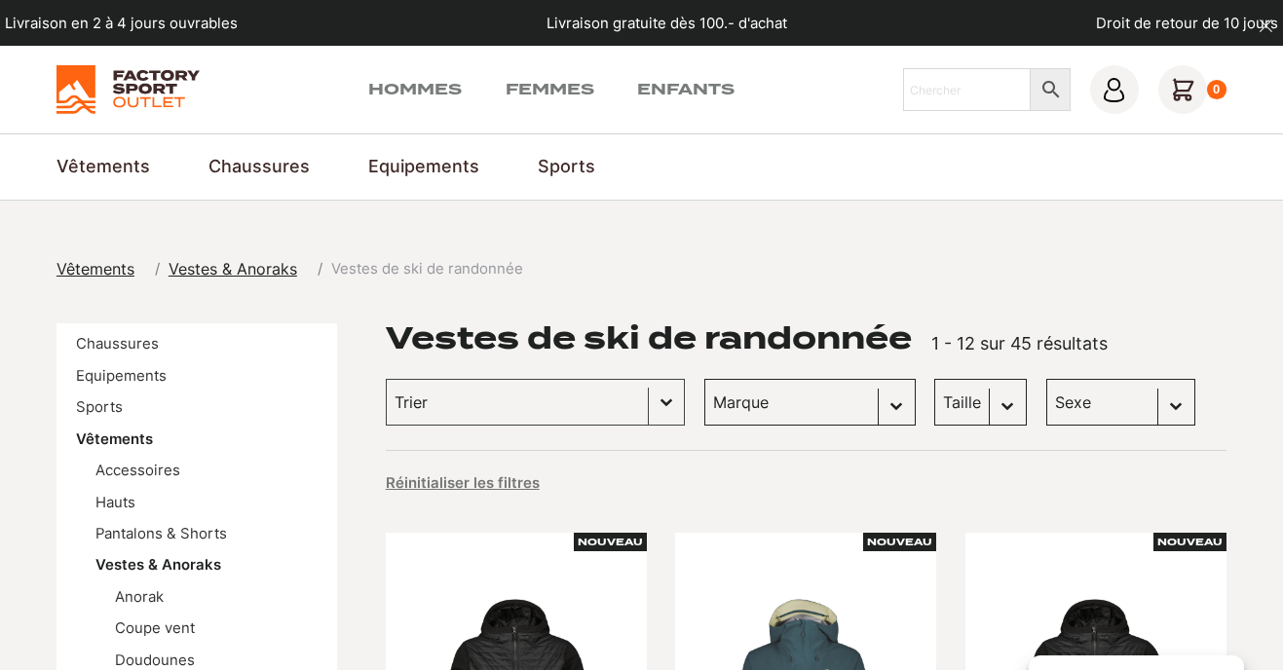
scroll to position [446, 0]
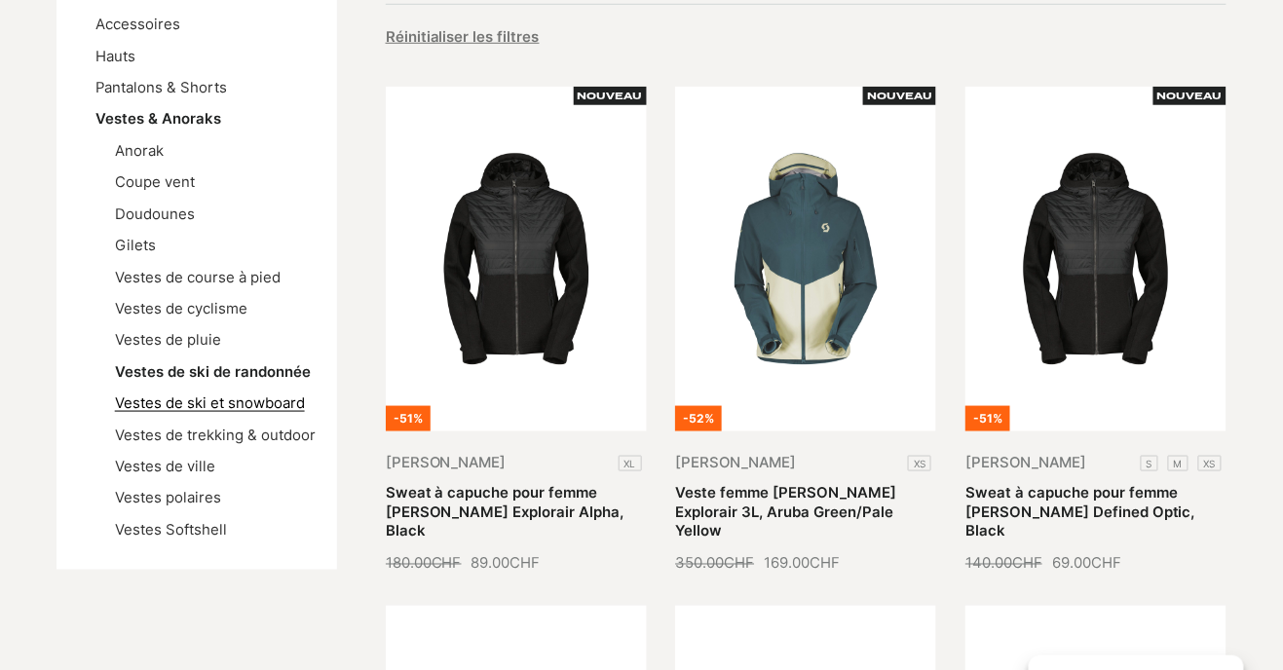
click at [129, 408] on link "Vestes de ski et snowboard" at bounding box center [210, 403] width 190 height 18
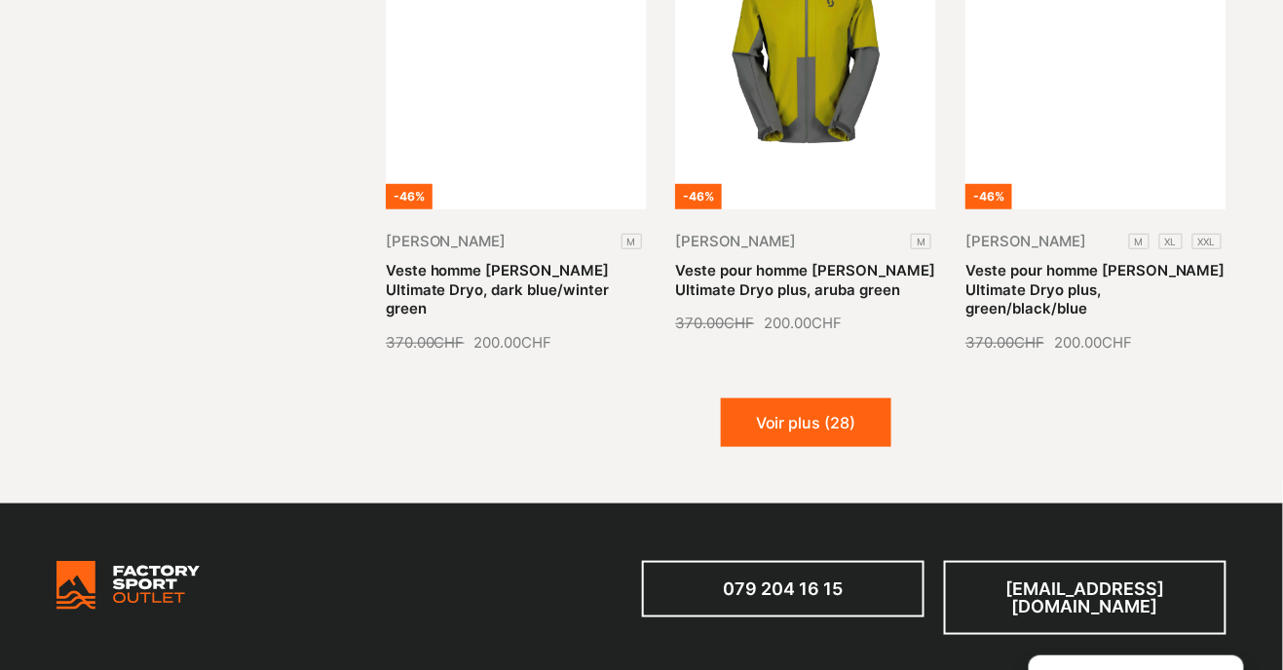
scroll to position [2256, 0]
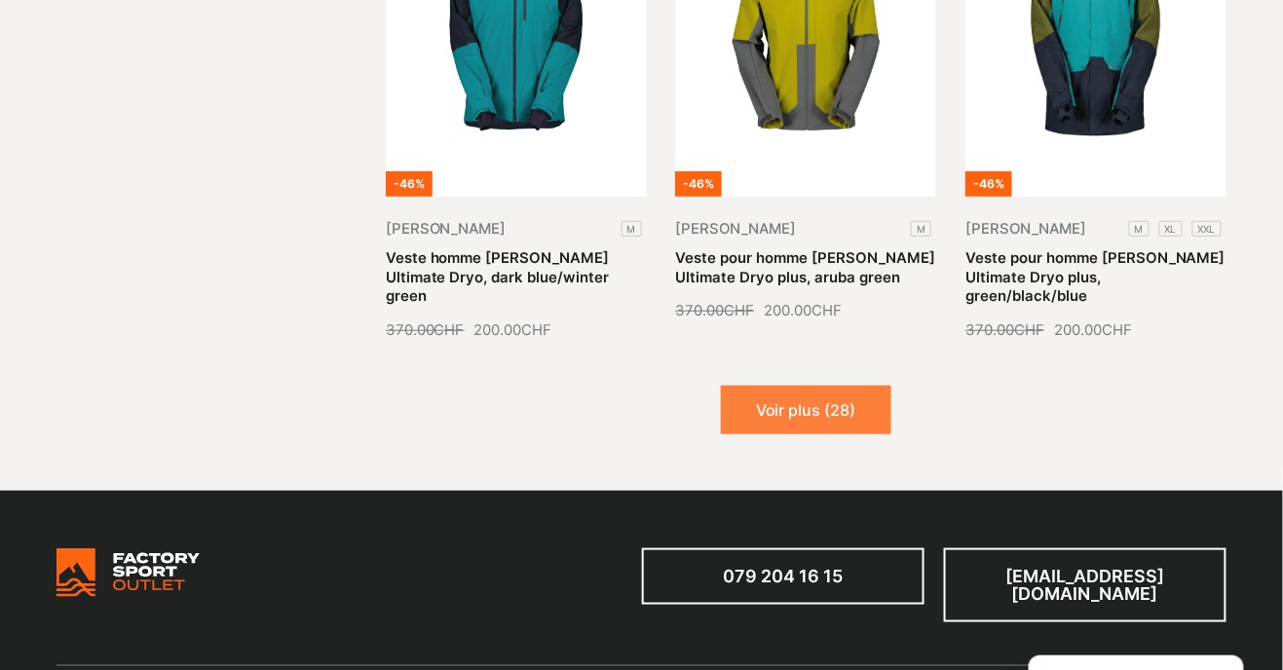
click at [826, 386] on button "Voir plus (28)" at bounding box center [806, 410] width 170 height 49
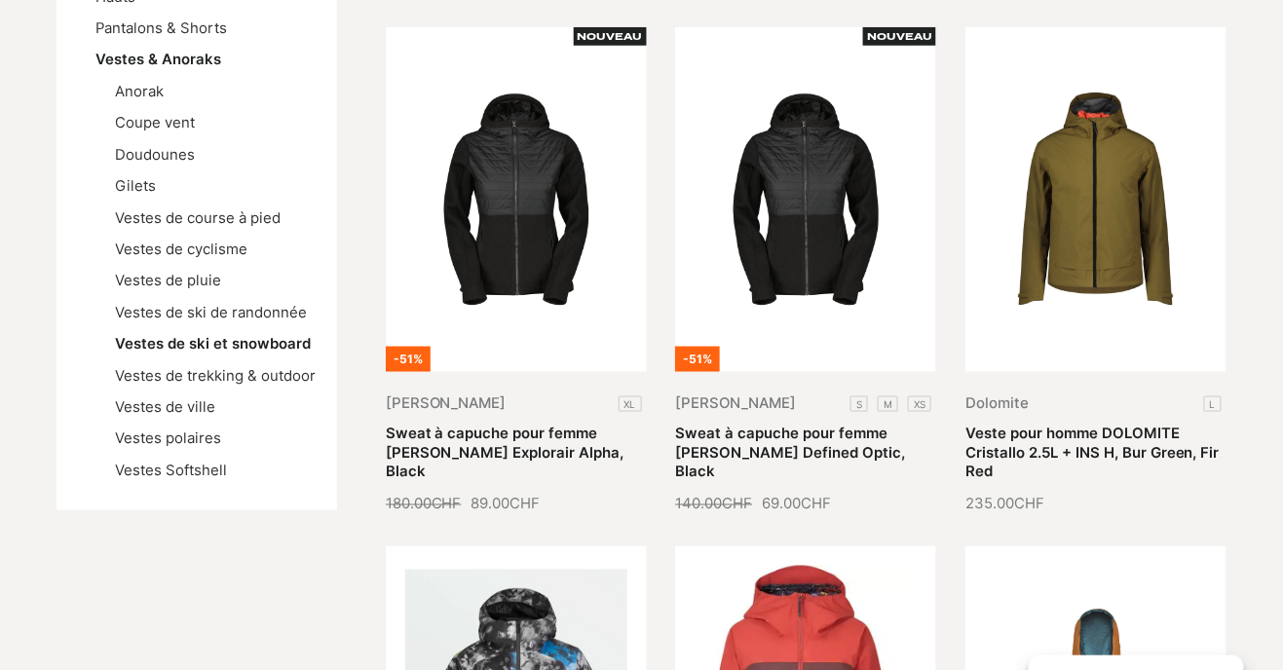
scroll to position [506, 0]
click at [126, 378] on link "Vestes de trekking & outdoor" at bounding box center [215, 376] width 201 height 18
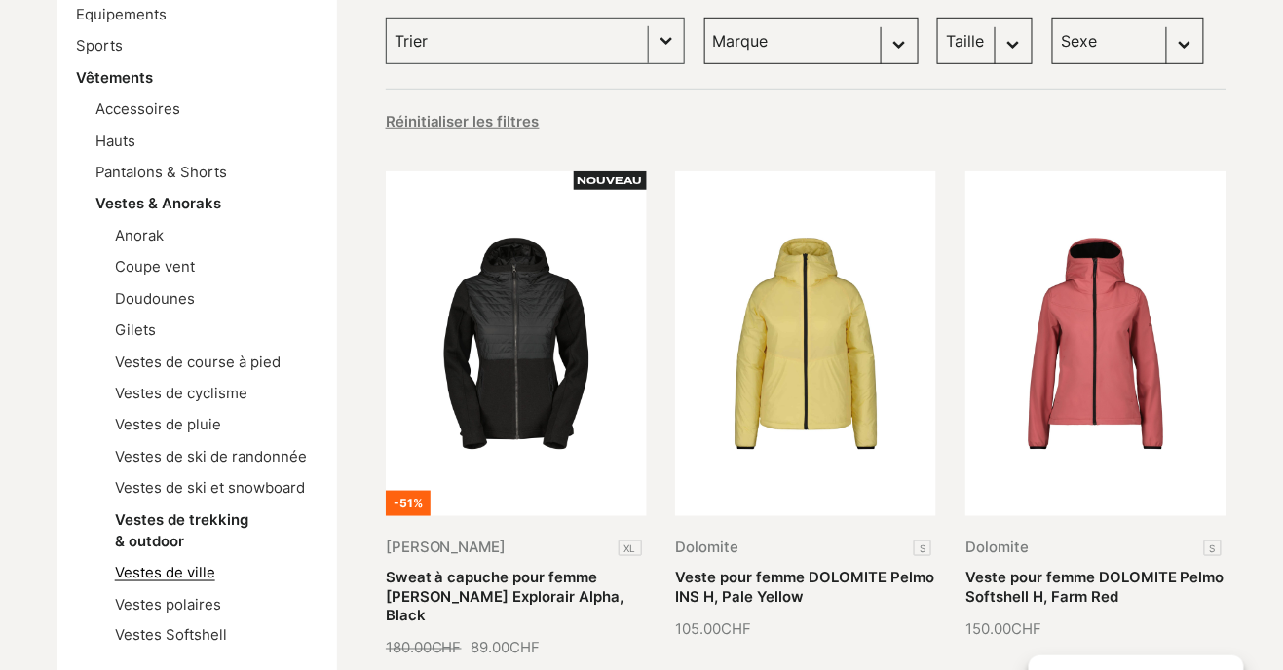
click at [127, 575] on link "Vestes de ville" at bounding box center [165, 573] width 100 height 18
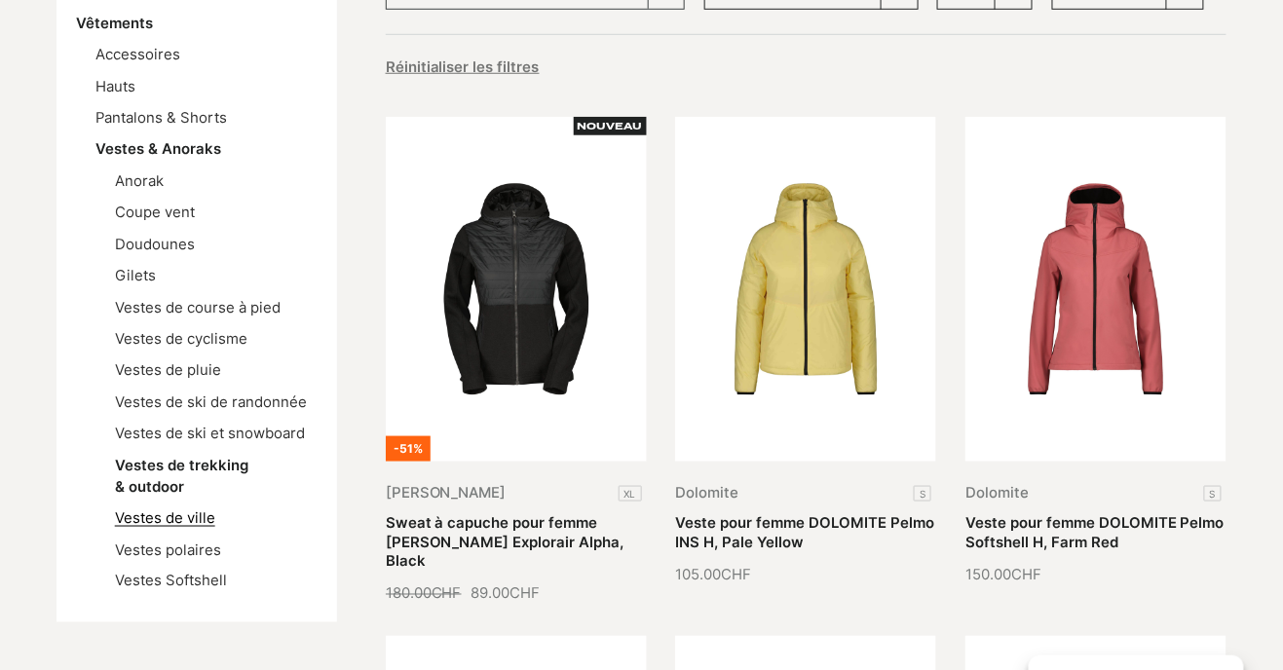
scroll to position [424, 0]
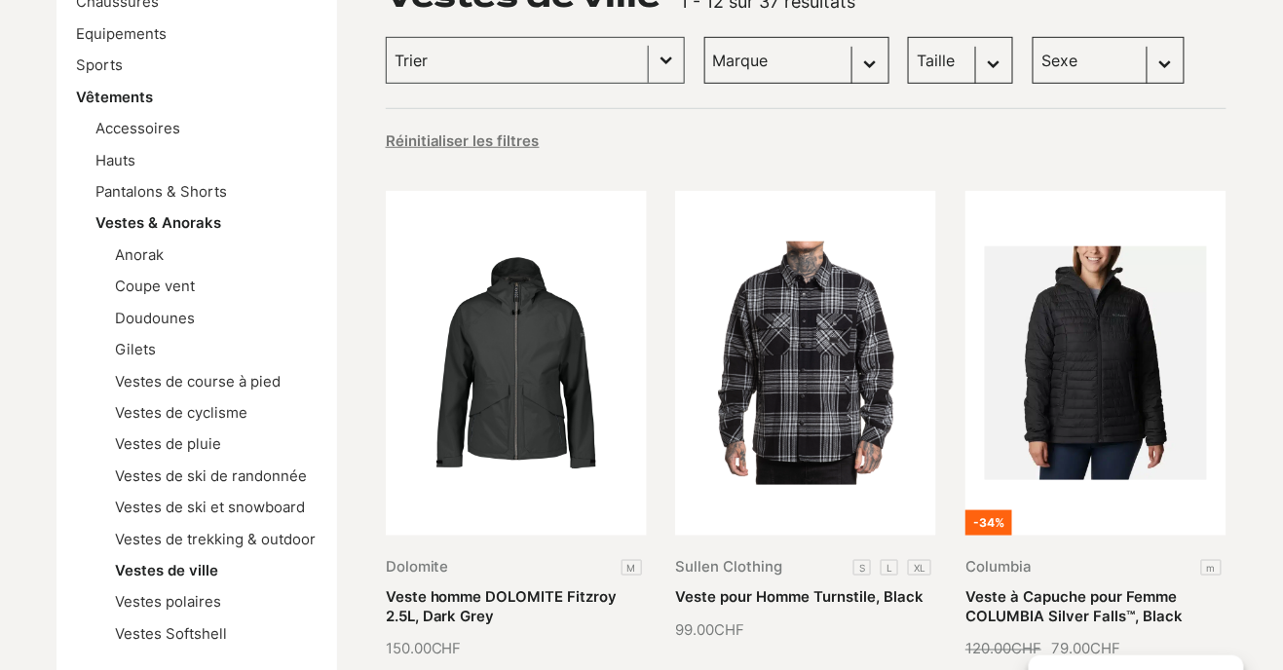
scroll to position [346, 0]
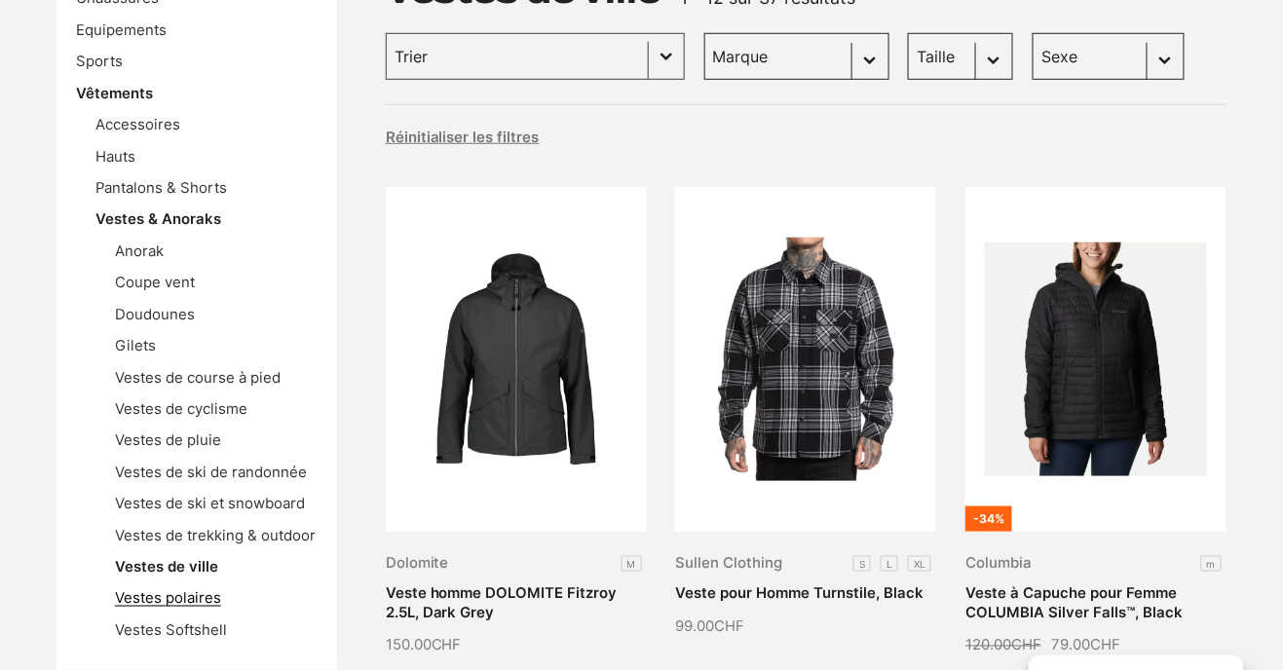
click at [139, 605] on link "Vestes polaires" at bounding box center [168, 598] width 106 height 18
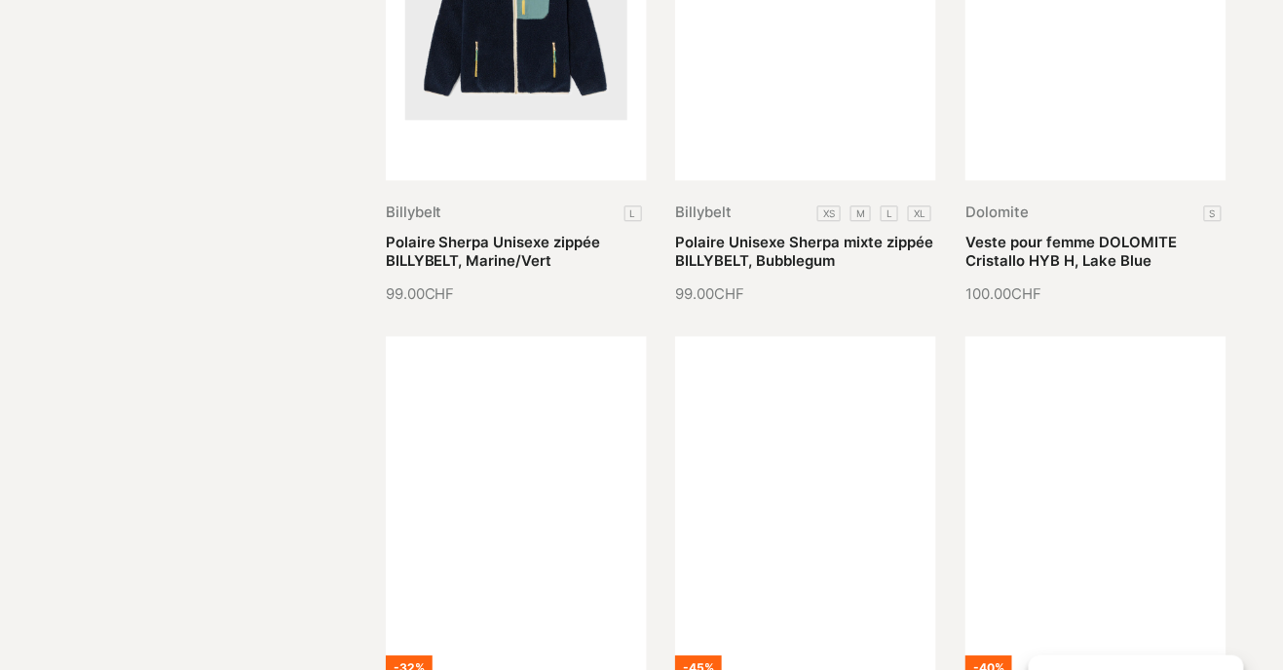
scroll to position [476, 0]
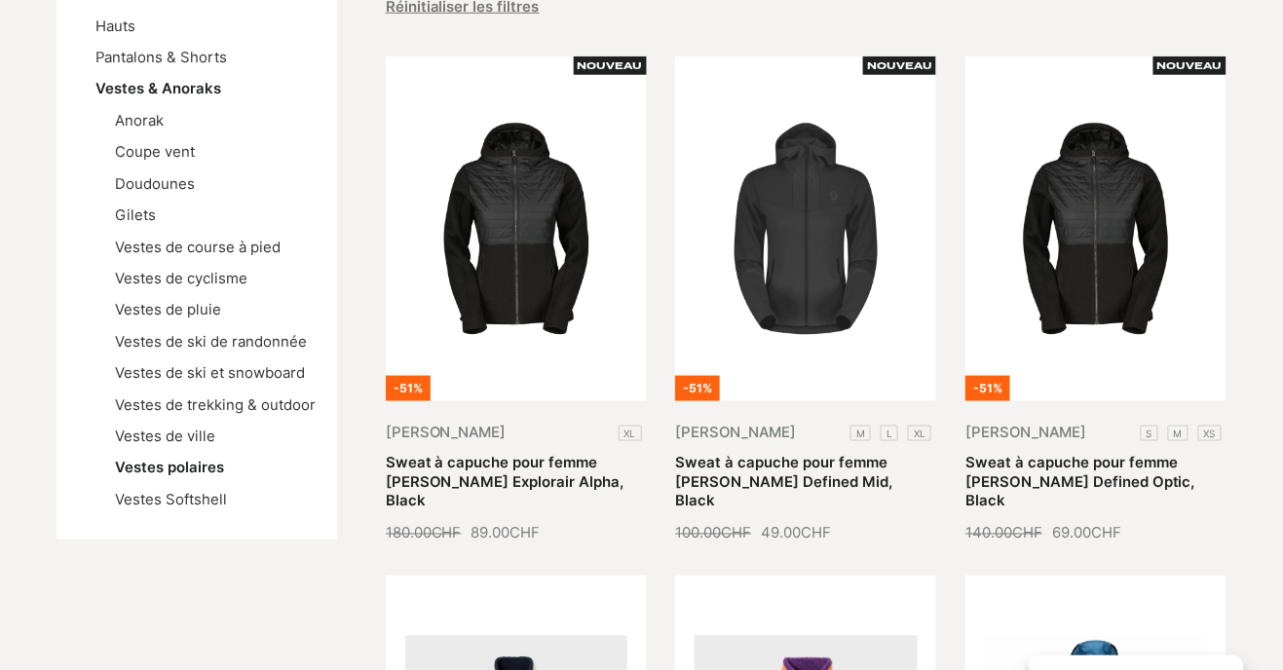
click at [94, 507] on ul "Accessoires Hauts Pantalons & Shorts Vestes & Anoraks Anorak Coupe vent Doudoun…" at bounding box center [197, 246] width 242 height 527
click at [126, 499] on link "Vestes Softshell" at bounding box center [171, 500] width 112 height 18
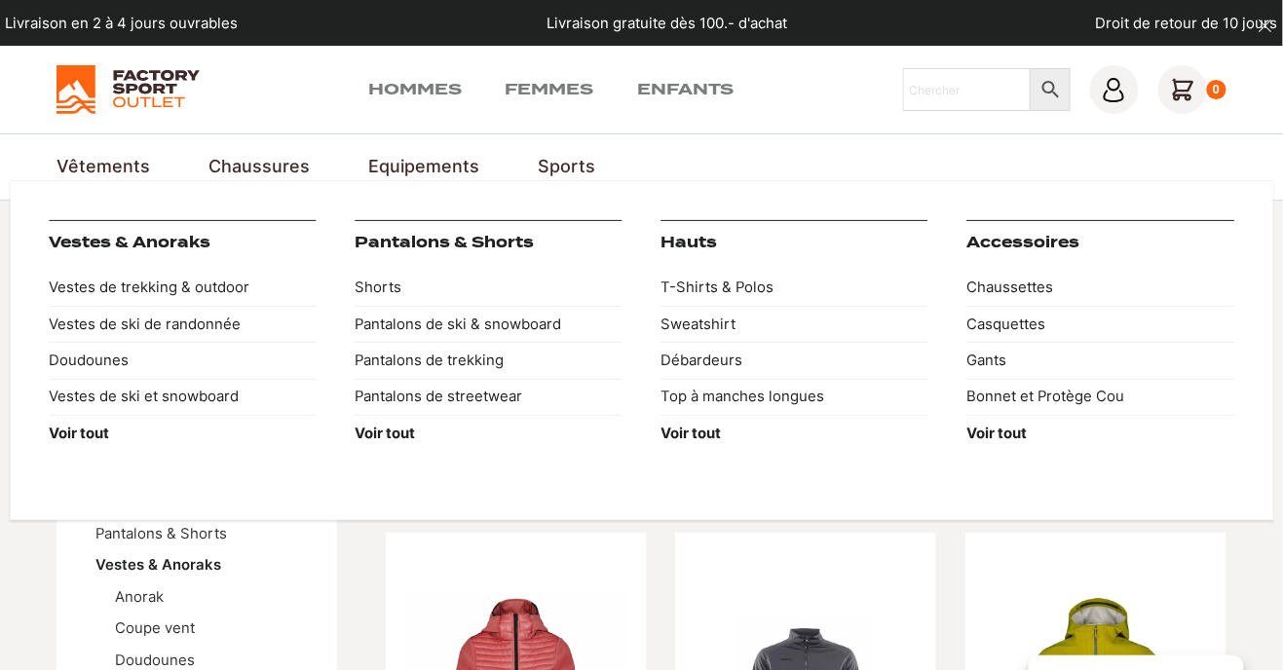
click at [60, 170] on link "Vêtements" at bounding box center [103, 167] width 94 height 26
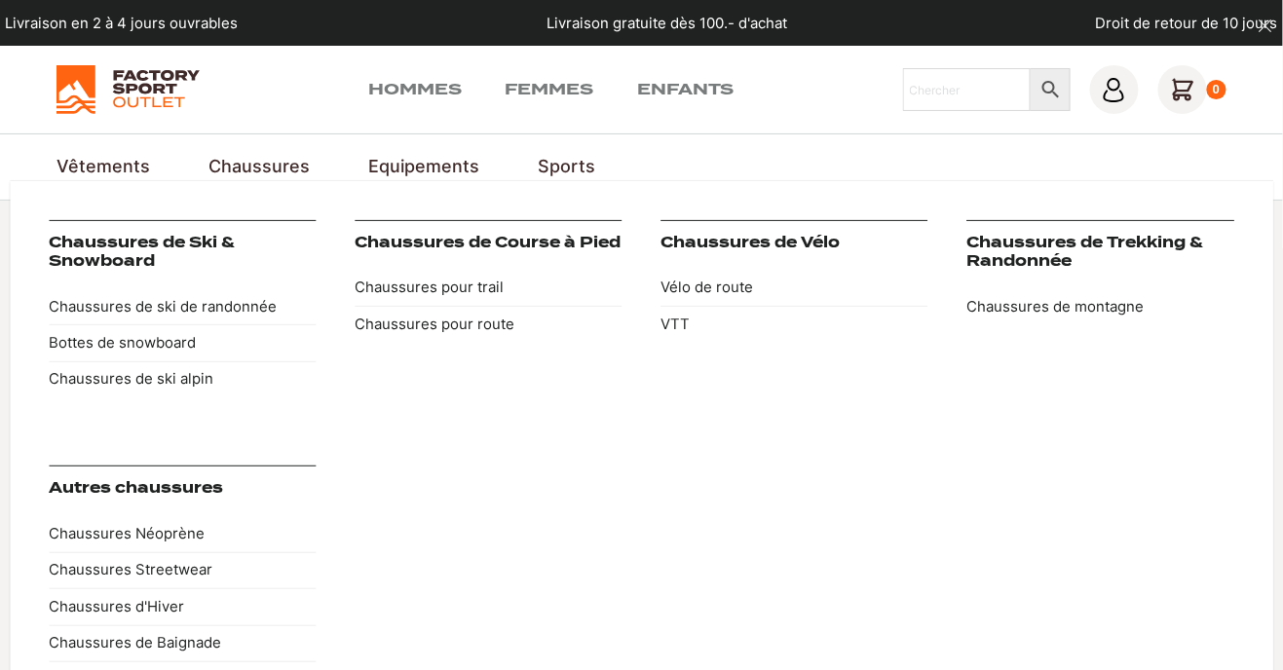
click at [242, 160] on link "Chaussures" at bounding box center [258, 167] width 101 height 26
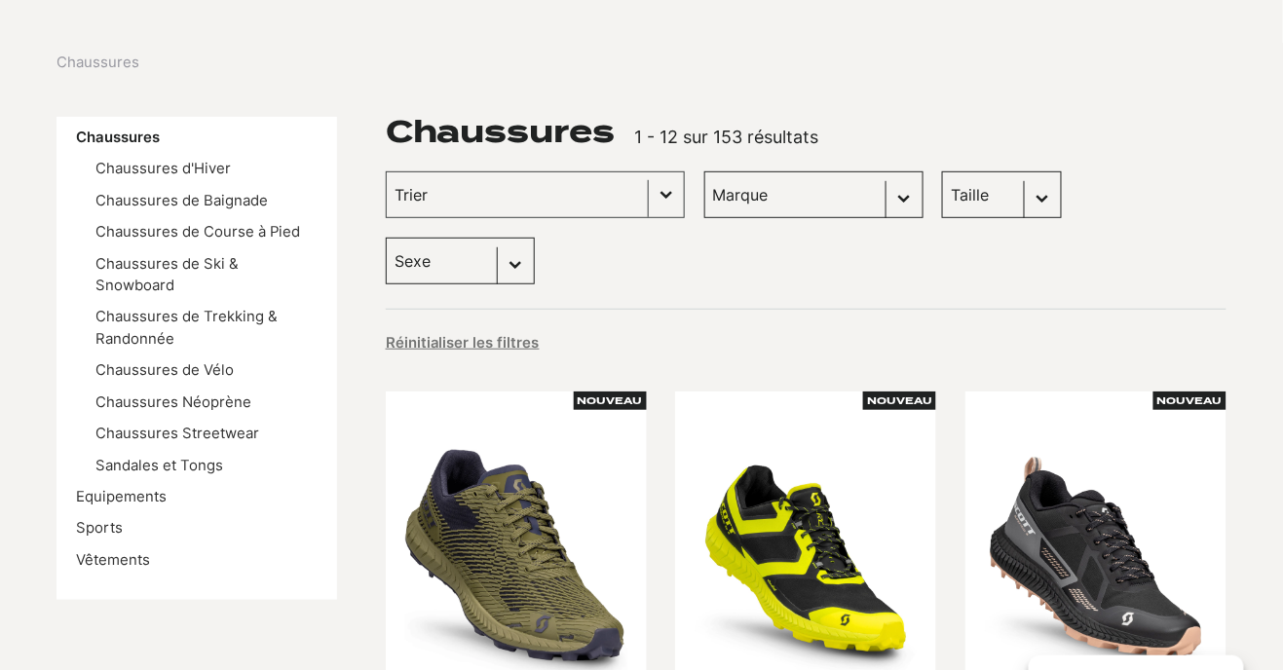
scroll to position [206, 0]
click at [113, 239] on link "Chaussures de Course à Pied" at bounding box center [197, 232] width 205 height 18
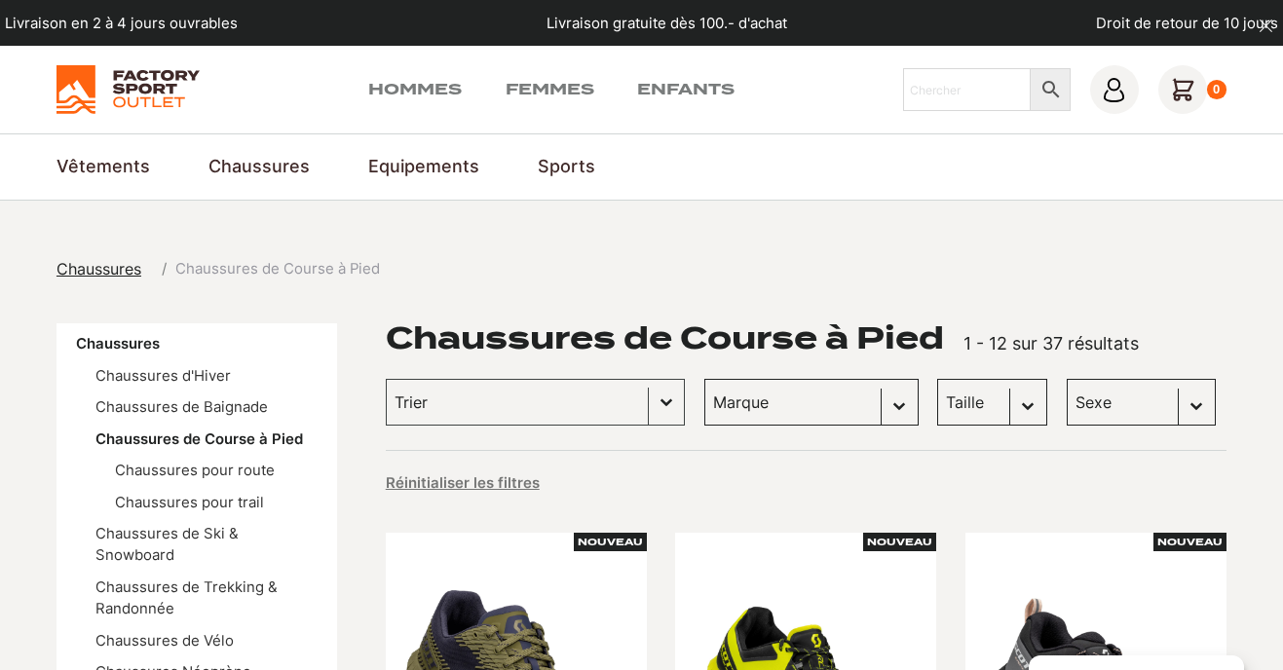
scroll to position [345, 0]
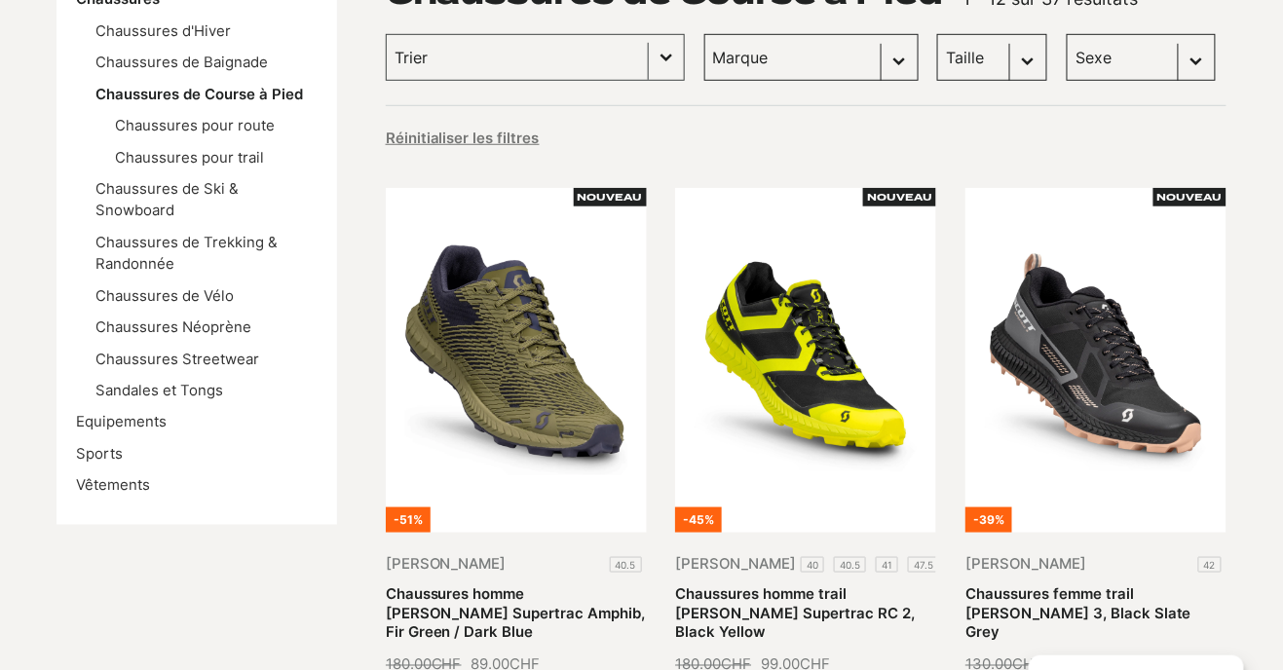
click at [1067, 63] on select "Sexe Hommes (19) Femmes (18)" at bounding box center [1141, 57] width 149 height 47
select select "femmes"
click at [1067, 34] on select "Sexe Hommes (19) Femmes (18)" at bounding box center [1141, 57] width 149 height 47
select select "femmes"
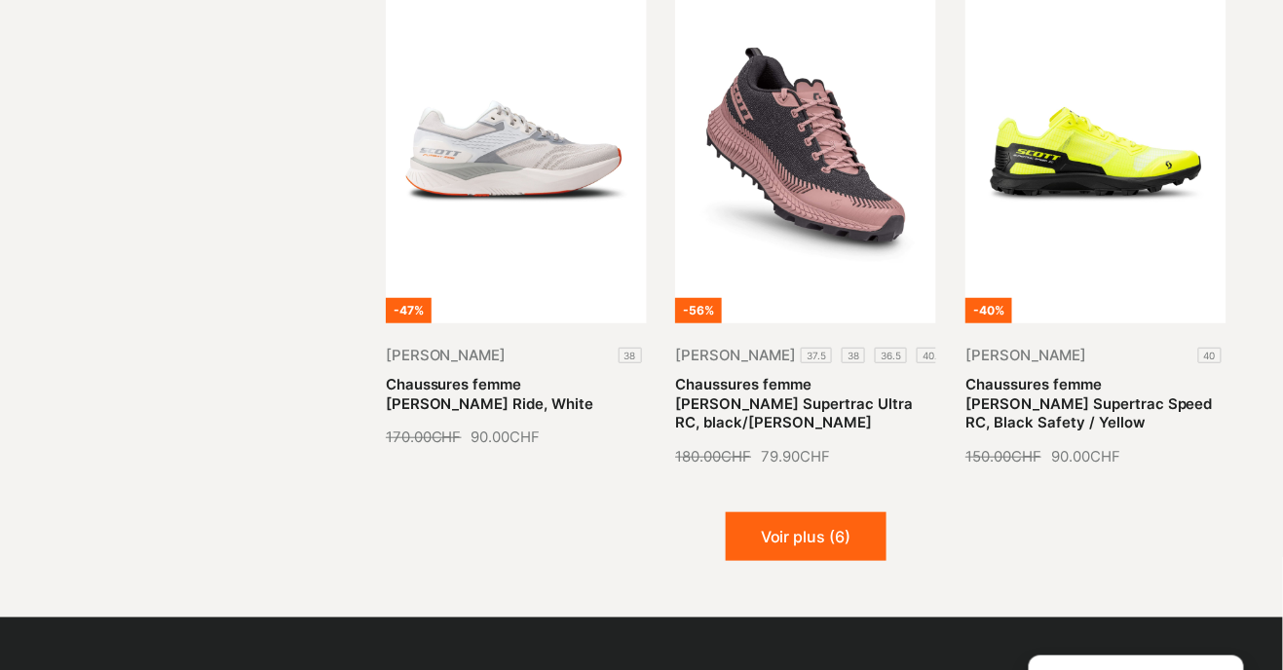
scroll to position [2166, 0]
click at [821, 512] on button "Voir plus (6)" at bounding box center [806, 536] width 161 height 49
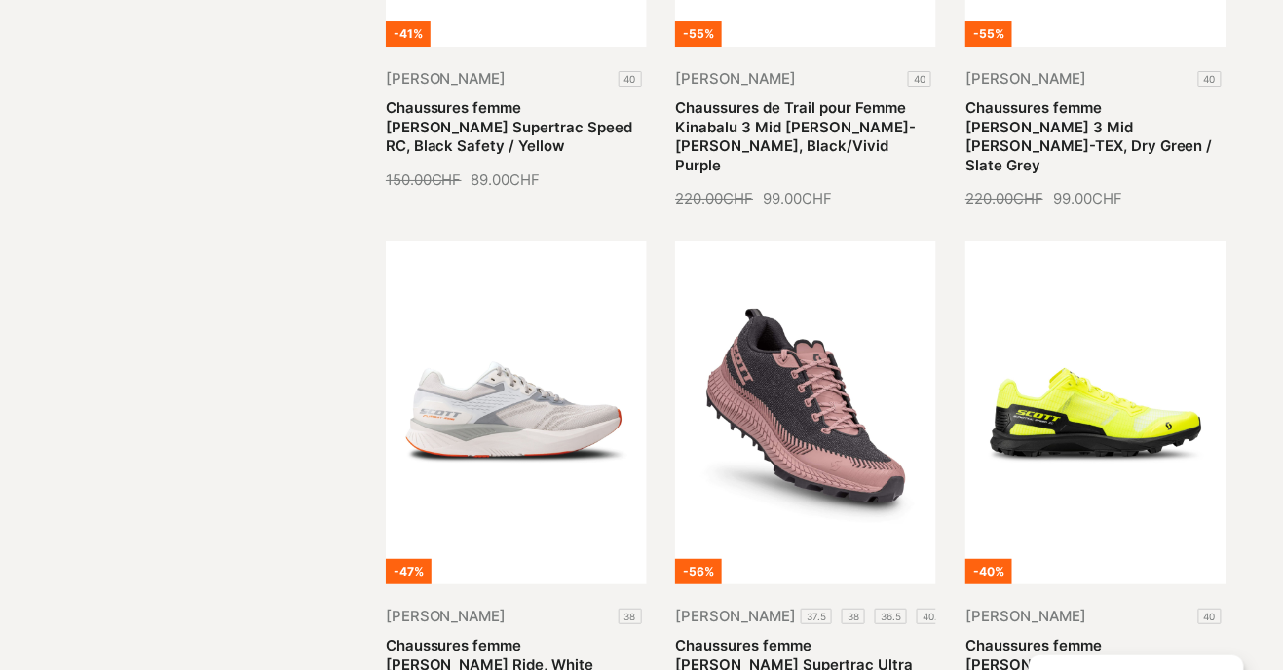
scroll to position [1897, 0]
